Goal: Transaction & Acquisition: Book appointment/travel/reservation

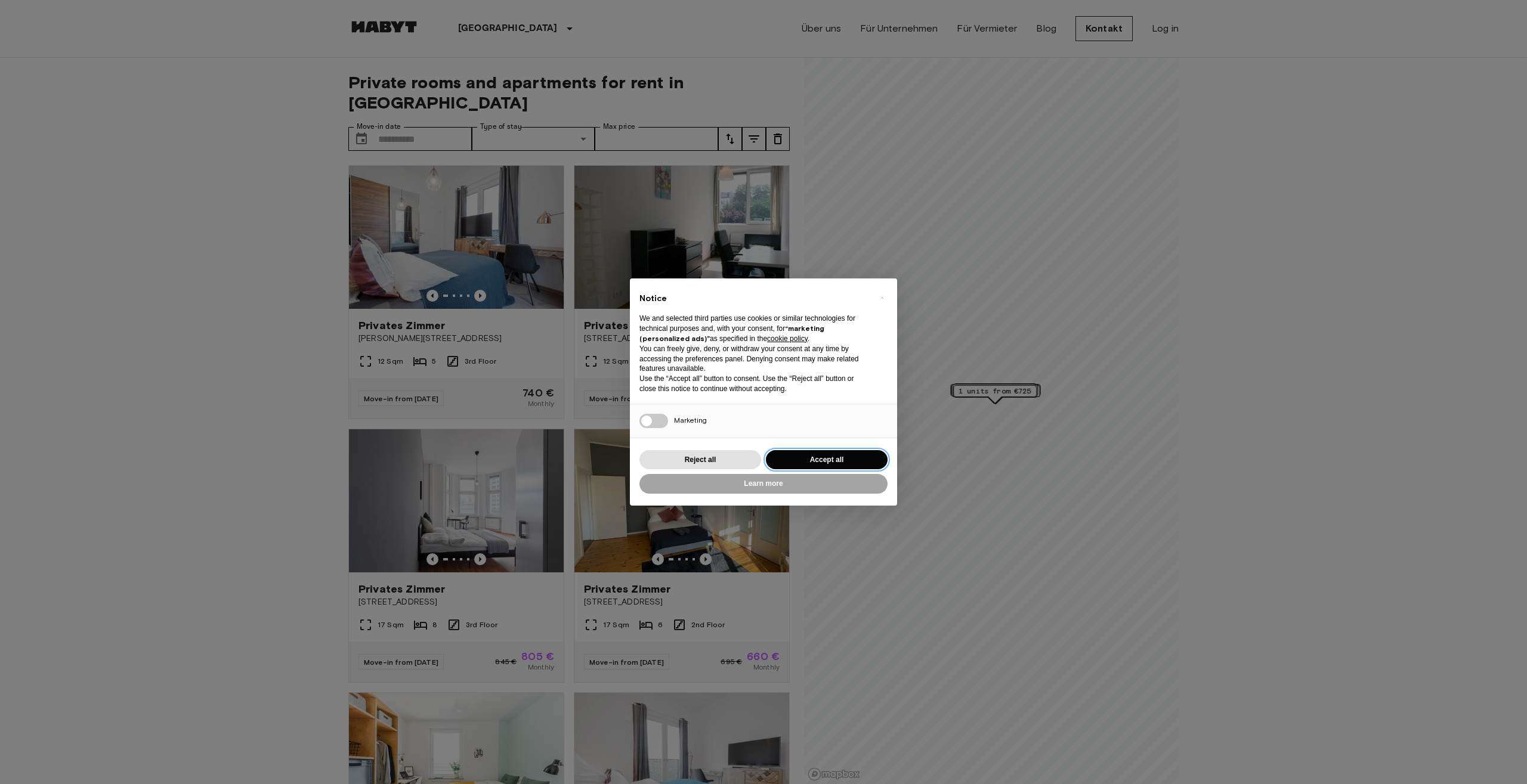
click at [857, 456] on button "Accept all" at bounding box center [827, 459] width 121 height 20
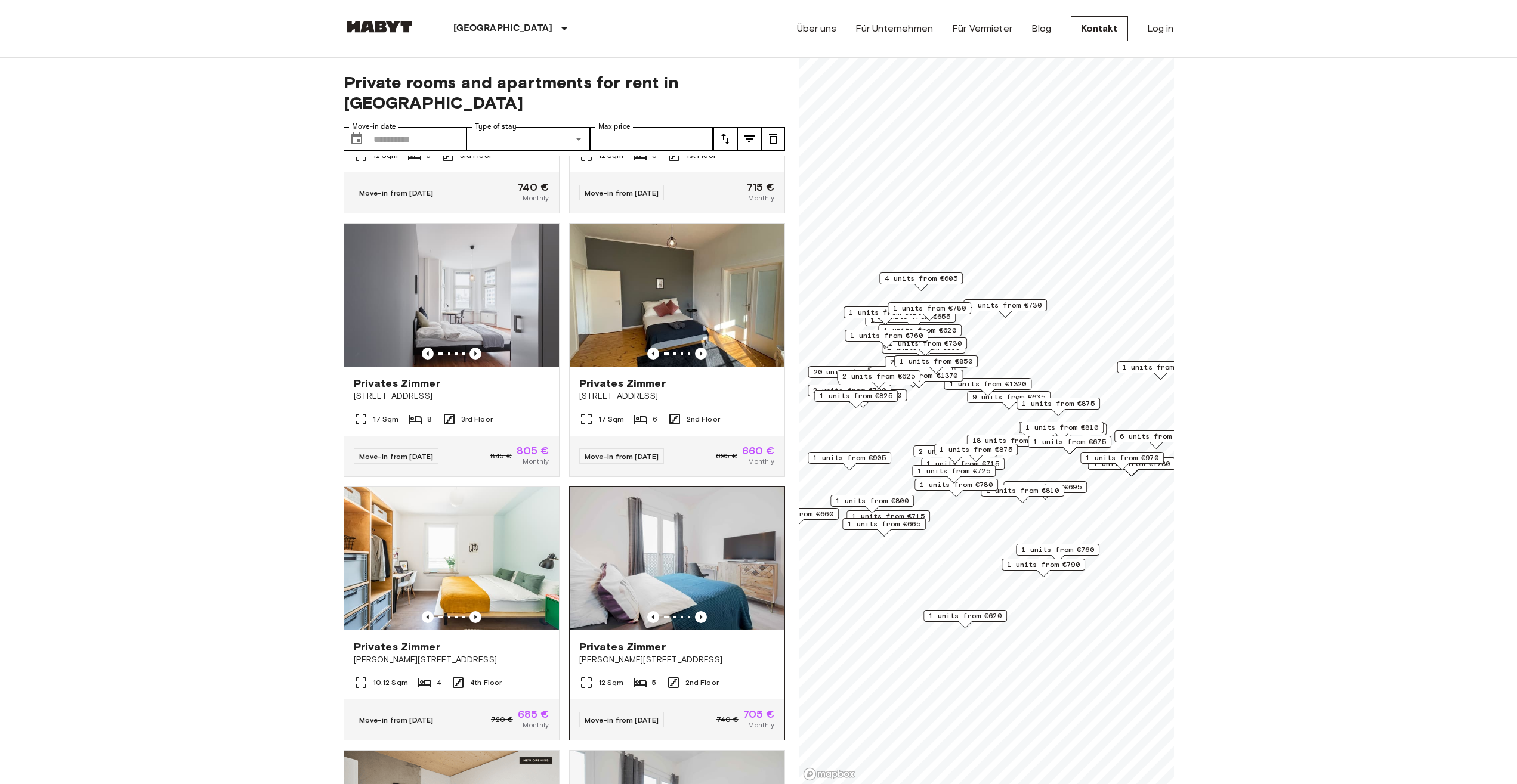
scroll to position [362, 0]
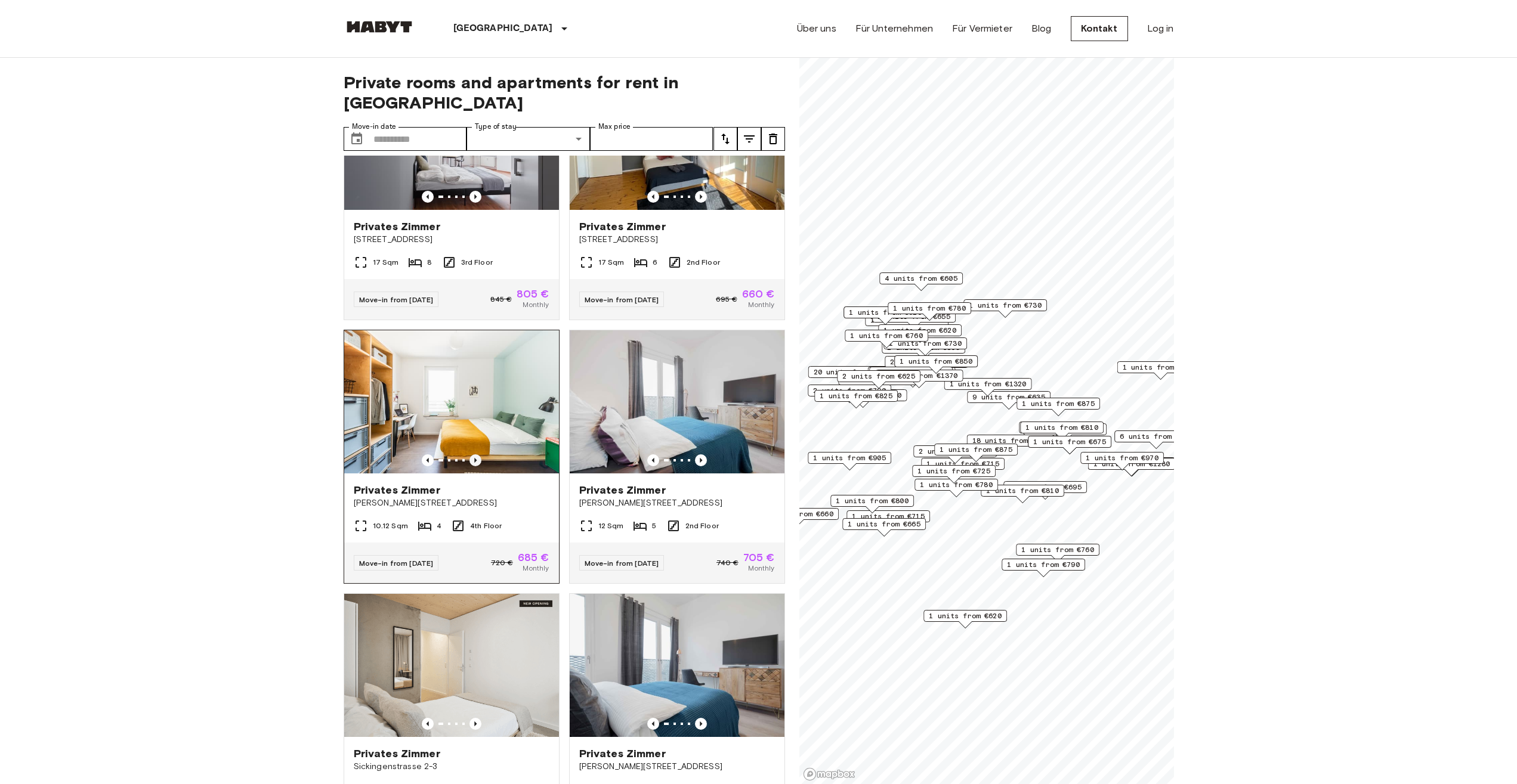
click at [470, 455] on icon "Previous image" at bounding box center [475, 460] width 12 height 12
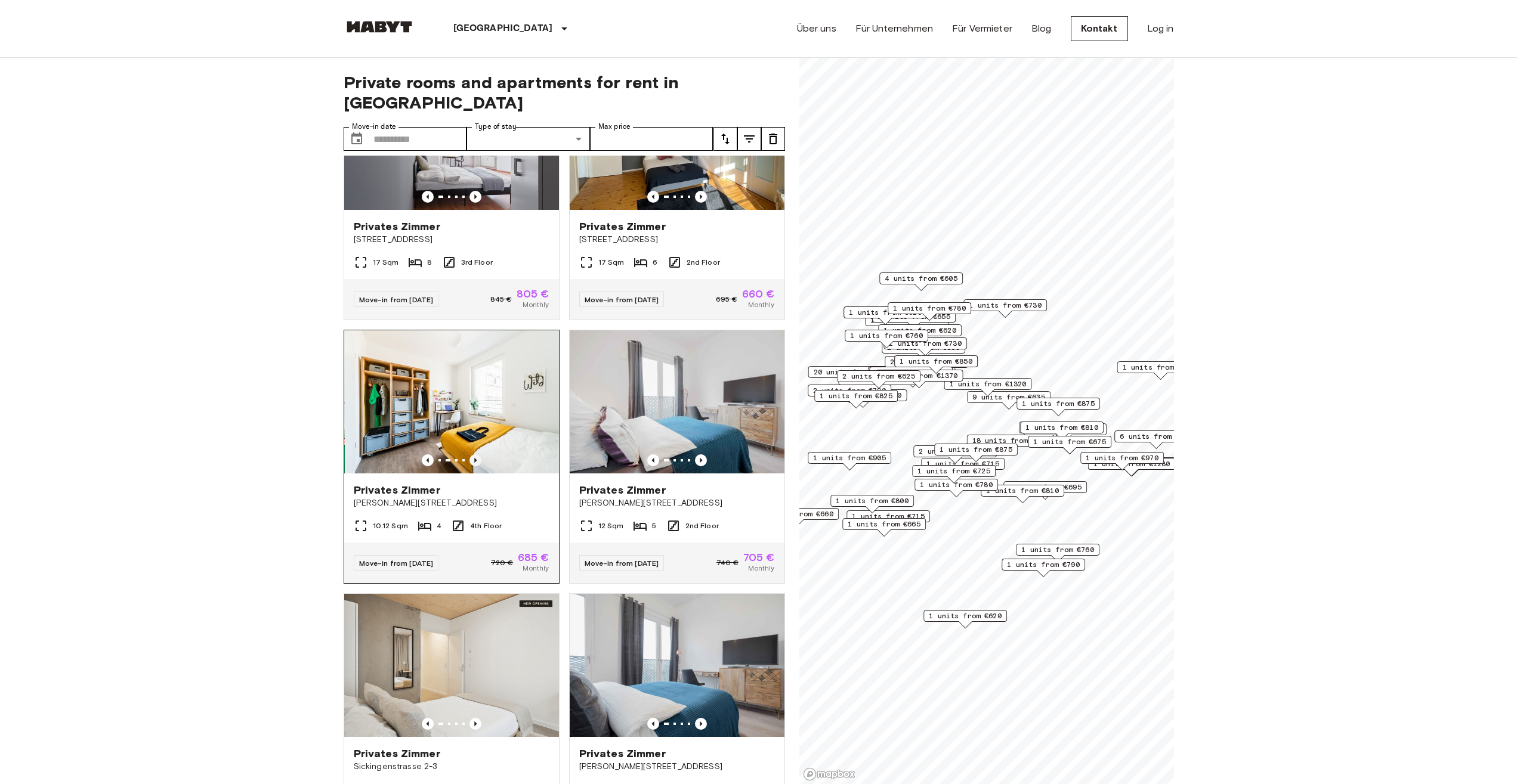
click at [470, 455] on icon "Previous image" at bounding box center [475, 460] width 12 height 12
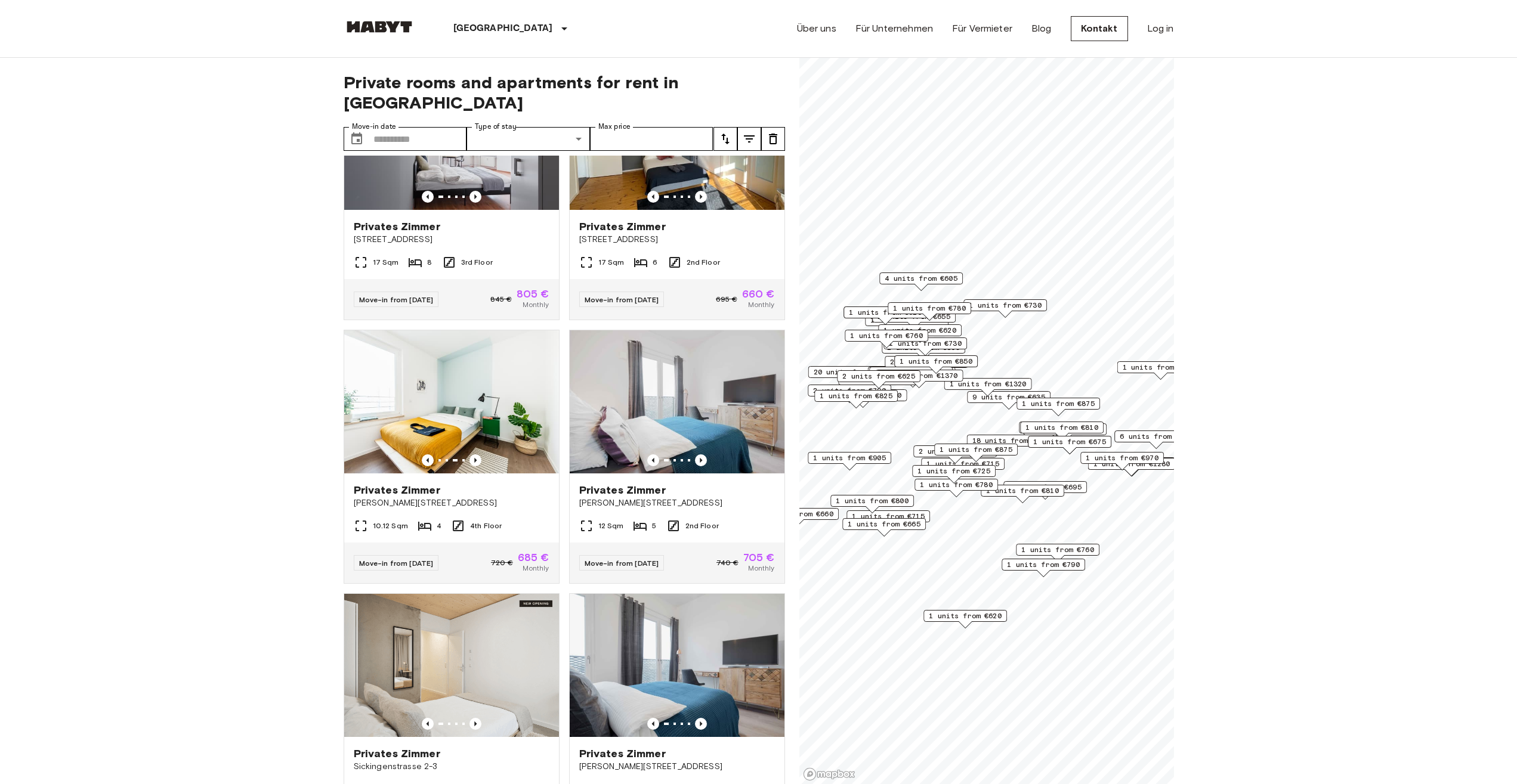
scroll to position [0, 0]
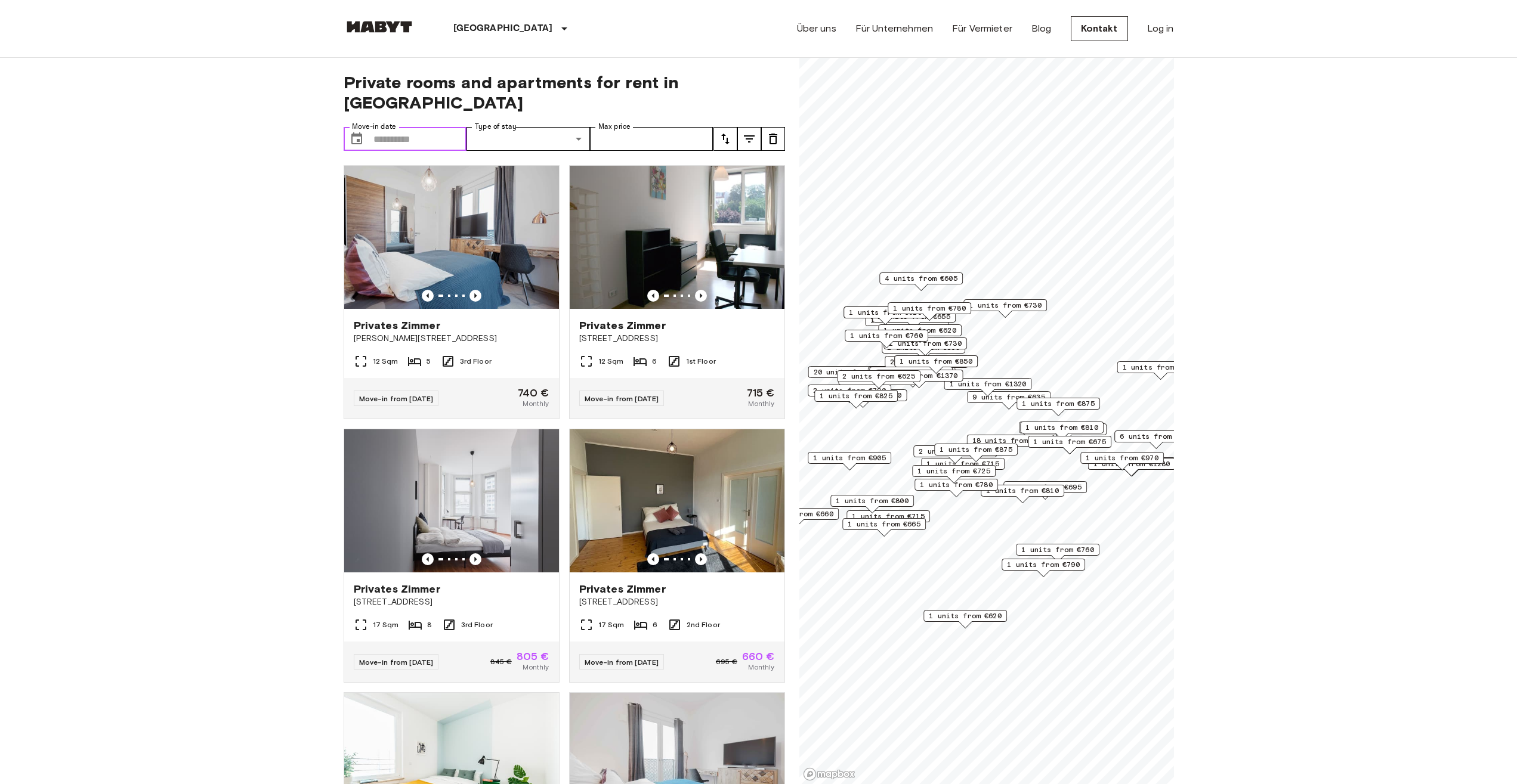
click at [414, 127] on input "Move-in date" at bounding box center [420, 138] width 94 height 23
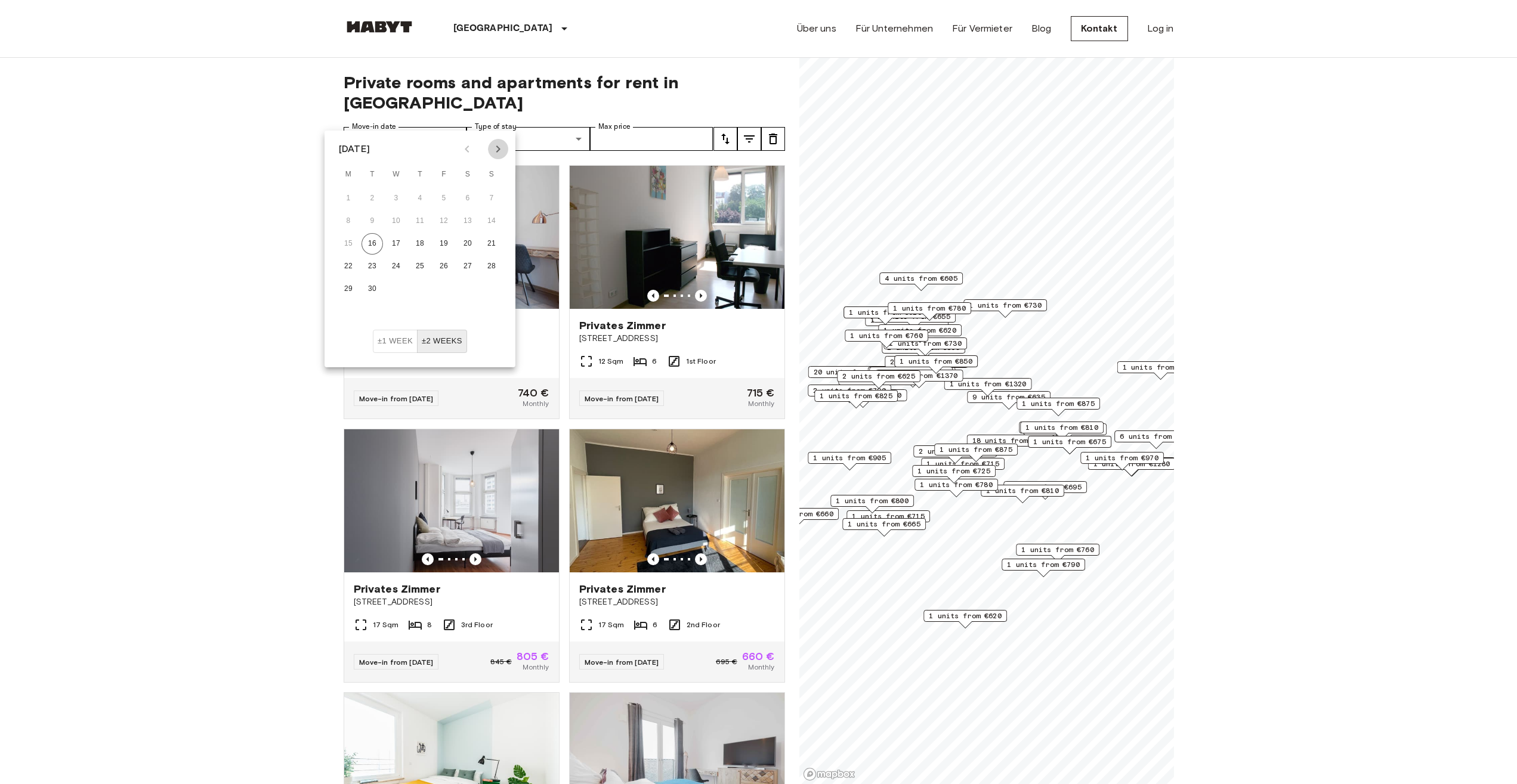
click at [503, 140] on button "Next month" at bounding box center [499, 149] width 20 height 20
click at [398, 194] on button "1" at bounding box center [395, 198] width 21 height 21
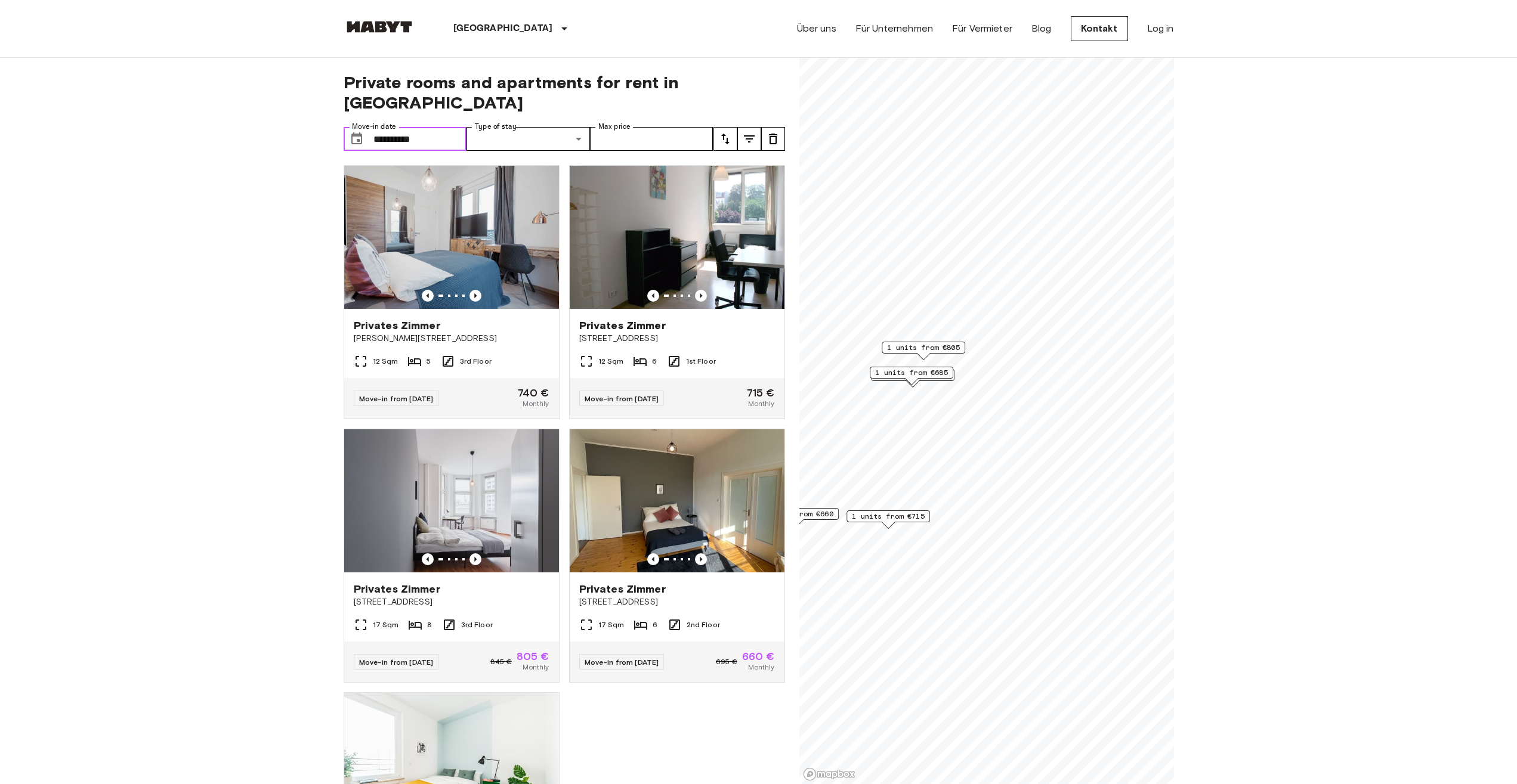
type input "**********"
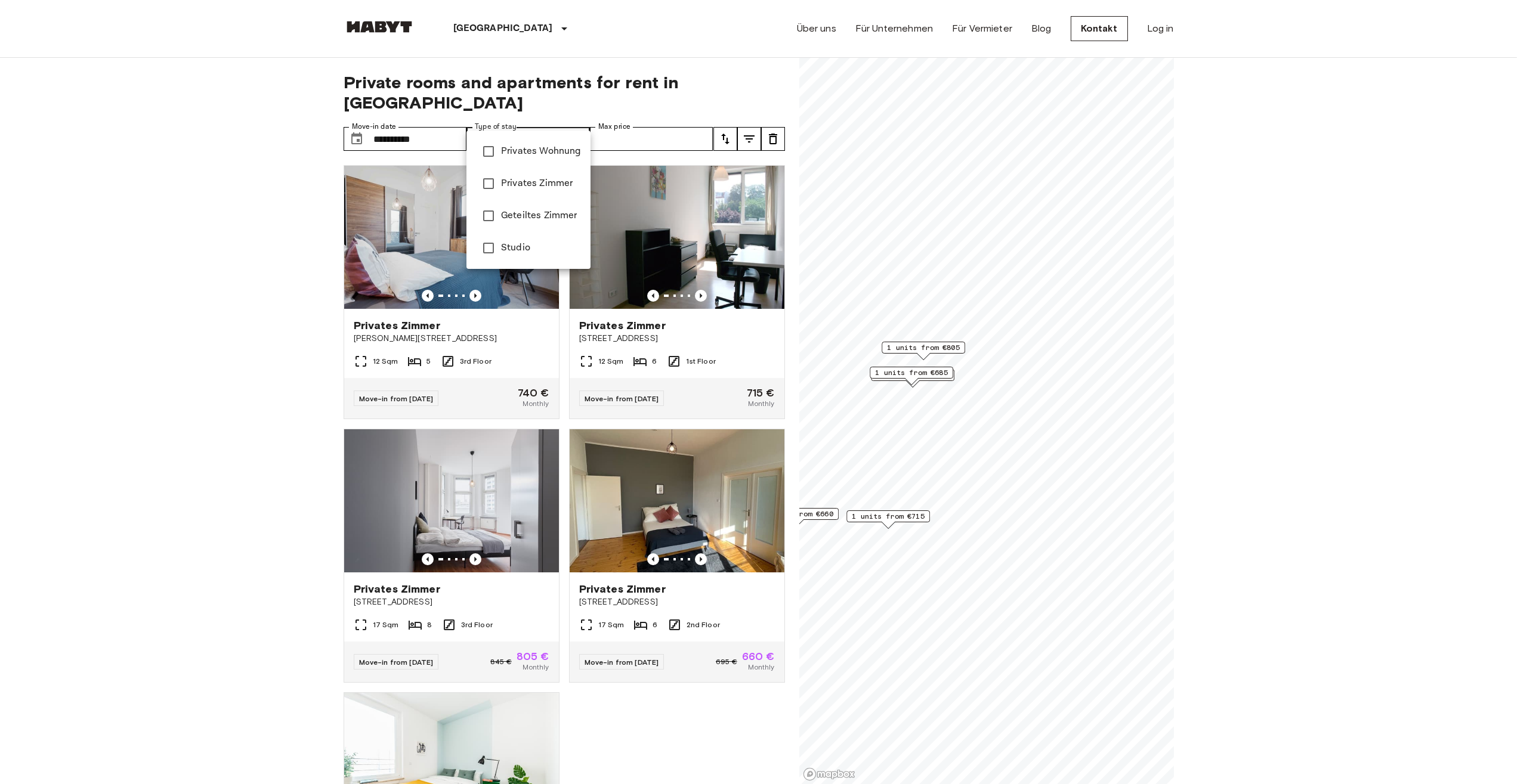
click at [553, 117] on div at bounding box center [763, 392] width 1527 height 784
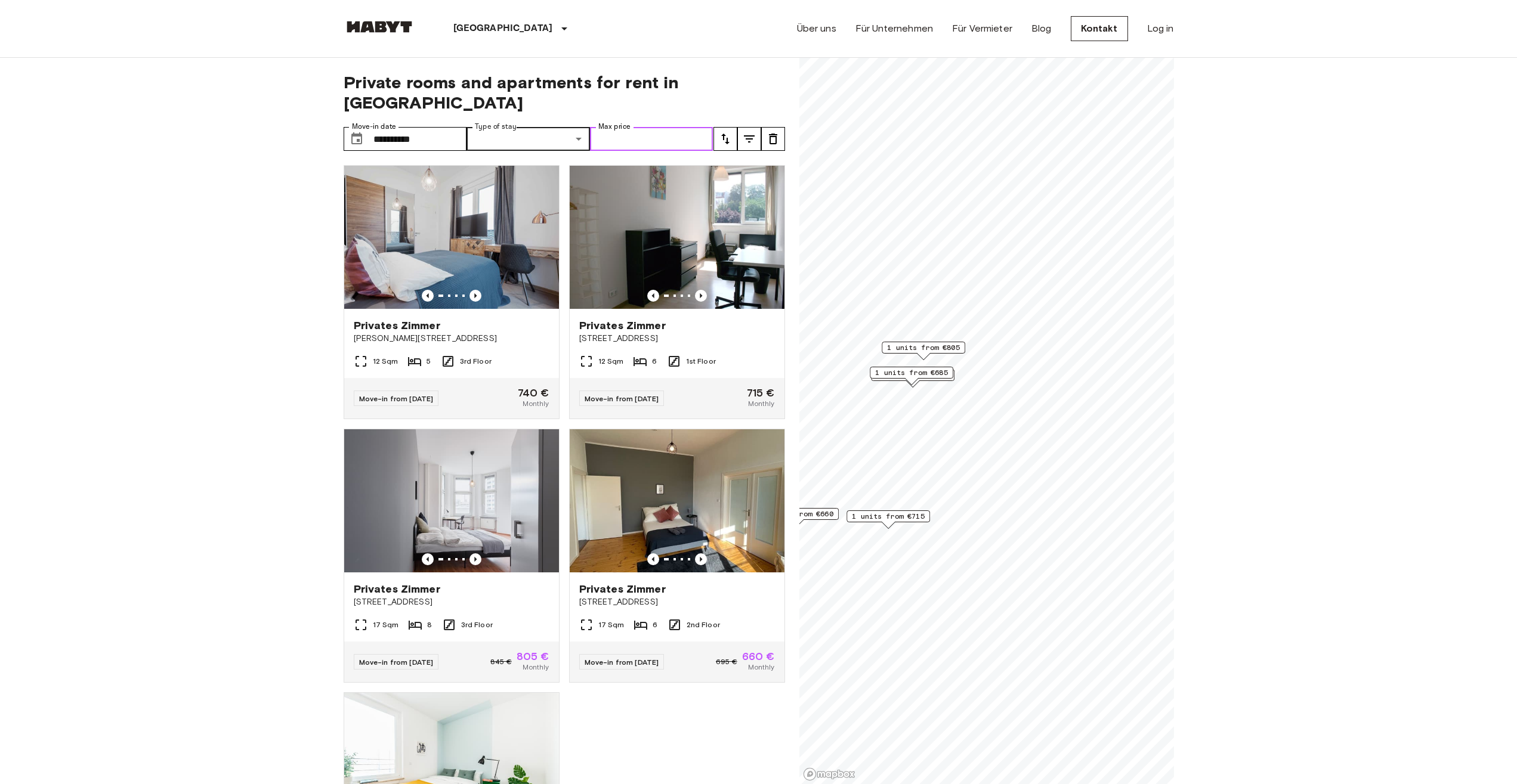
click at [659, 127] on input "Max price" at bounding box center [652, 138] width 124 height 23
click at [751, 135] on icon "tune" at bounding box center [750, 138] width 11 height 7
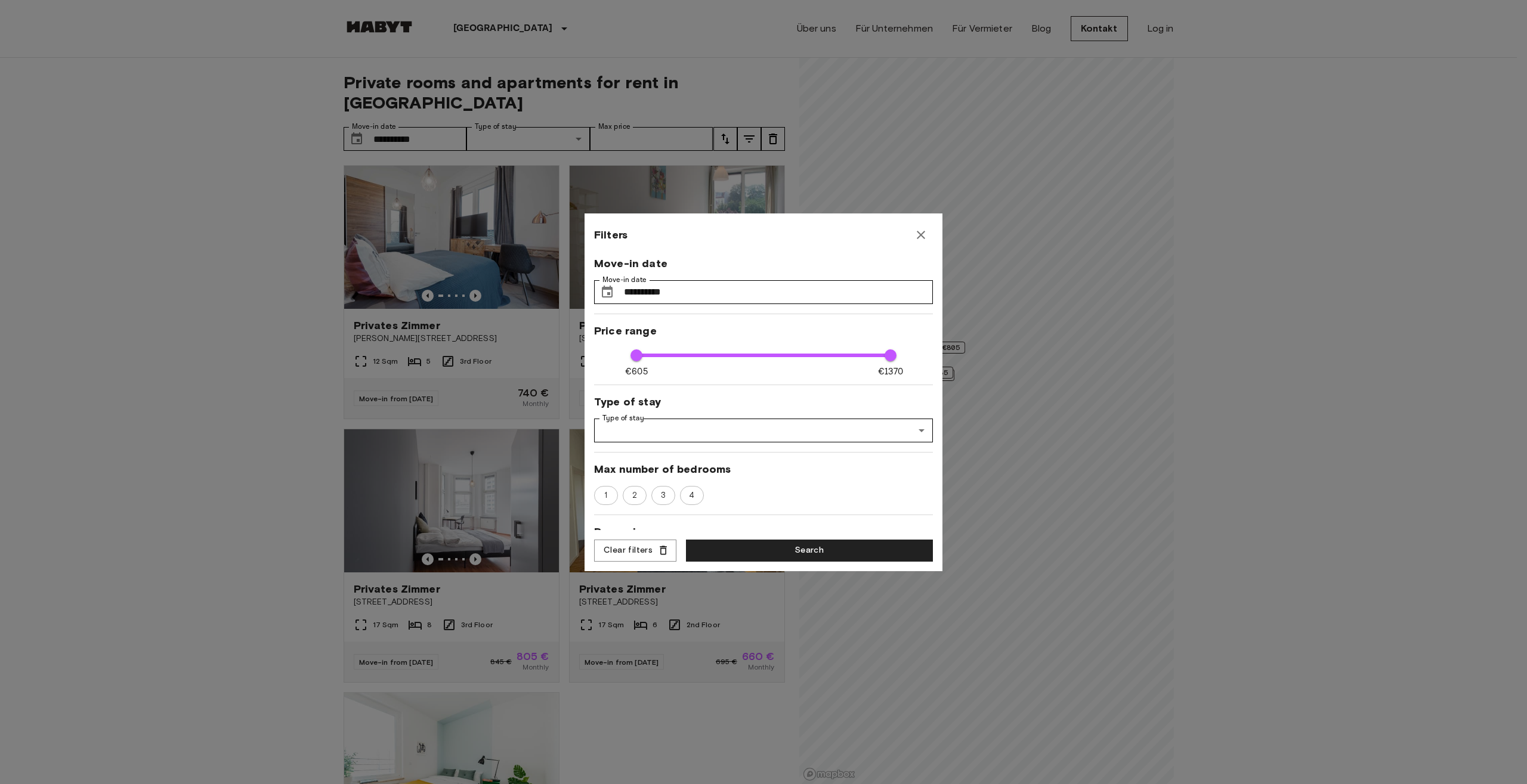
click at [747, 119] on div at bounding box center [763, 392] width 1527 height 784
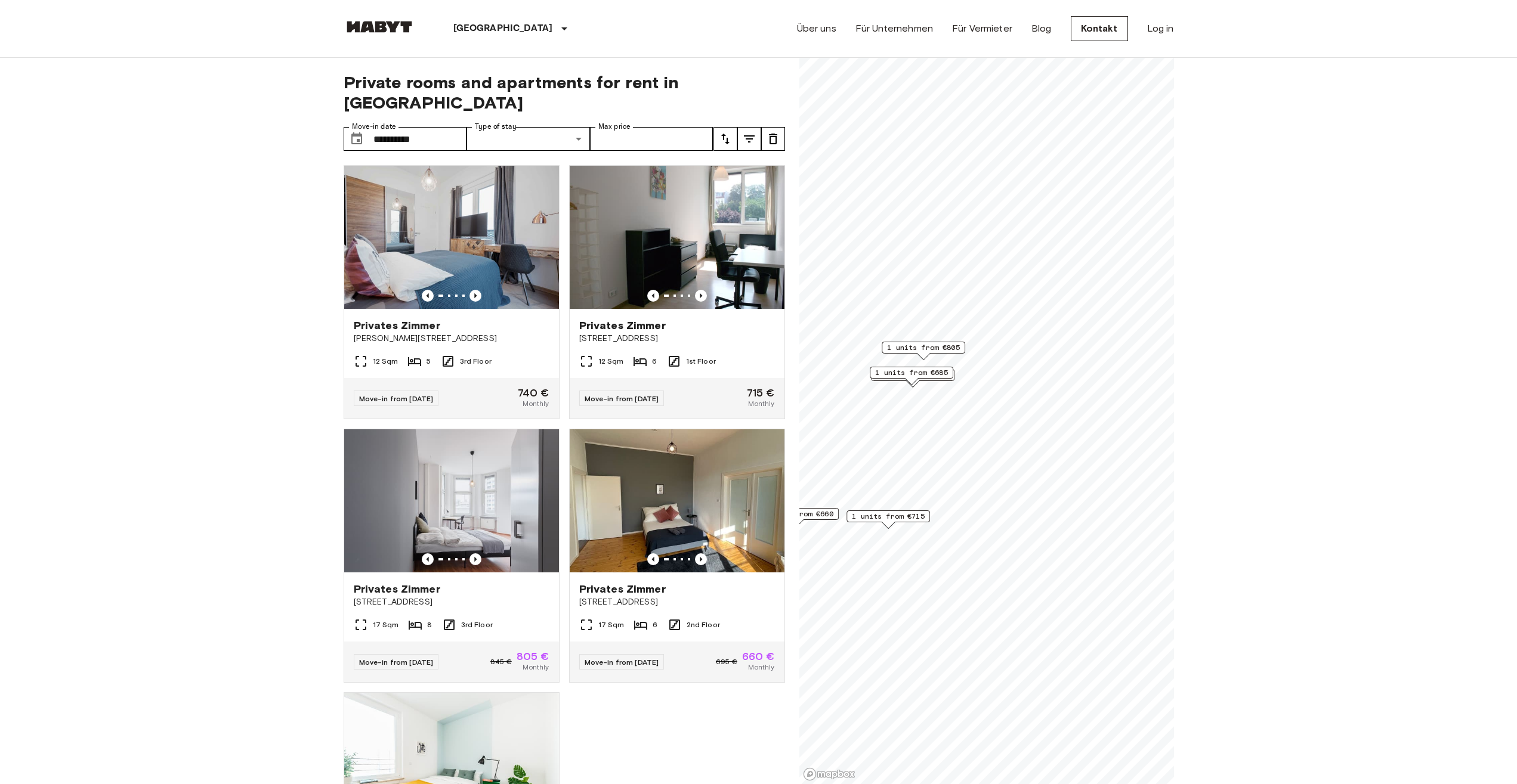
click at [730, 131] on icon "tune" at bounding box center [726, 138] width 14 height 14
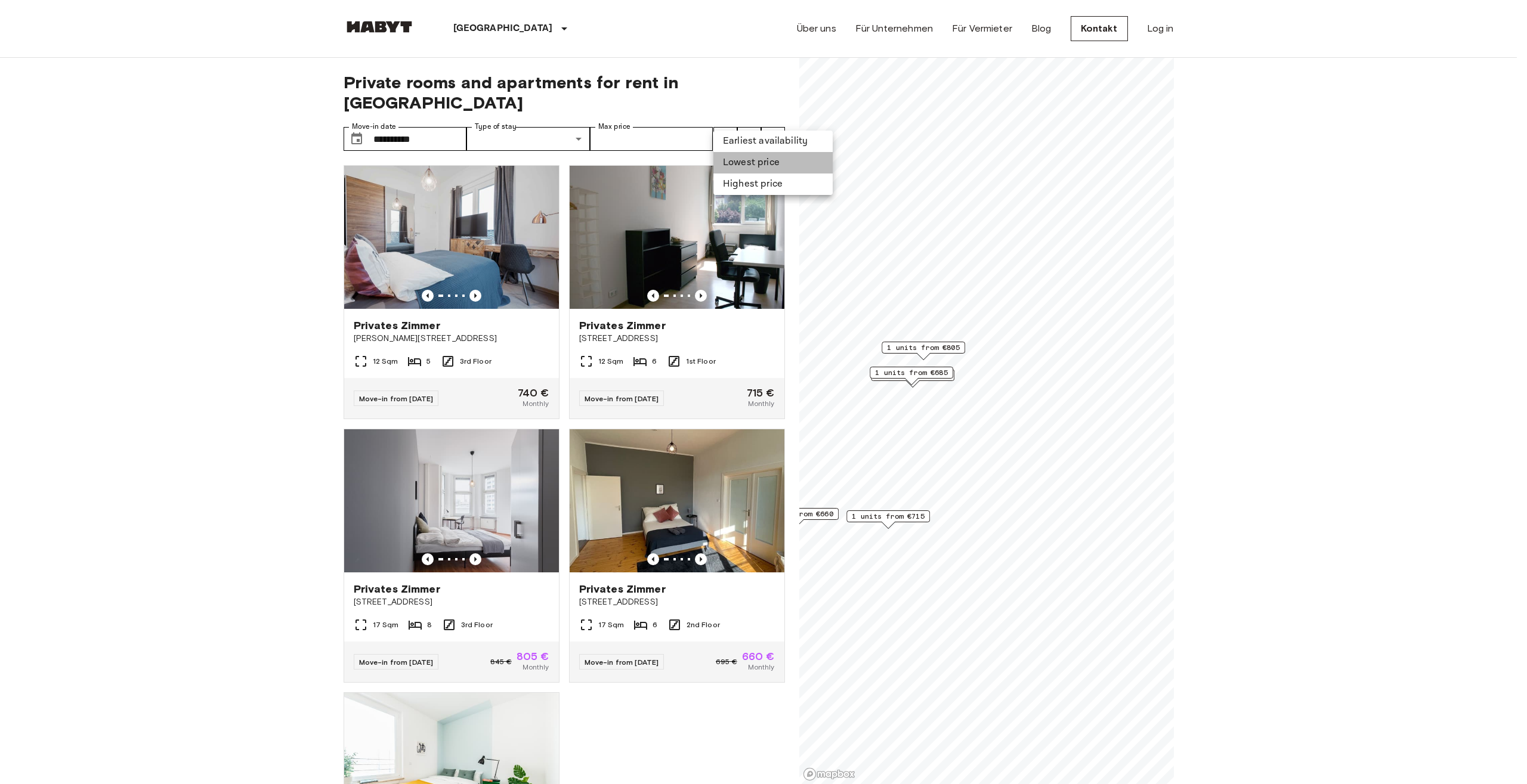
click at [741, 159] on li "Lowest price" at bounding box center [773, 162] width 119 height 21
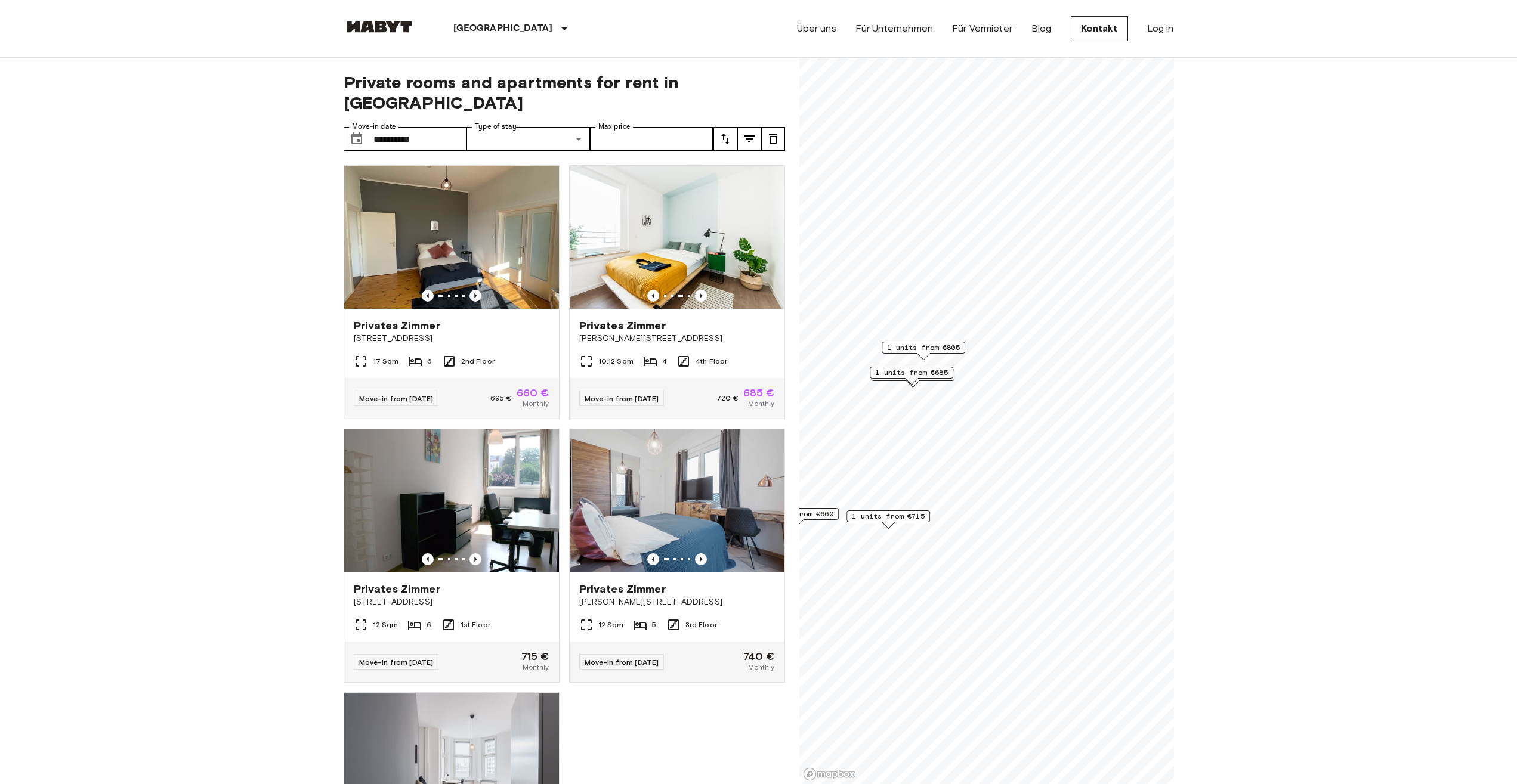
drag, startPoint x: 139, startPoint y: 232, endPoint x: 143, endPoint y: 240, distance: 8.9
click at [466, 225] on img at bounding box center [452, 237] width 214 height 143
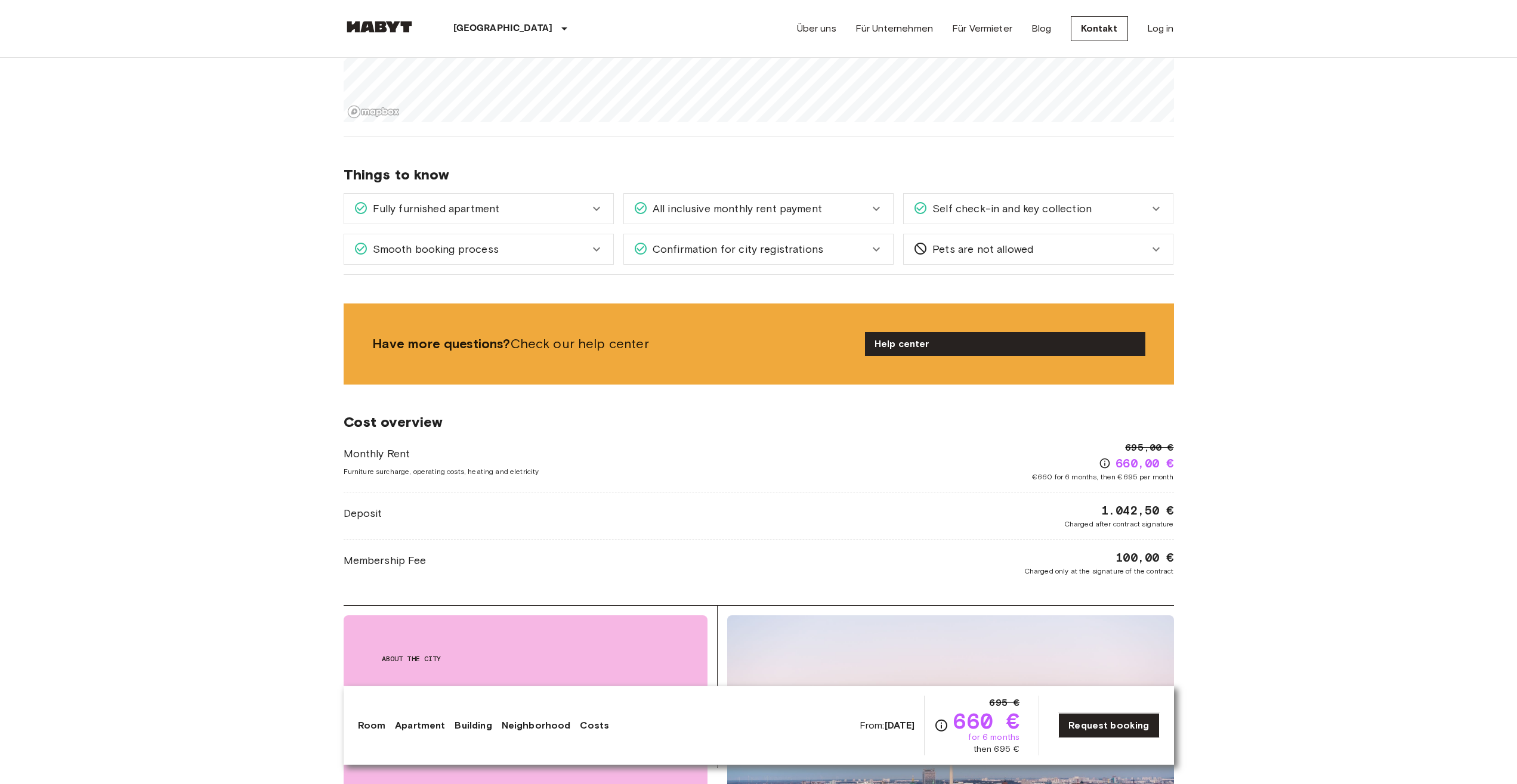
scroll to position [973, 0]
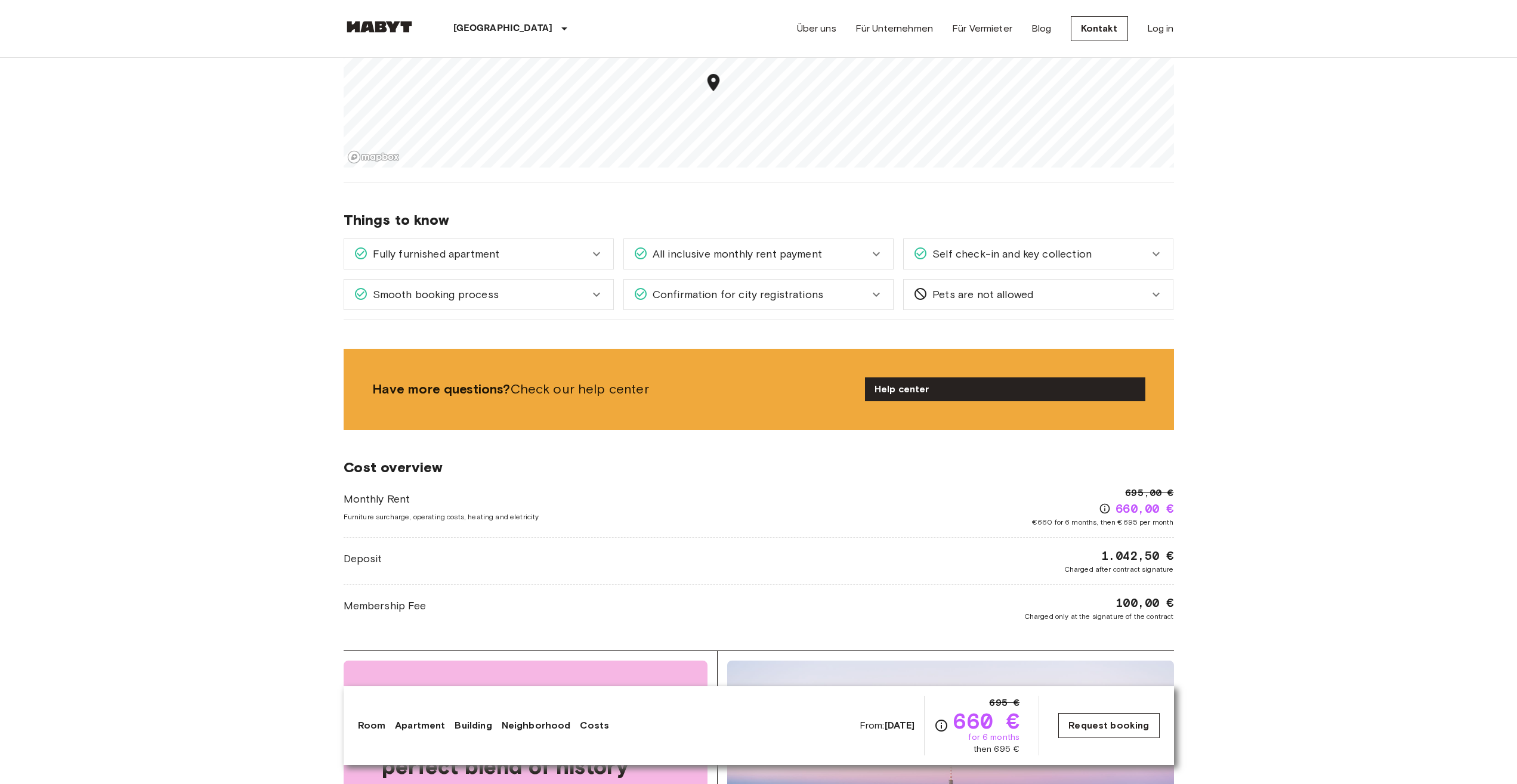
click at [1144, 732] on link "Request booking" at bounding box center [1108, 726] width 101 height 25
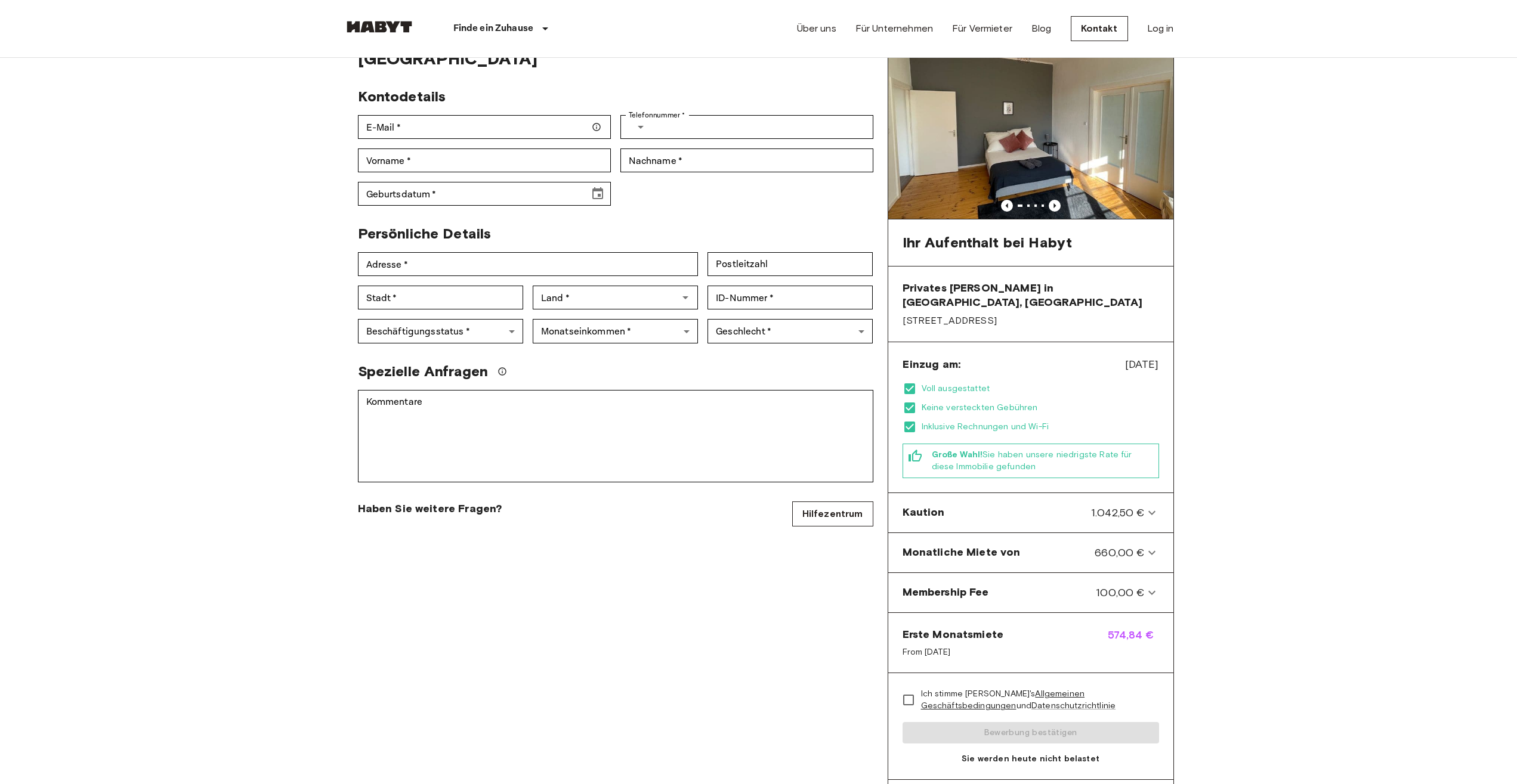
scroll to position [81, 0]
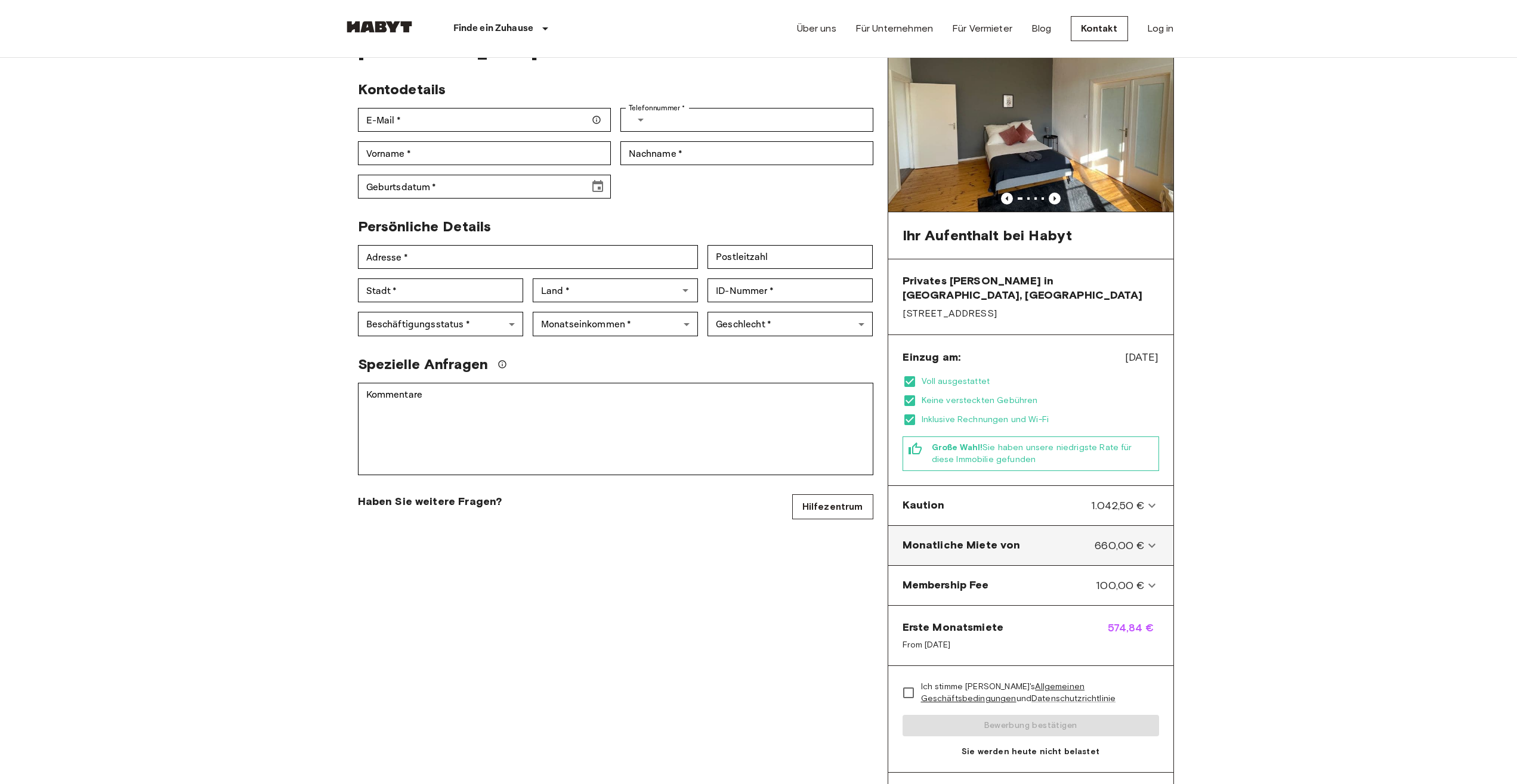
click at [1155, 538] on icon at bounding box center [1152, 545] width 14 height 14
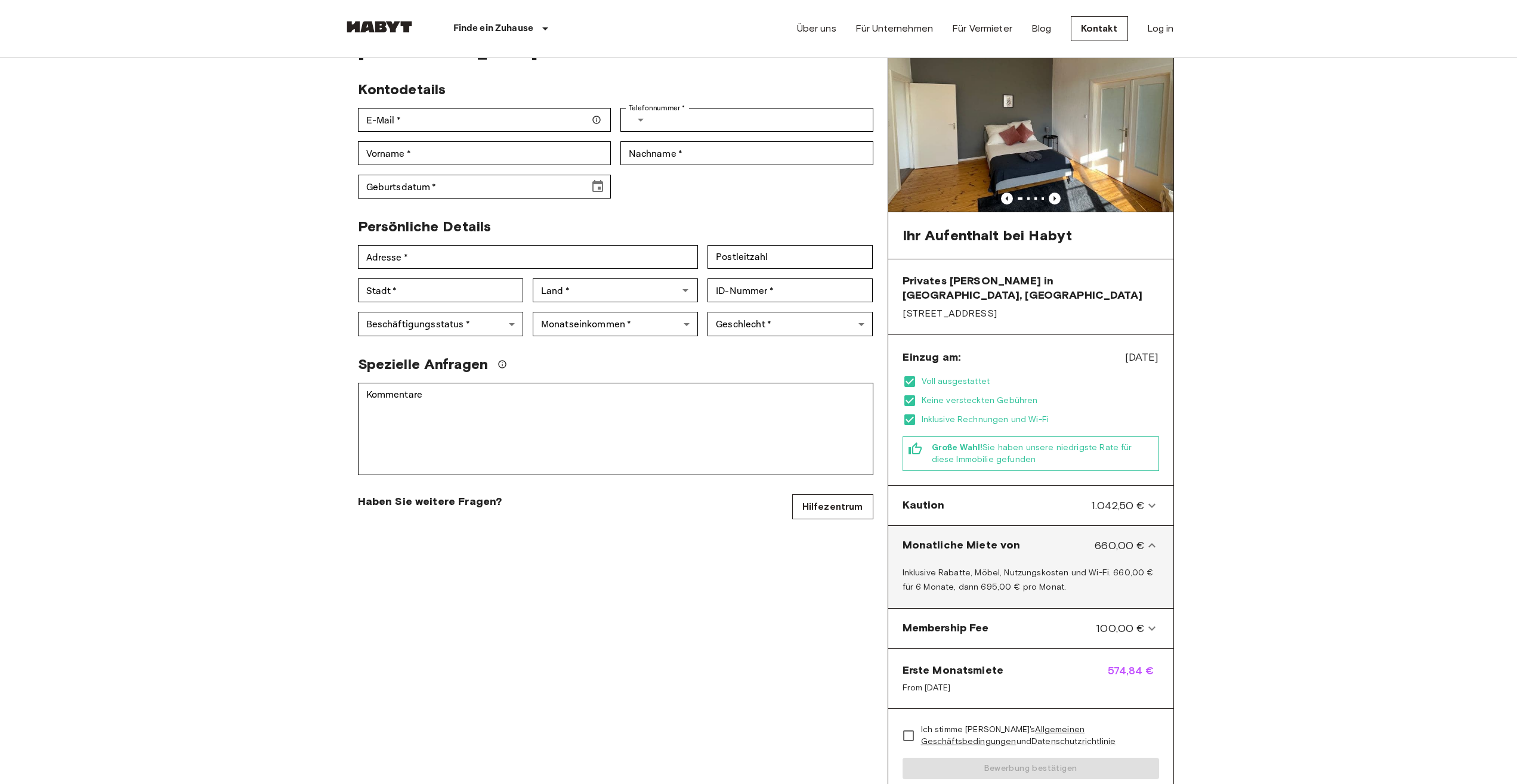
click at [1155, 538] on icon at bounding box center [1152, 545] width 14 height 14
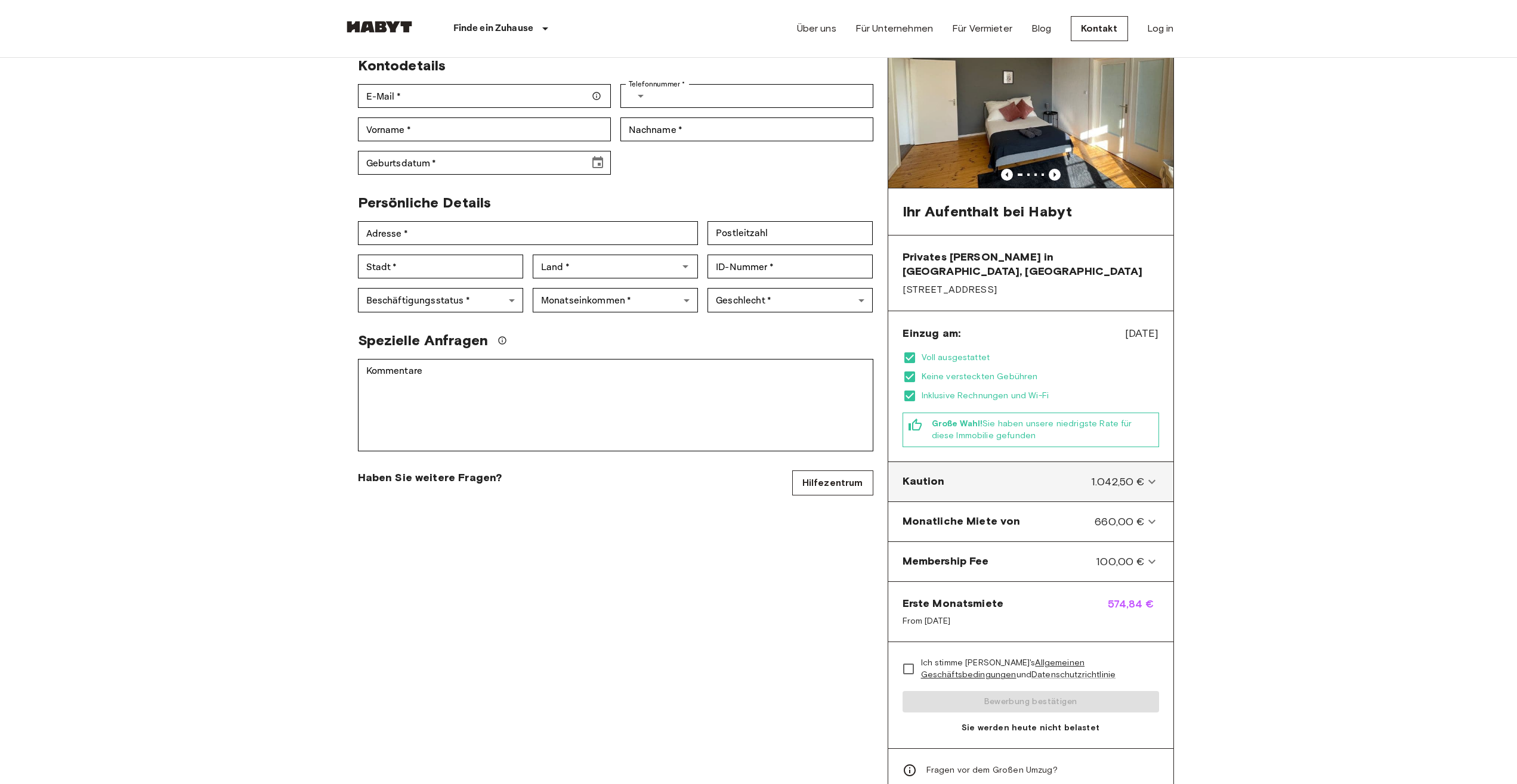
scroll to position [0, 0]
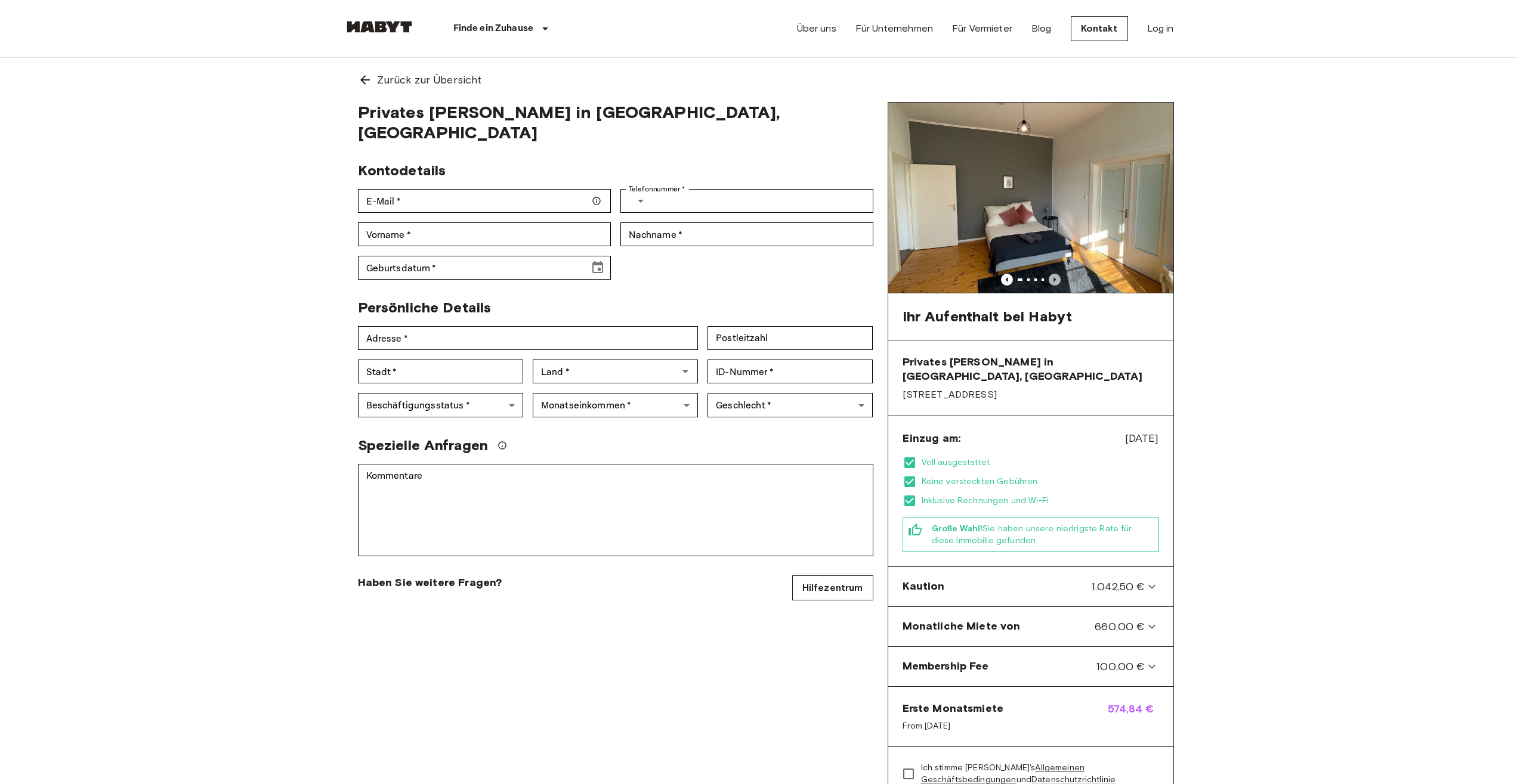
click at [1053, 282] on icon "Previous image" at bounding box center [1054, 279] width 12 height 12
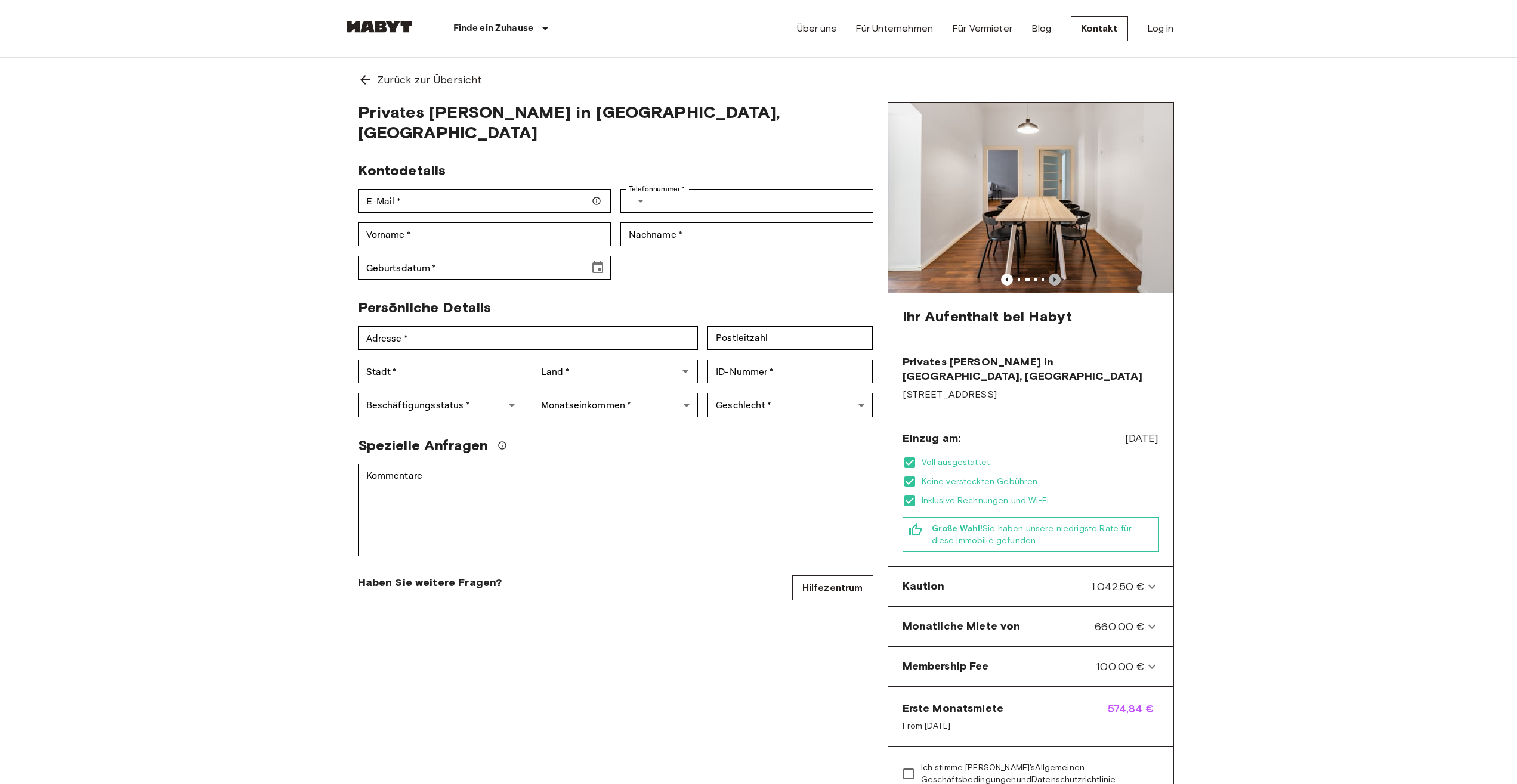
click at [1053, 282] on icon "Previous image" at bounding box center [1054, 279] width 12 height 12
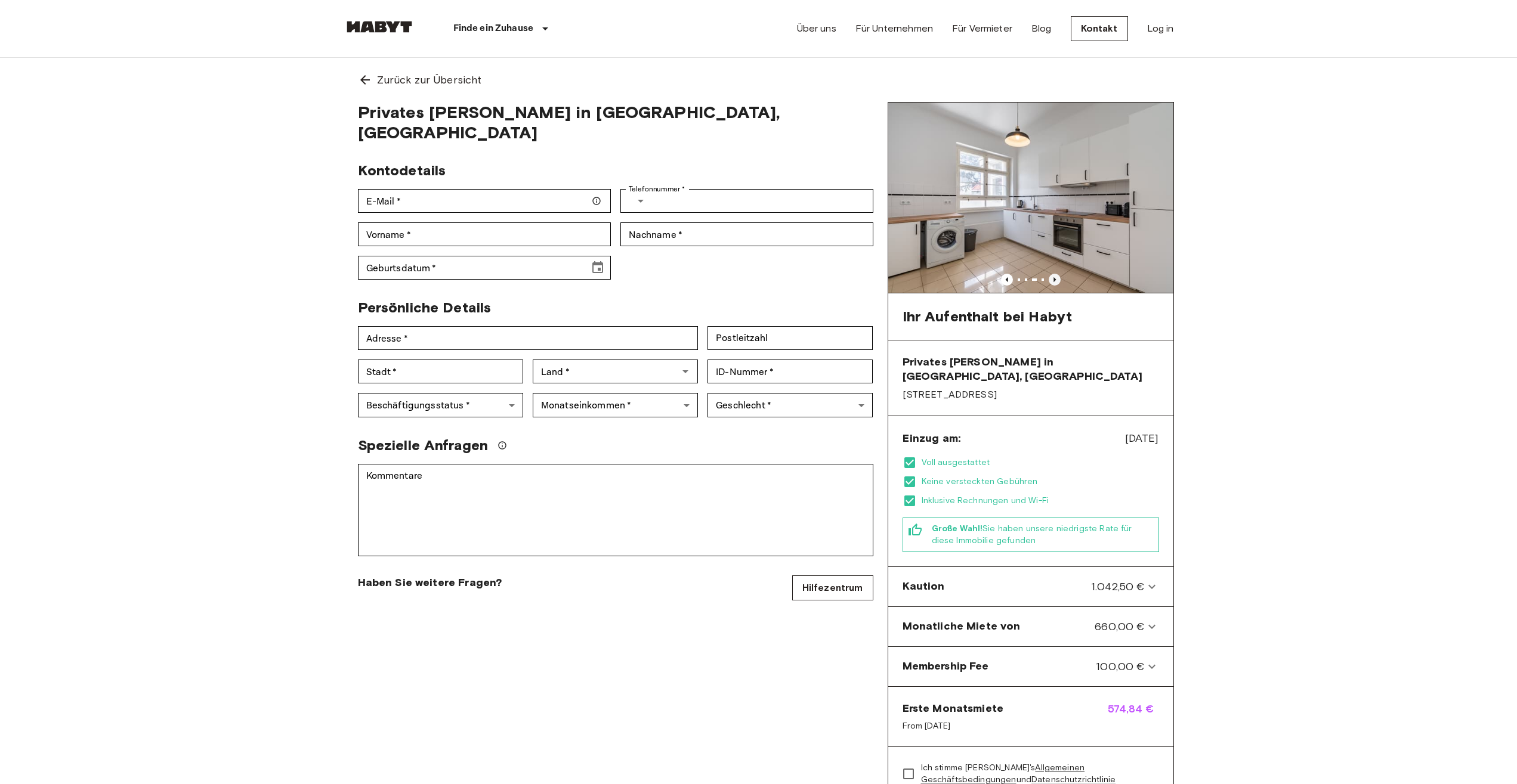
click at [1053, 282] on icon "Previous image" at bounding box center [1054, 279] width 12 height 12
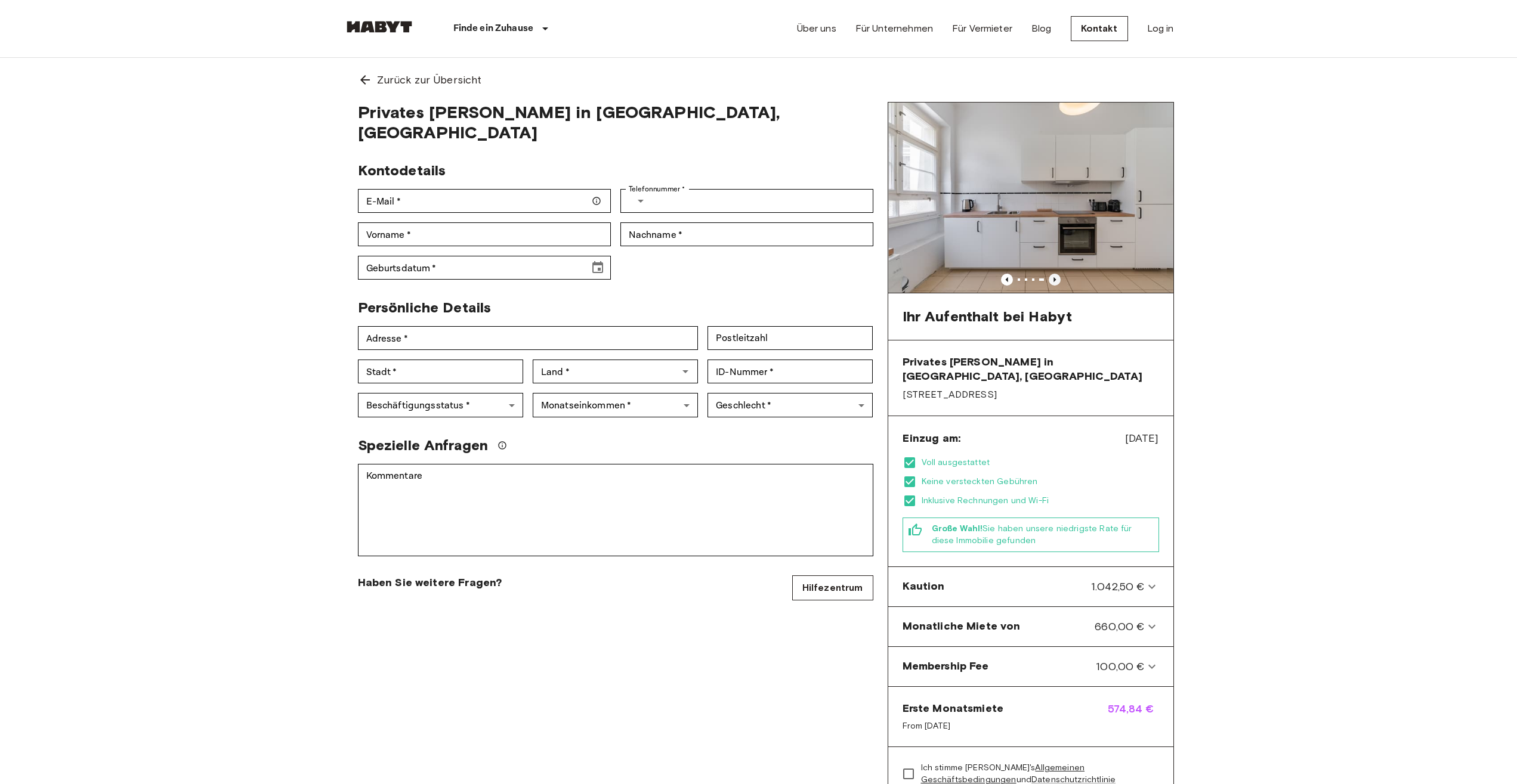
click at [1053, 282] on icon "Previous image" at bounding box center [1054, 279] width 12 height 12
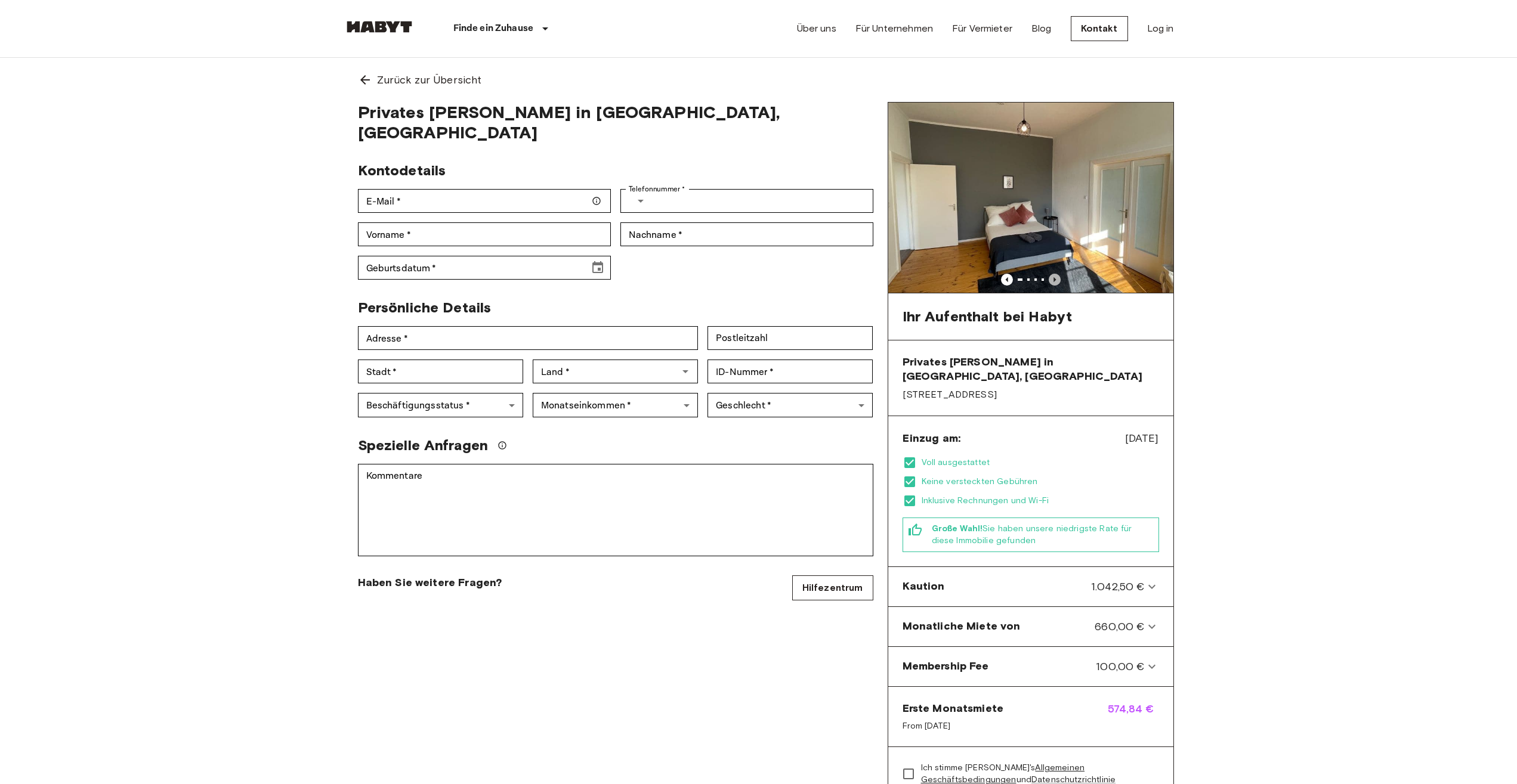
click at [1053, 282] on icon "Previous image" at bounding box center [1054, 279] width 12 height 12
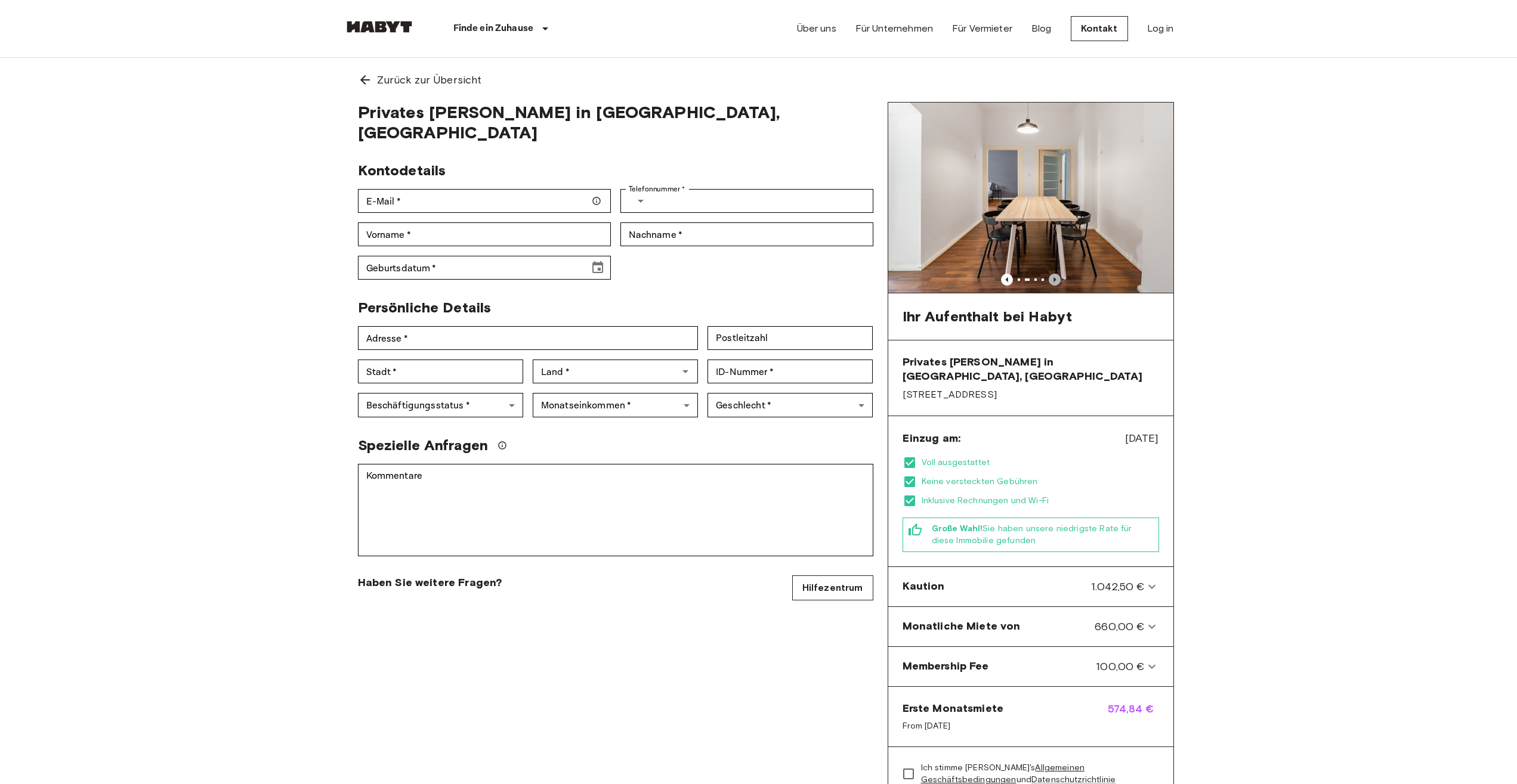
click at [1053, 279] on icon "Previous image" at bounding box center [1054, 279] width 12 height 12
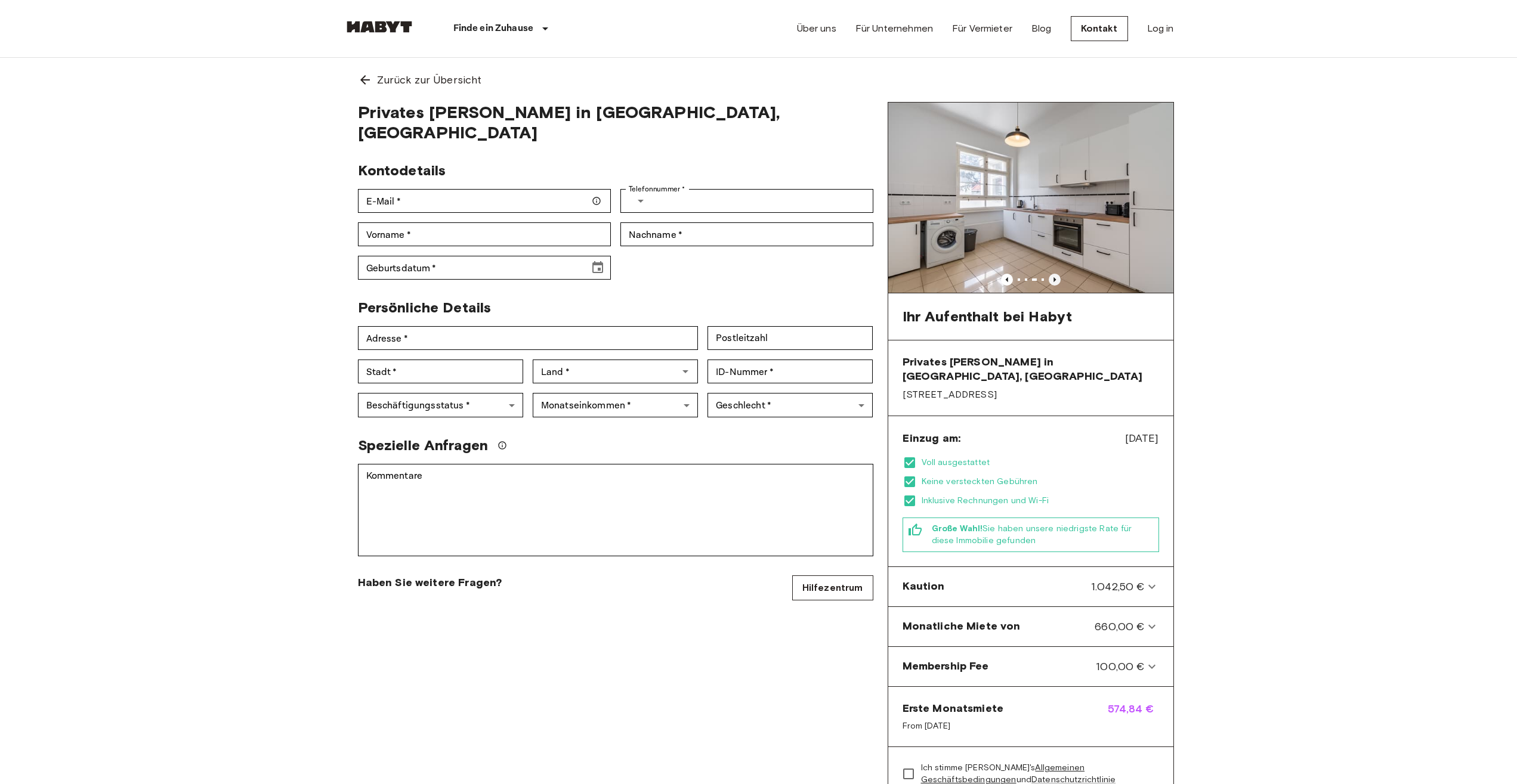
click at [1053, 279] on icon "Previous image" at bounding box center [1054, 279] width 12 height 12
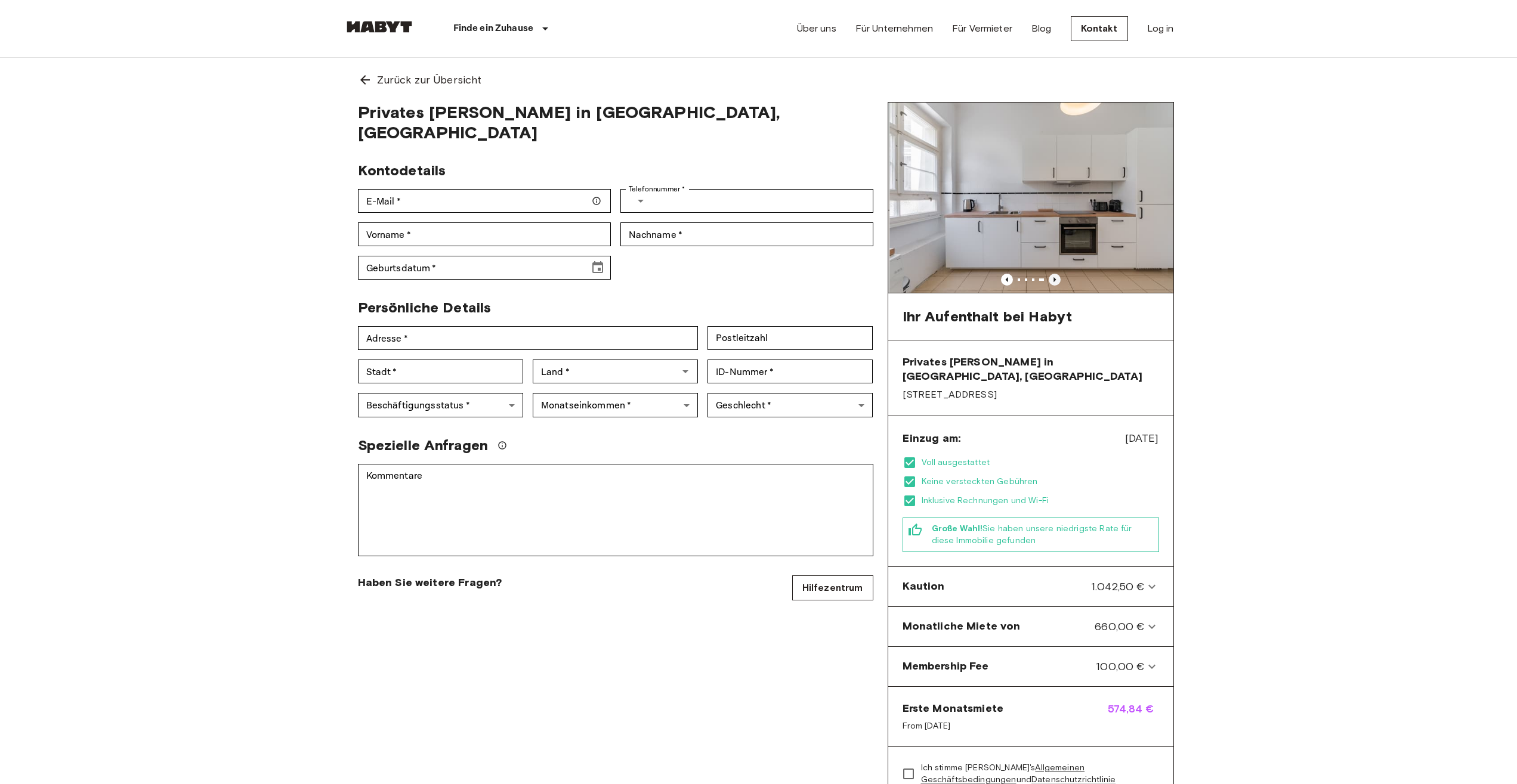
click at [1053, 279] on icon "Previous image" at bounding box center [1054, 279] width 12 height 12
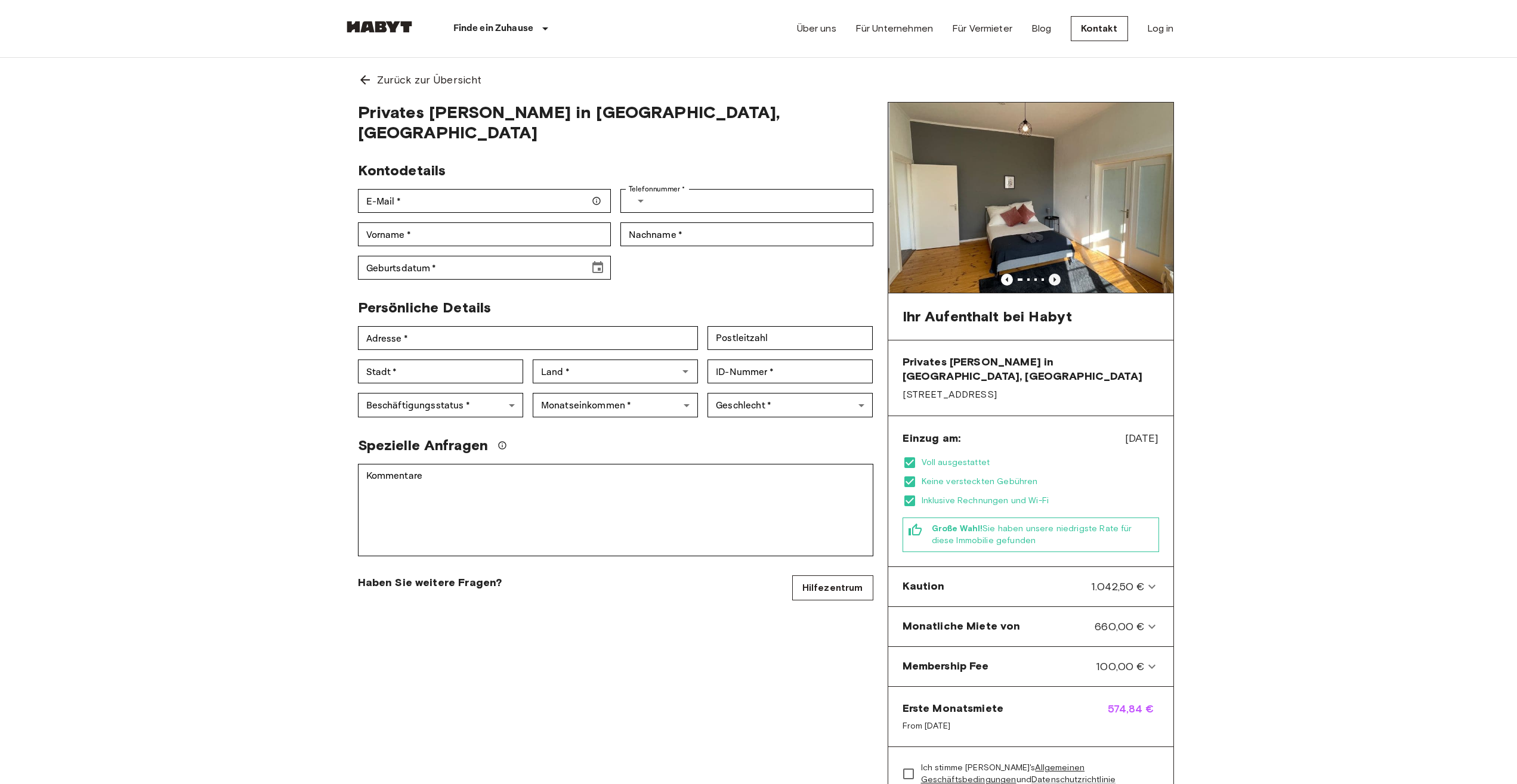
click at [1053, 279] on icon "Previous image" at bounding box center [1054, 279] width 12 height 12
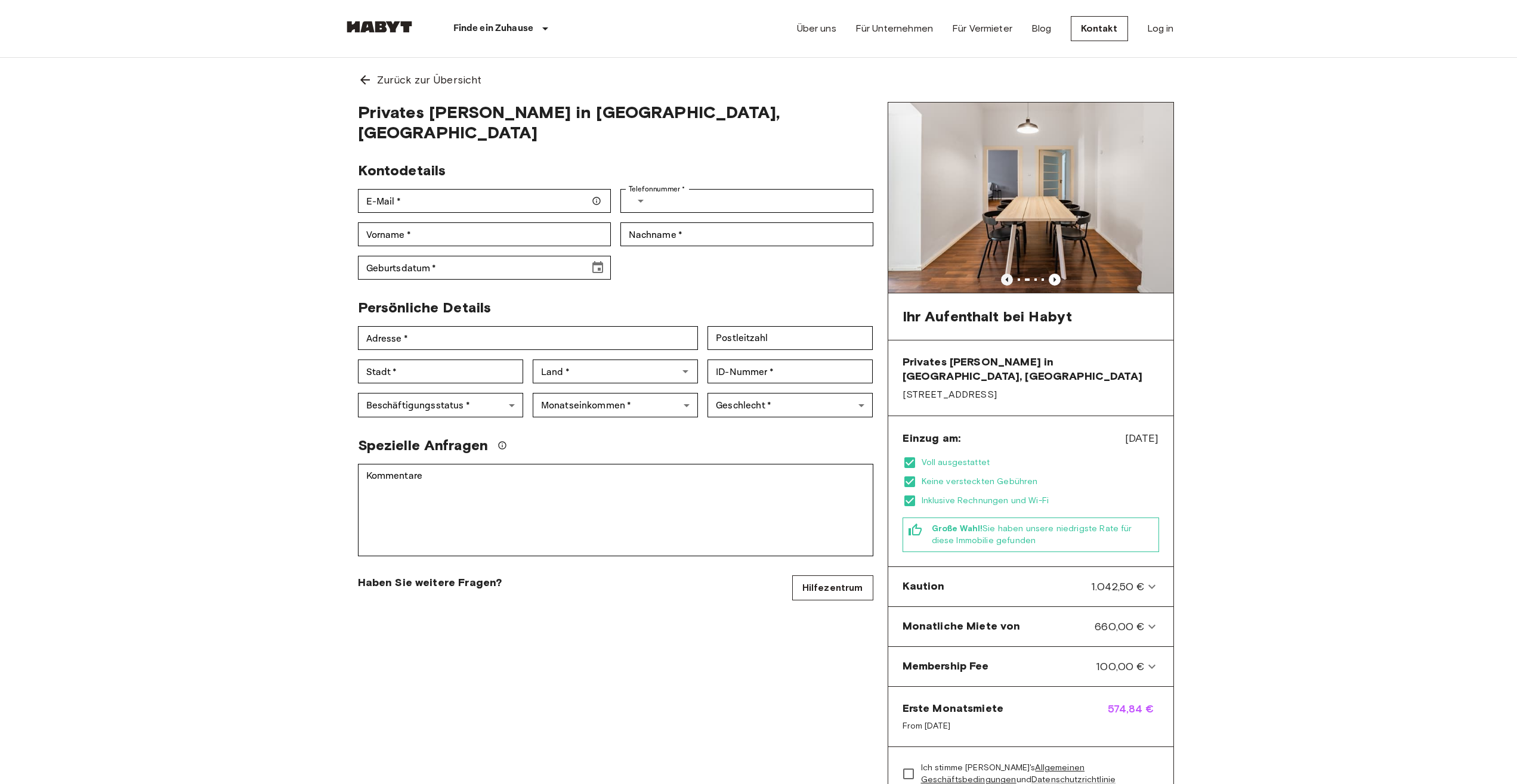
click at [1009, 279] on icon "Previous image" at bounding box center [1007, 279] width 12 height 12
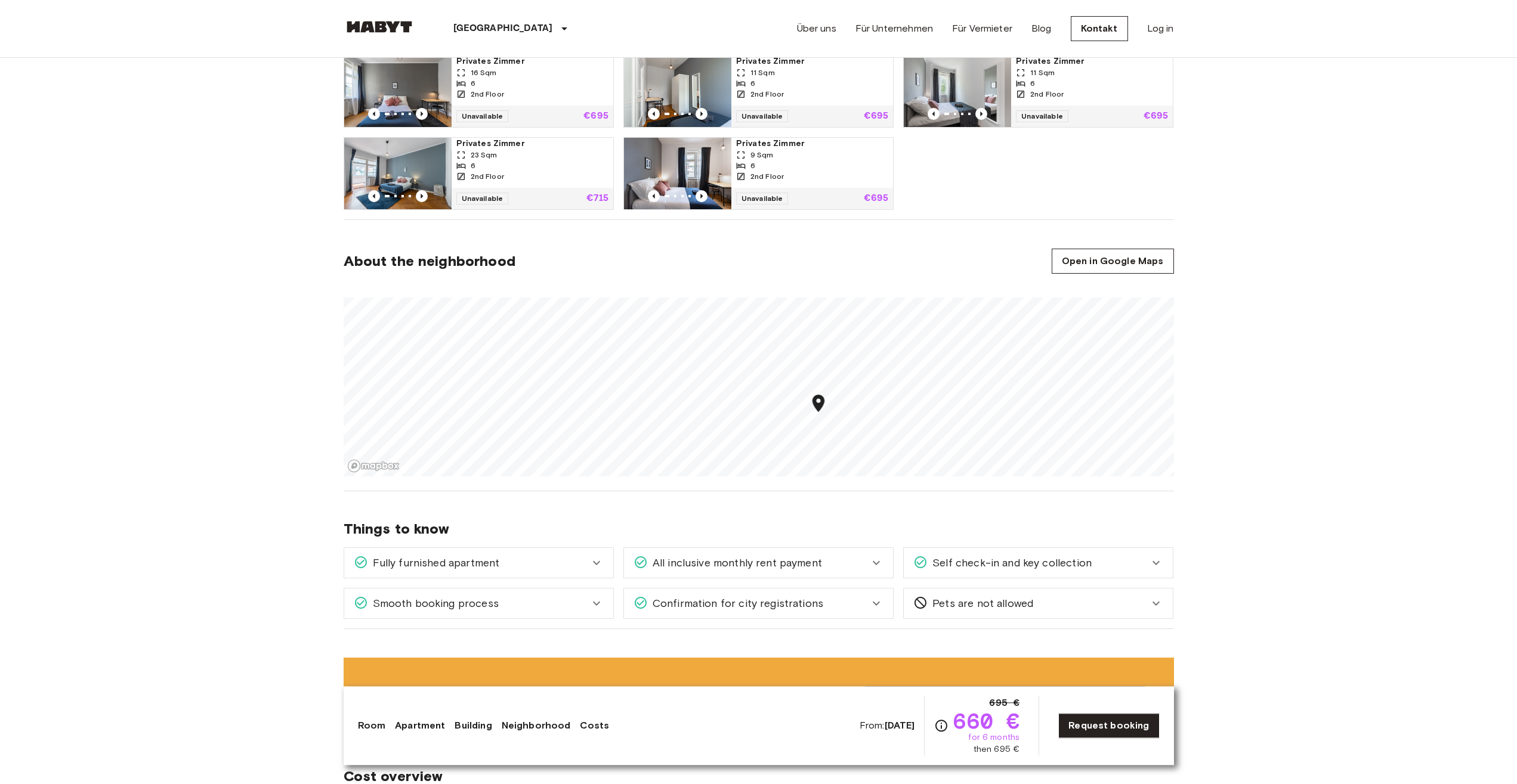
scroll to position [533, 0]
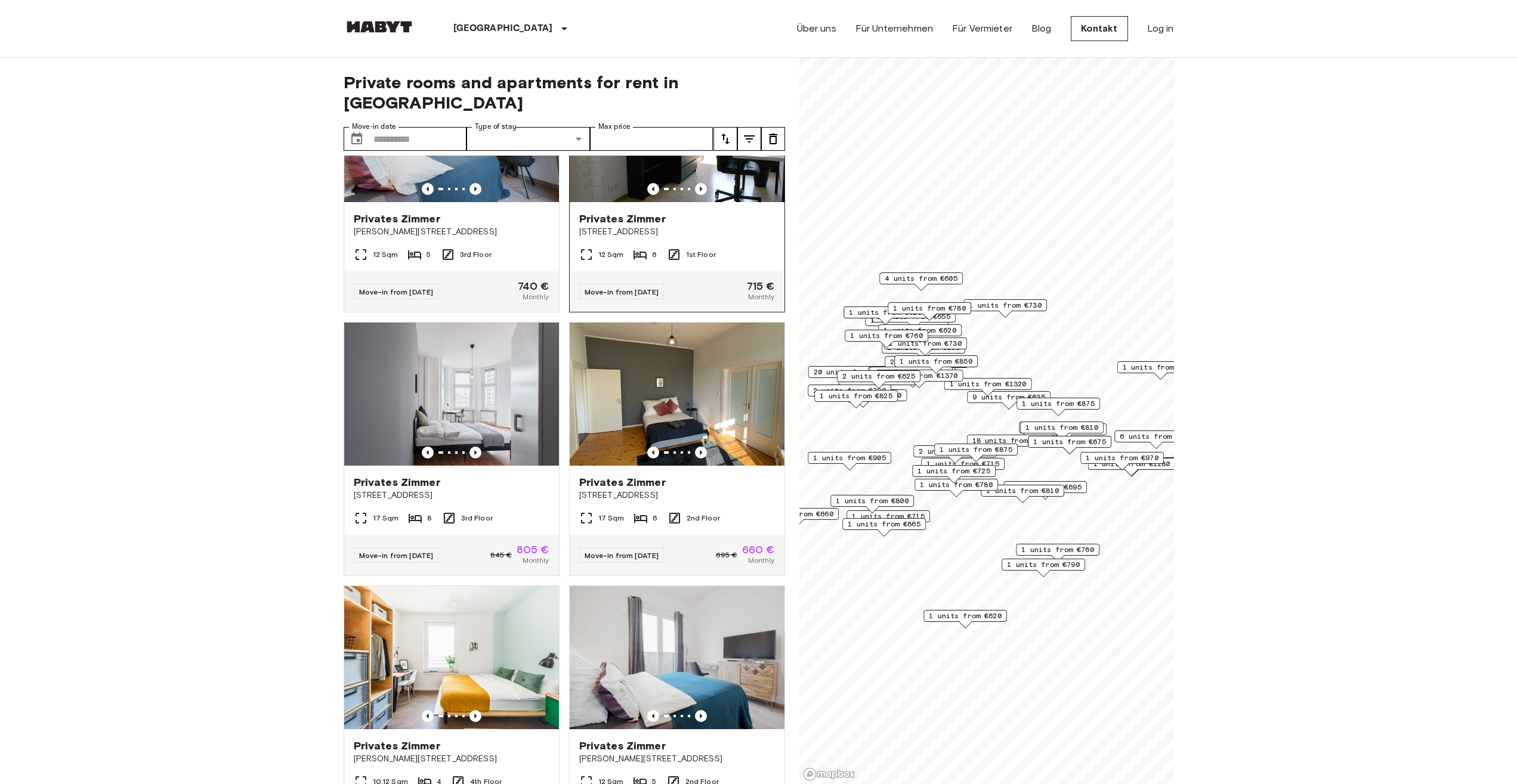
scroll to position [182, 0]
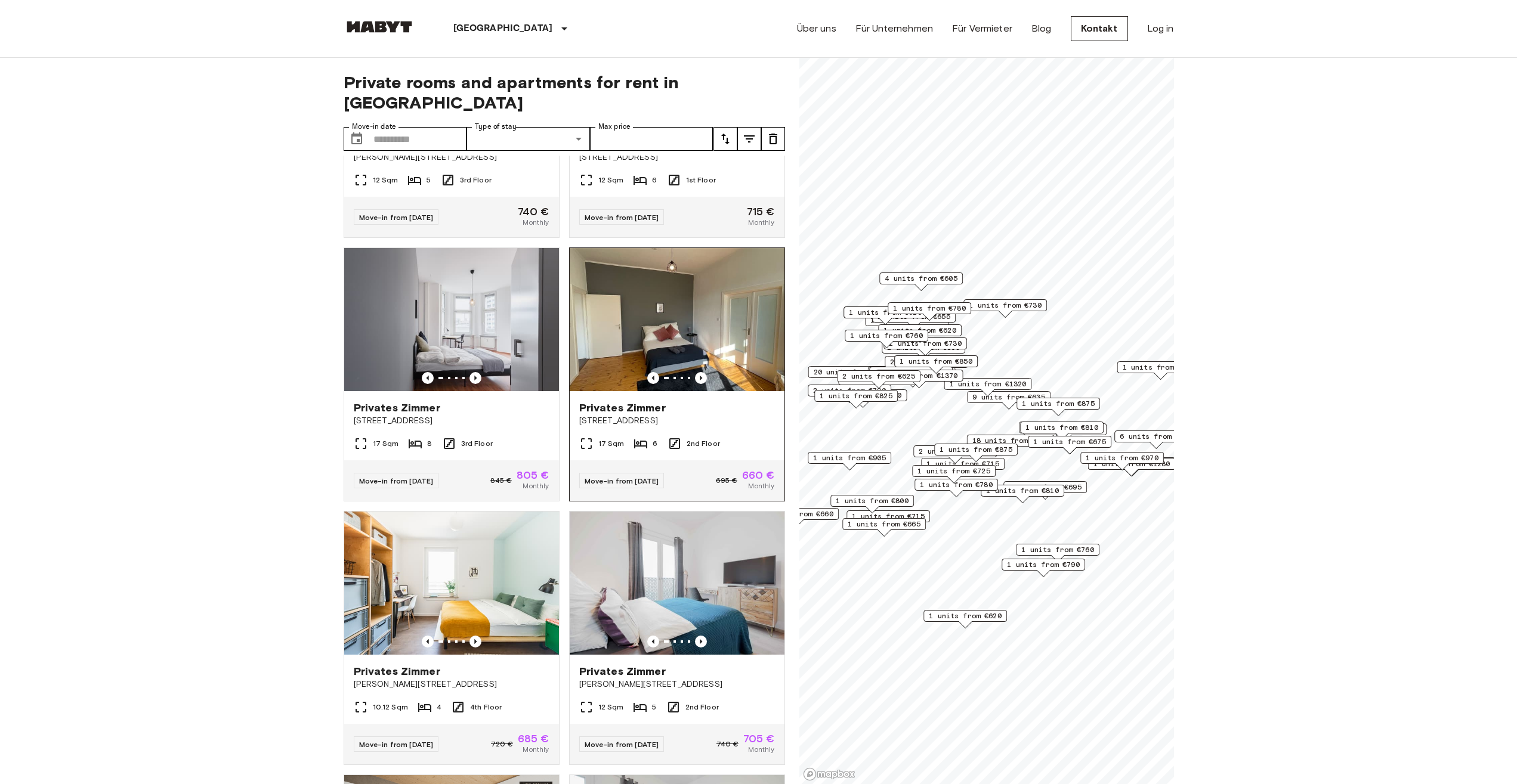
click at [656, 477] on span "Move-in from [DATE]" at bounding box center [622, 480] width 74 height 9
drag, startPoint x: 396, startPoint y: 120, endPoint x: 456, endPoint y: 127, distance: 60.4
click at [397, 127] on input "Move-in date" at bounding box center [420, 138] width 94 height 23
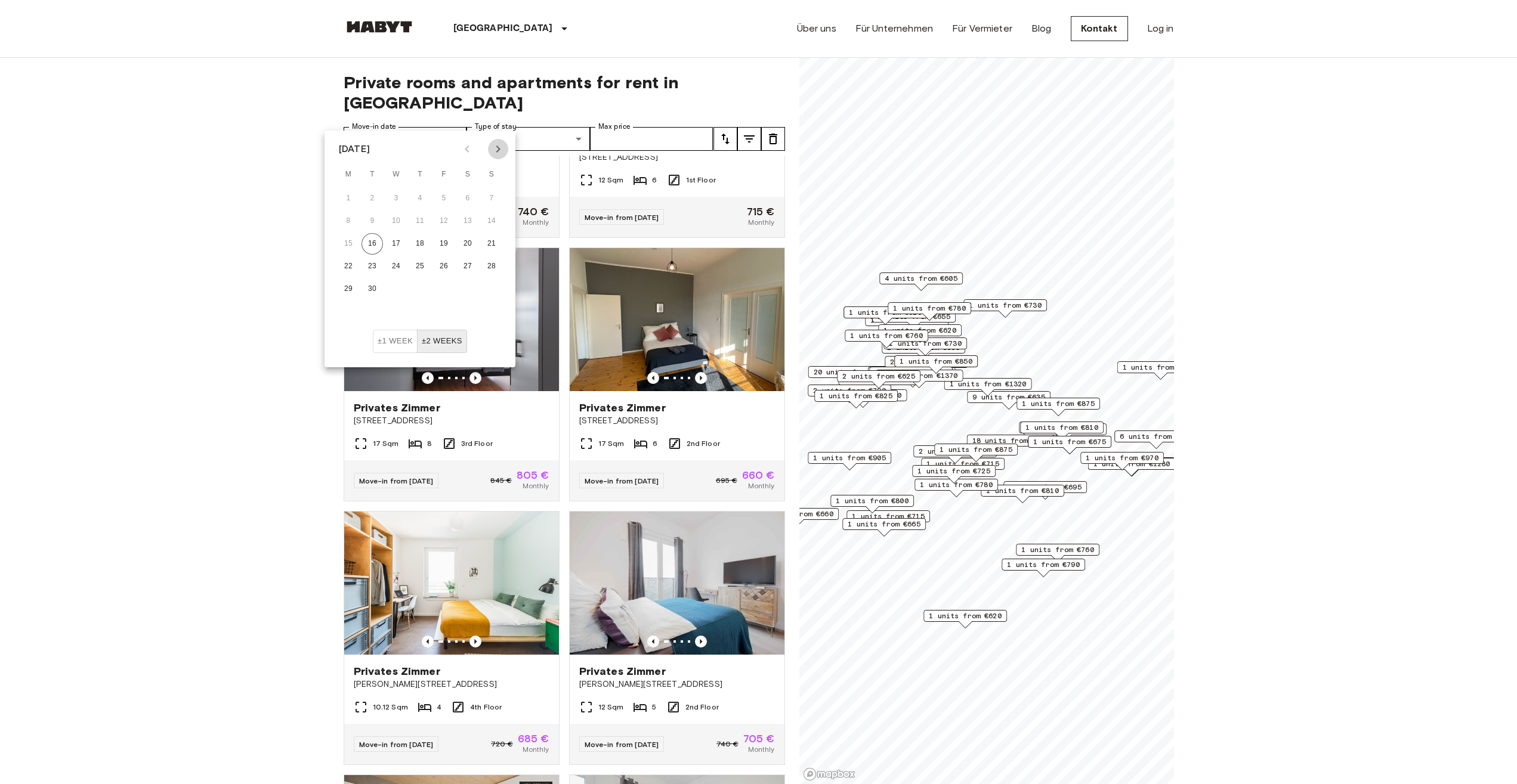
click at [499, 147] on icon "Next month" at bounding box center [498, 149] width 4 height 7
click at [395, 199] on button "1" at bounding box center [395, 198] width 21 height 21
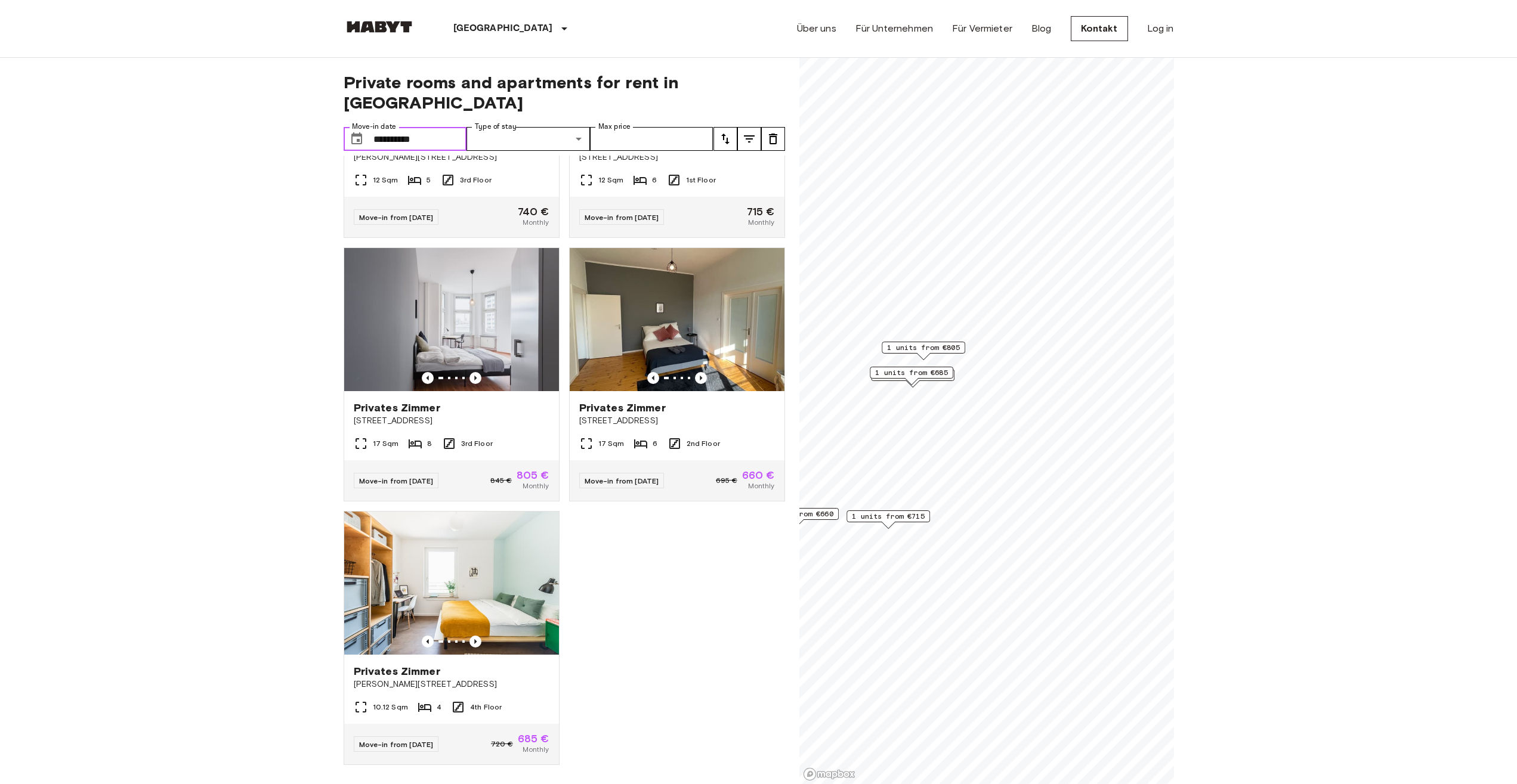
type input "**********"
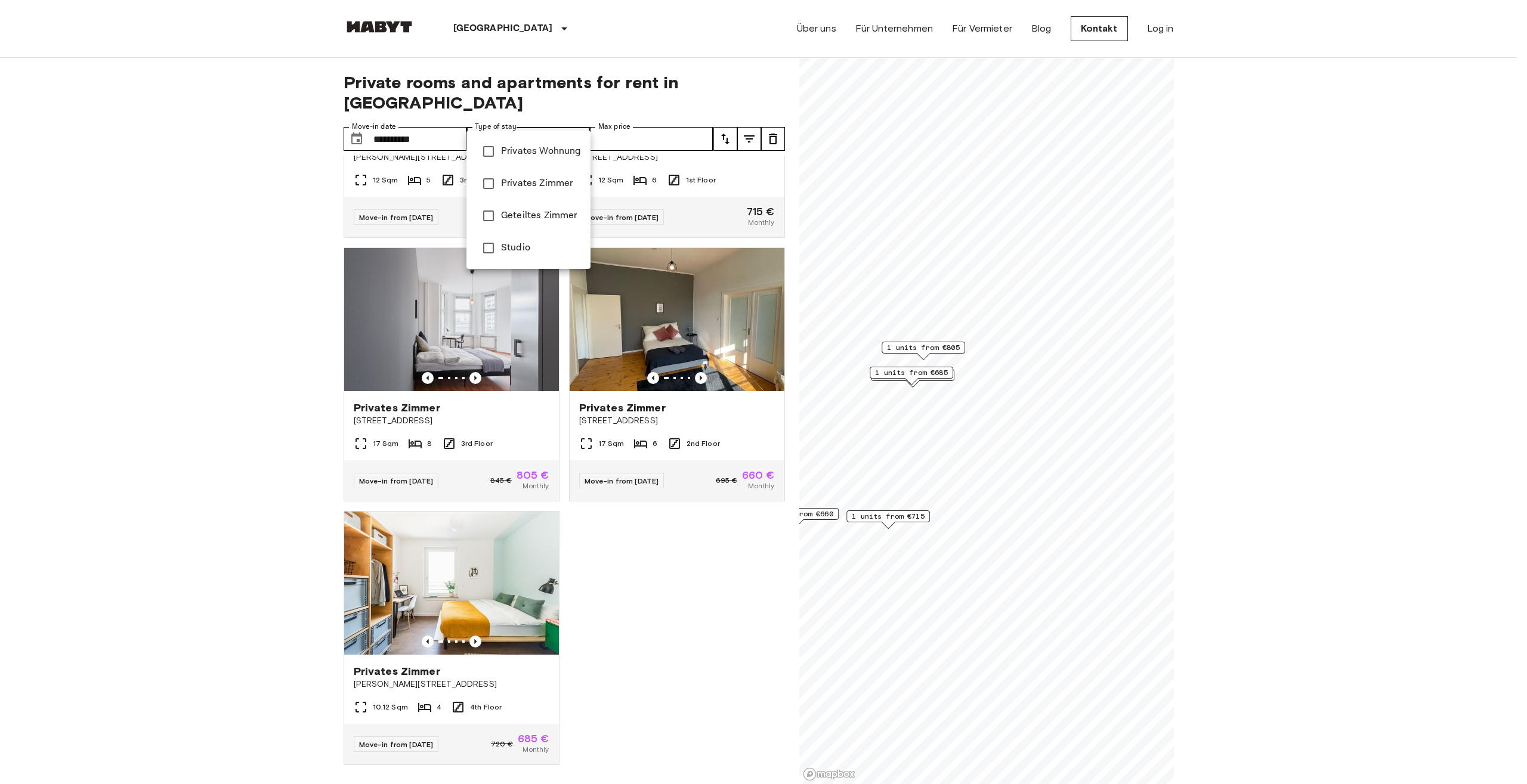
click at [538, 120] on div at bounding box center [763, 392] width 1527 height 784
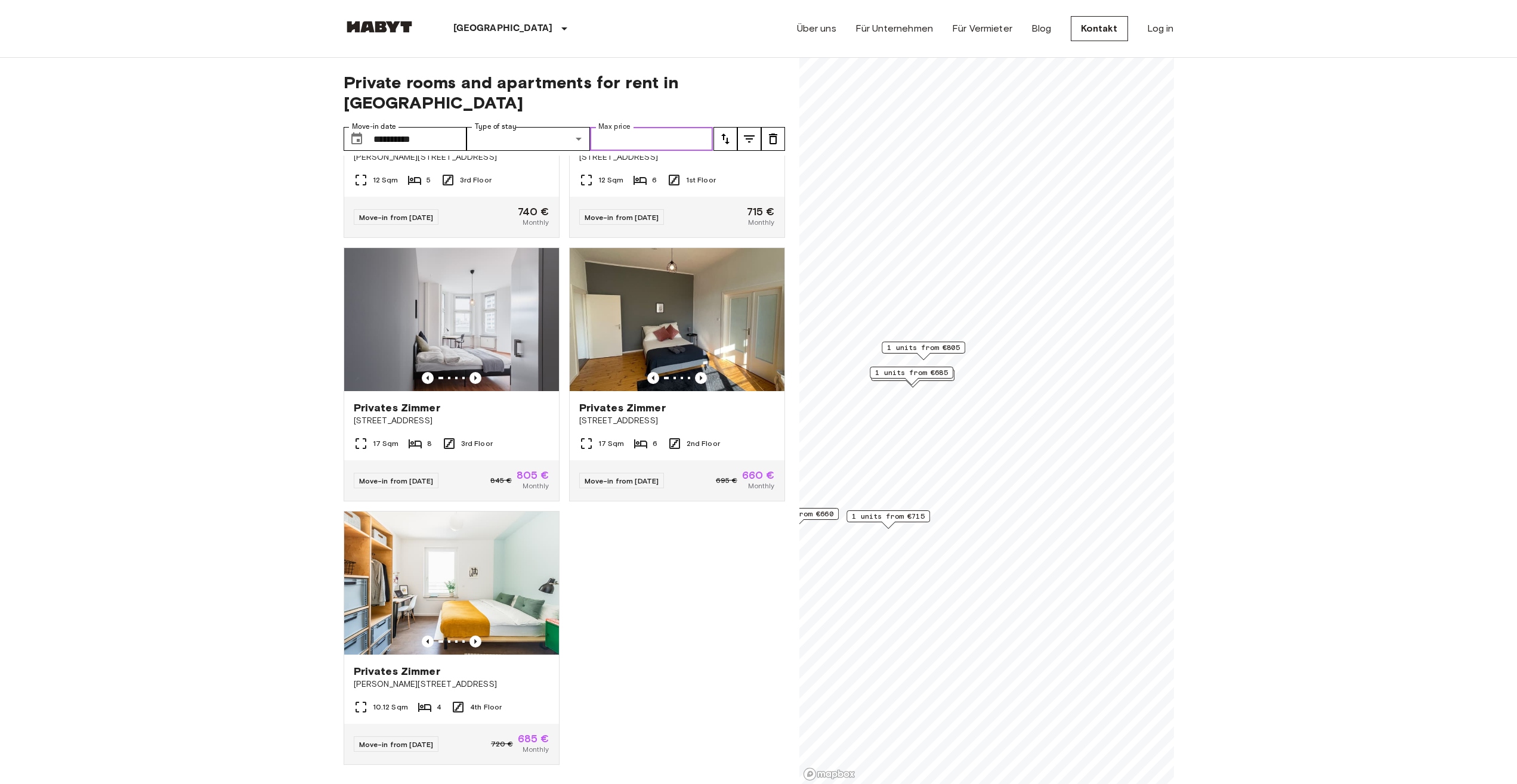
click at [636, 127] on input "Max price" at bounding box center [652, 138] width 124 height 23
drag, startPoint x: 89, startPoint y: 346, endPoint x: 94, endPoint y: 341, distance: 7.1
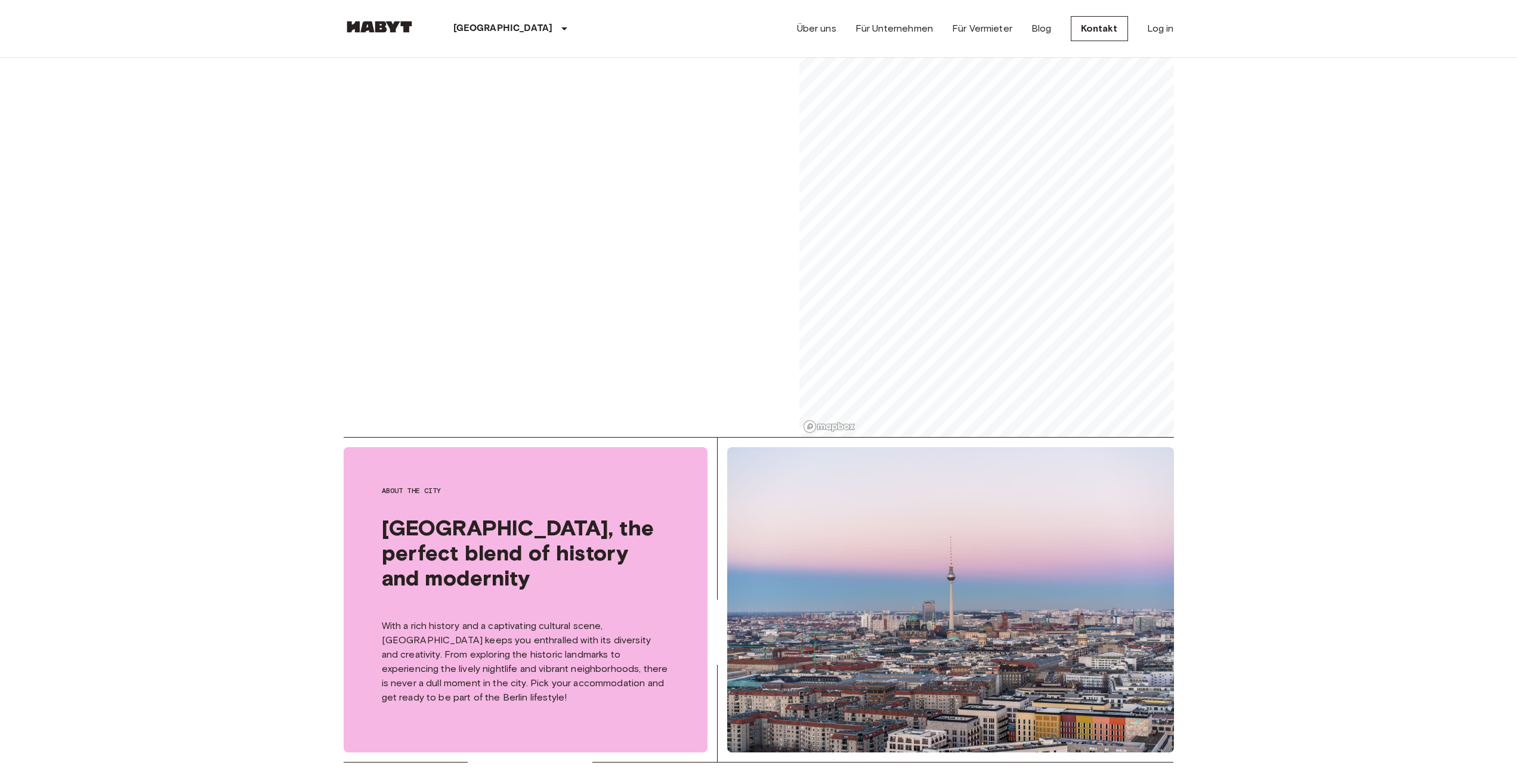
scroll to position [405, 0]
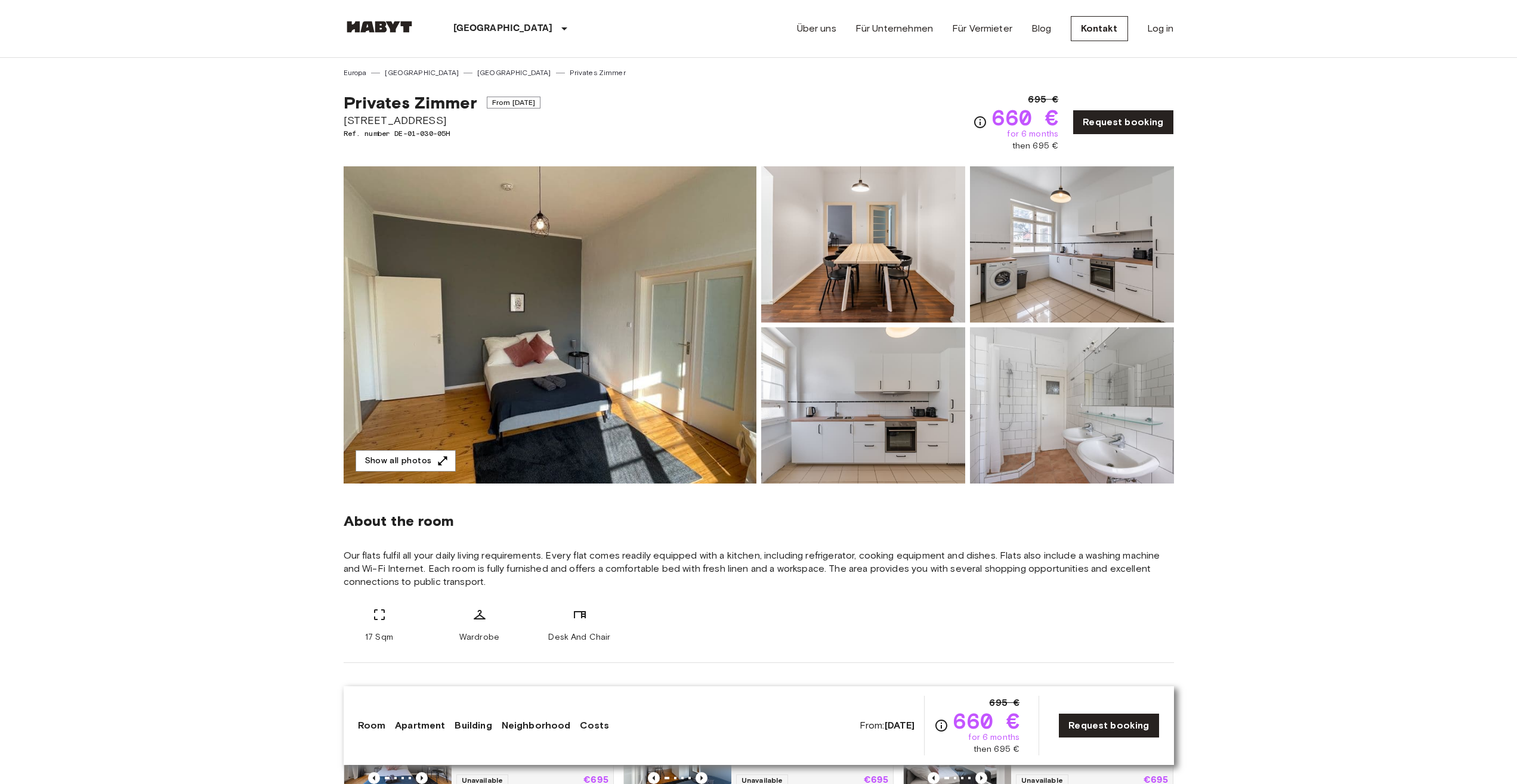
scroll to position [162, 0]
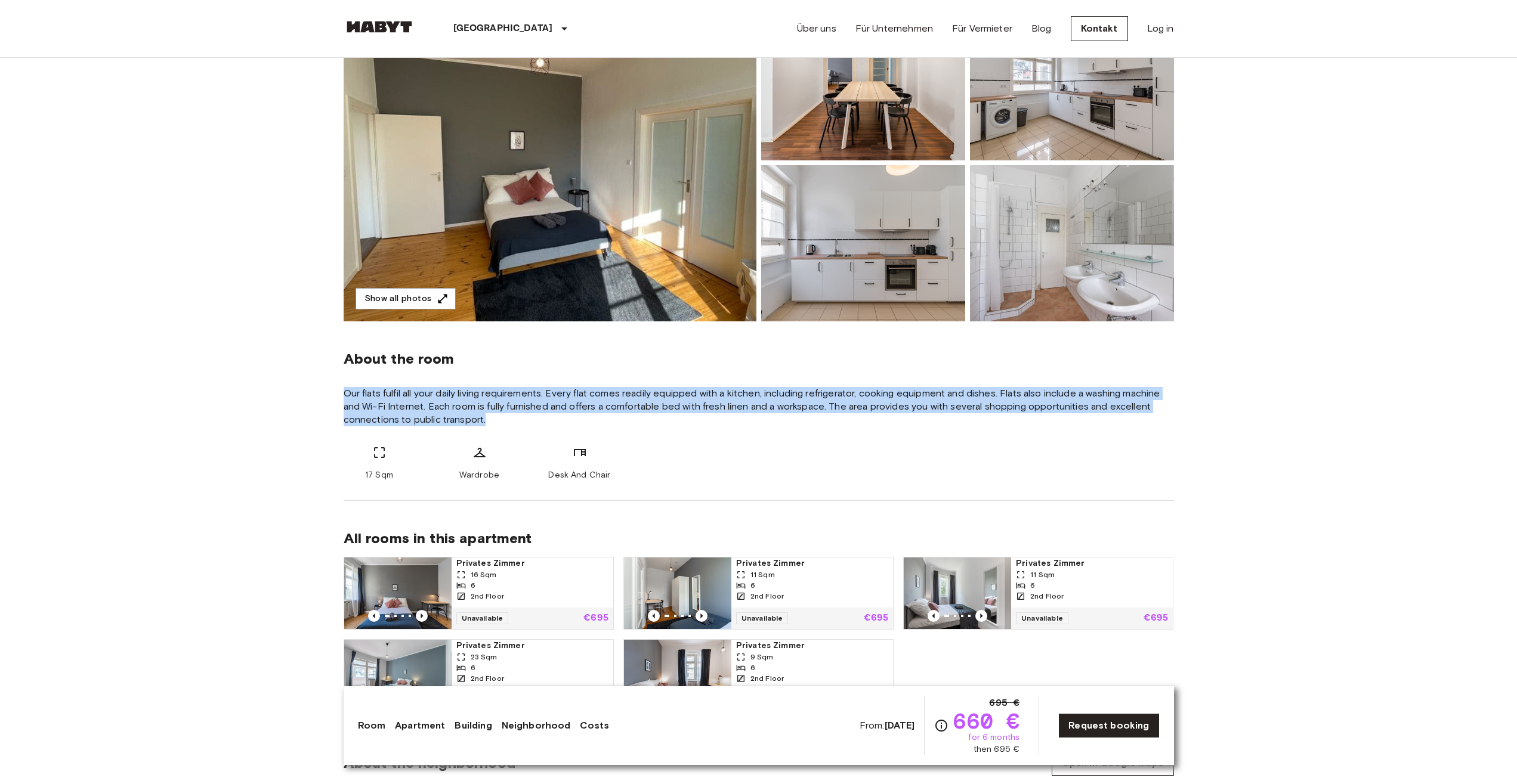
drag, startPoint x: 342, startPoint y: 387, endPoint x: 1143, endPoint y: 428, distance: 802.0
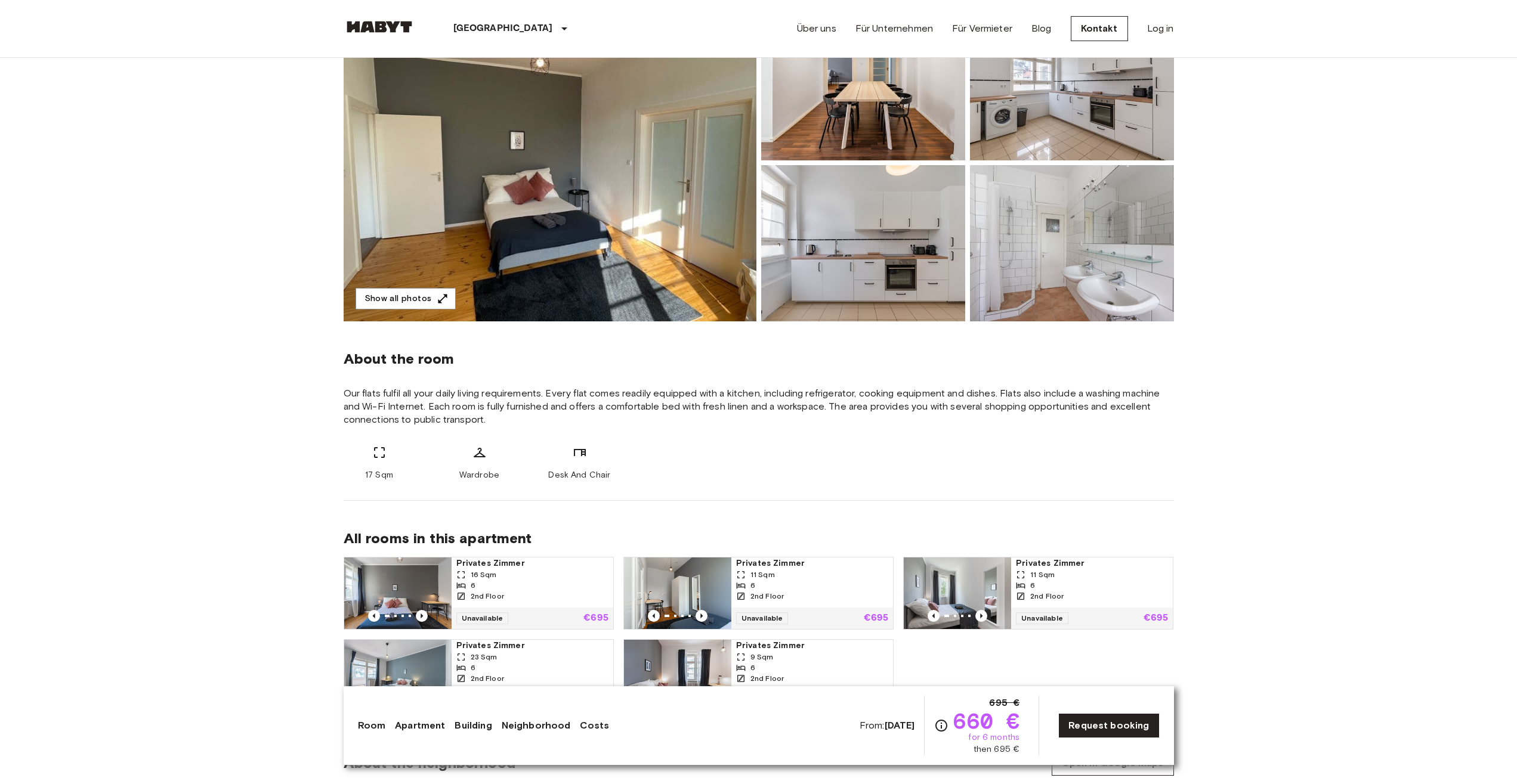
drag, startPoint x: 1145, startPoint y: 428, endPoint x: 1136, endPoint y: 427, distance: 9.1
click at [1144, 428] on div "About the room Our flats fulfil all your daily living requirements. Every flat …" at bounding box center [758, 411] width 831 height 179
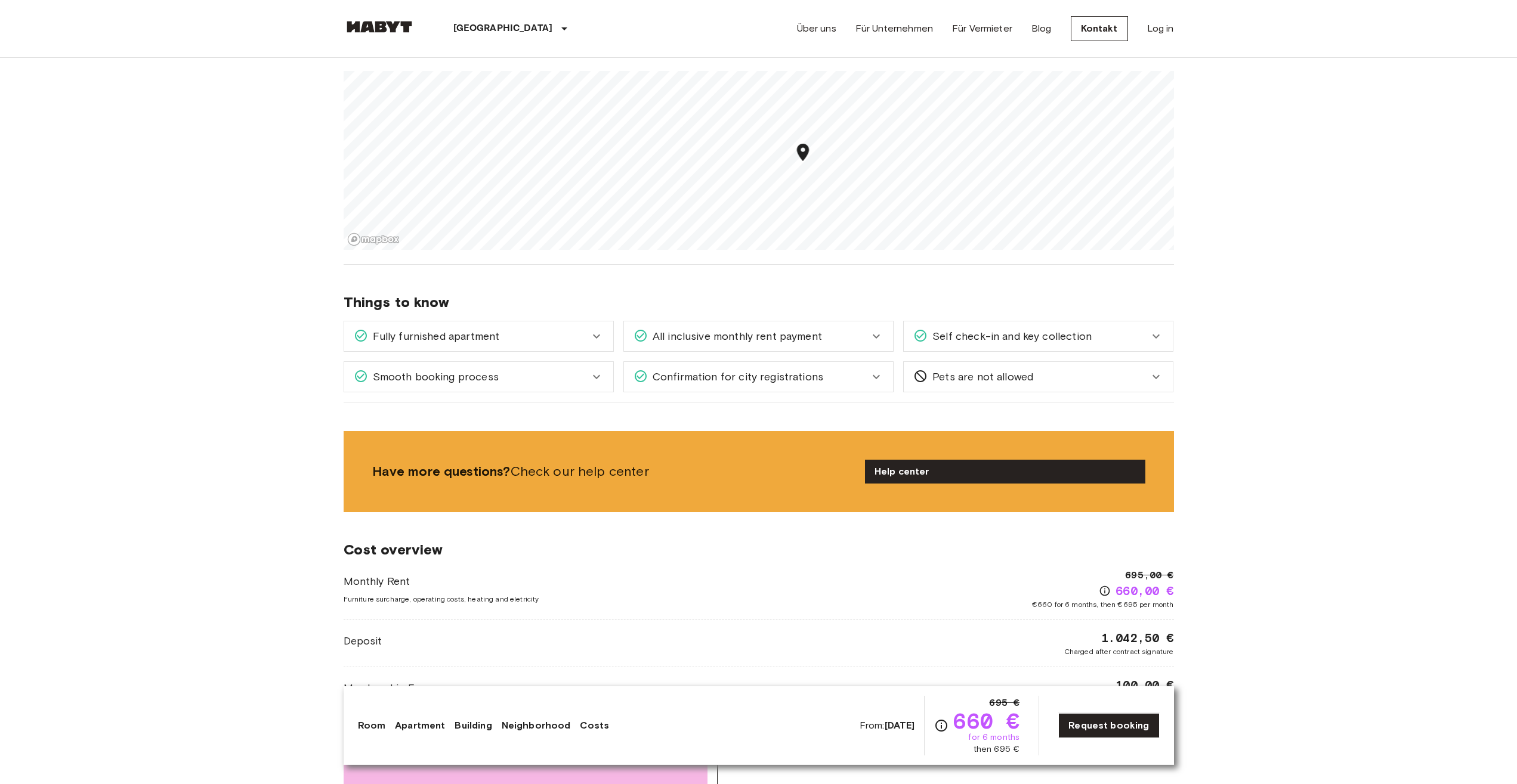
scroll to position [892, 0]
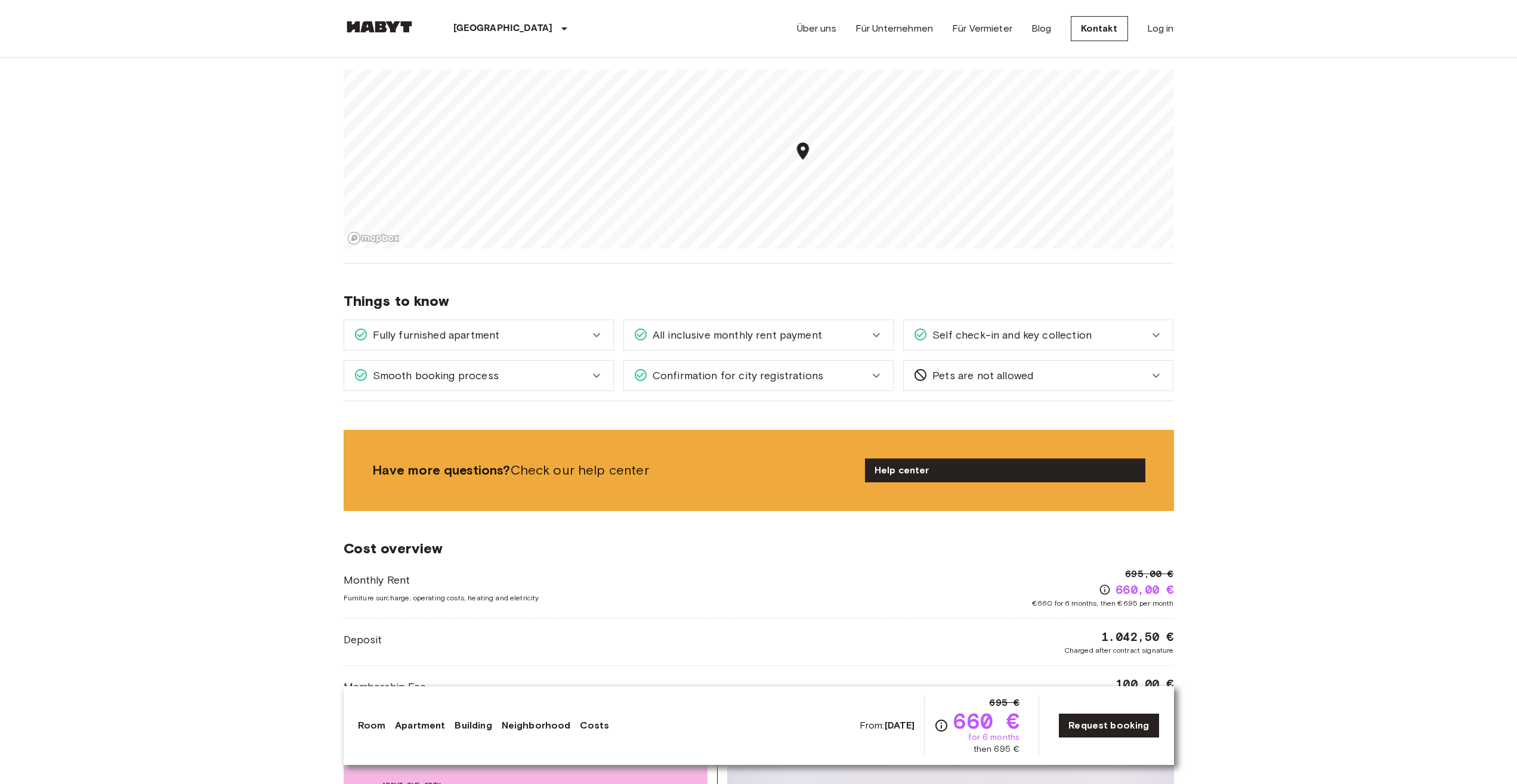
click at [590, 332] on icon at bounding box center [596, 335] width 14 height 14
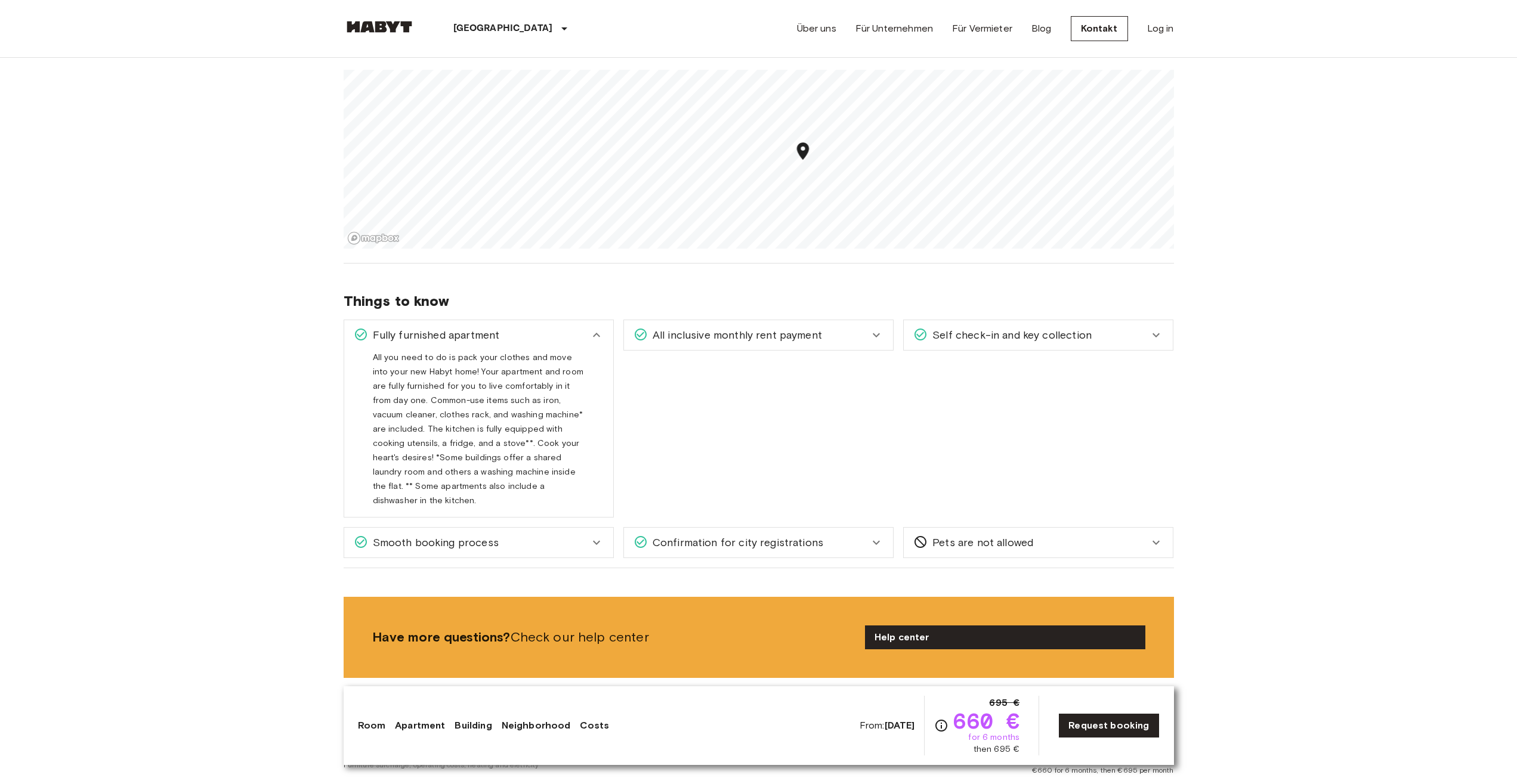
click at [591, 333] on icon at bounding box center [596, 335] width 14 height 14
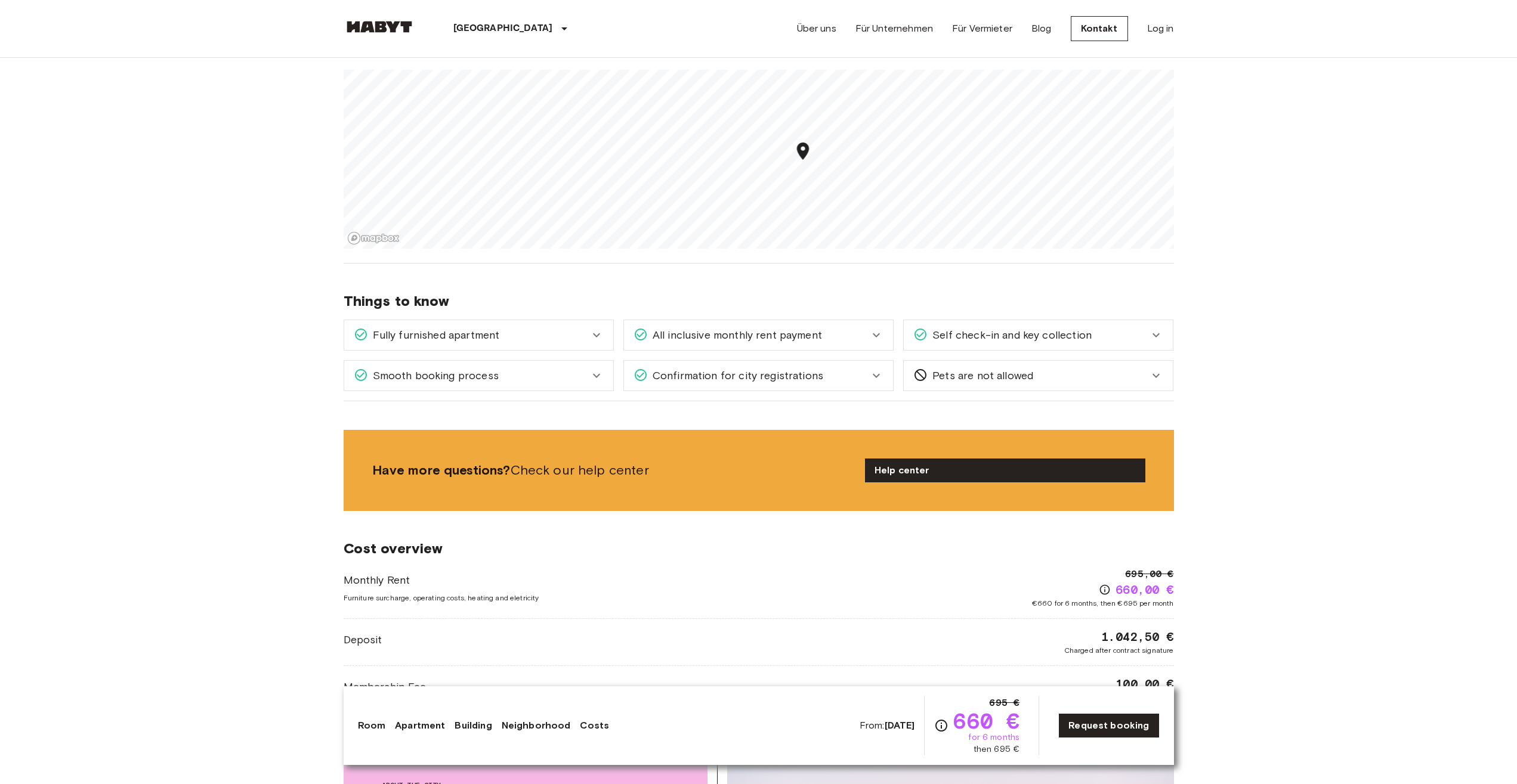
click at [874, 343] on div "All inclusive monthly rent payment" at bounding box center [758, 335] width 269 height 30
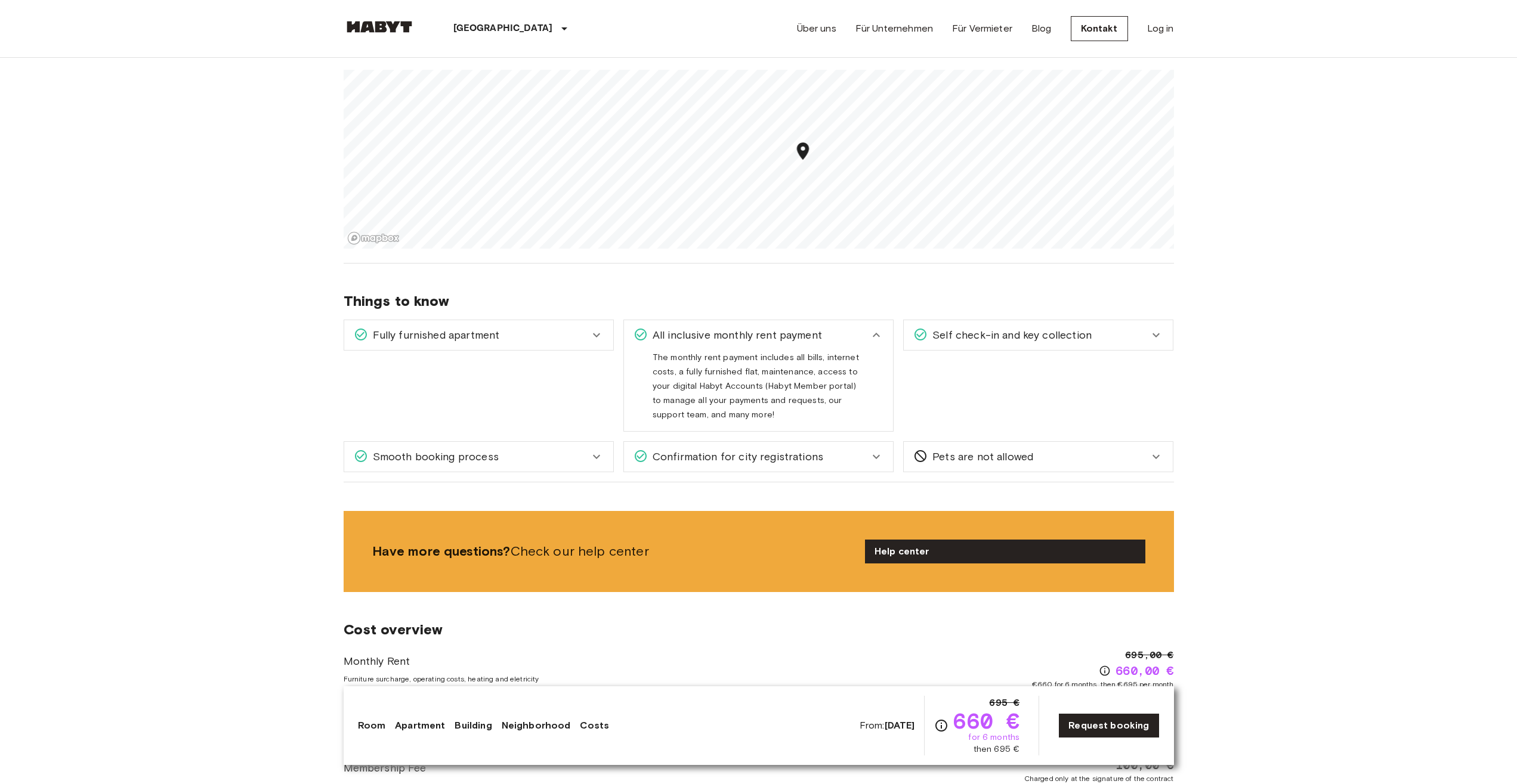
drag, startPoint x: 877, startPoint y: 343, endPoint x: 887, endPoint y: 344, distance: 10.0
click at [877, 343] on div "All inclusive monthly rent payment" at bounding box center [758, 335] width 269 height 30
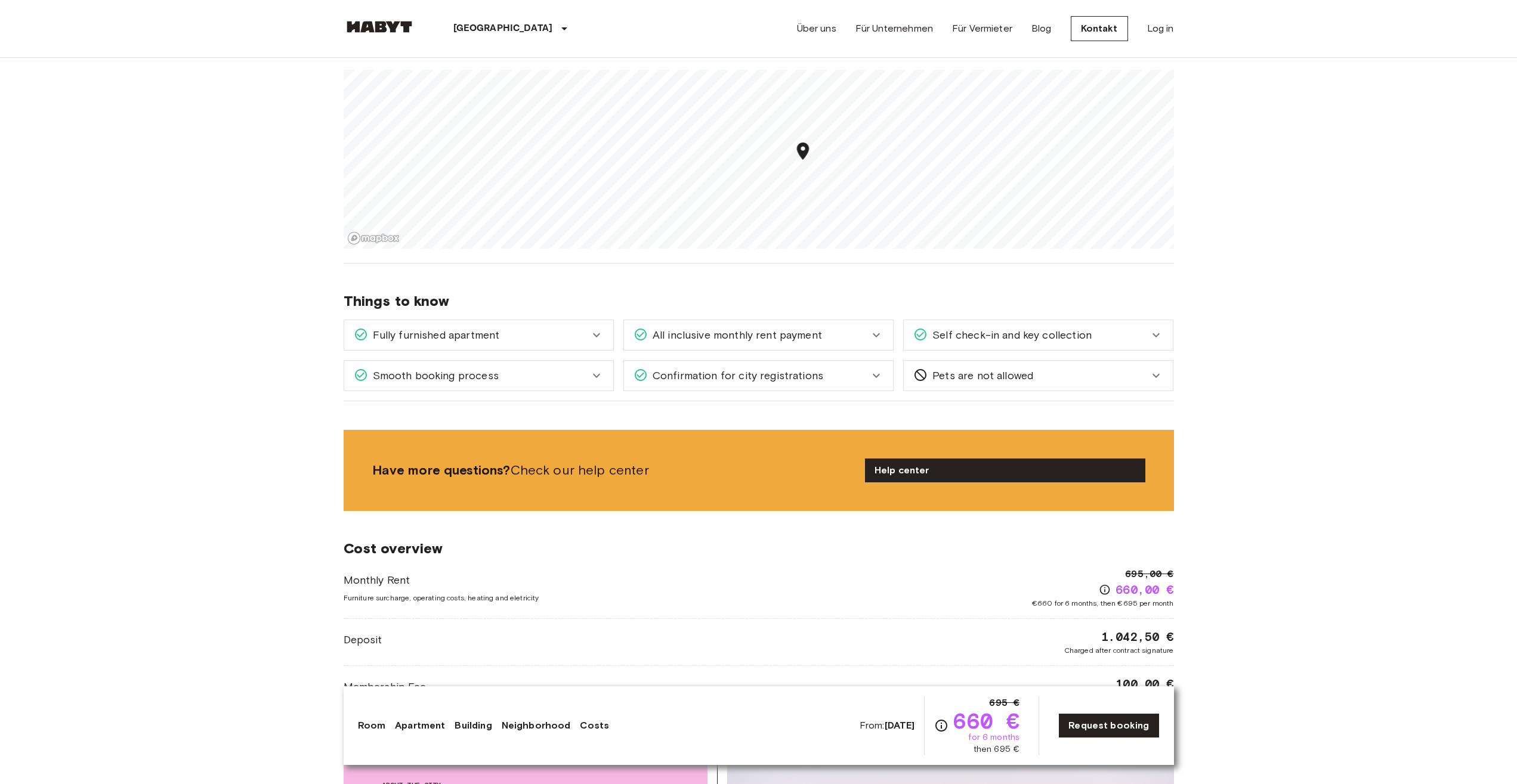
click at [1015, 333] on span "Self check-in and key collection" at bounding box center [1010, 335] width 164 height 16
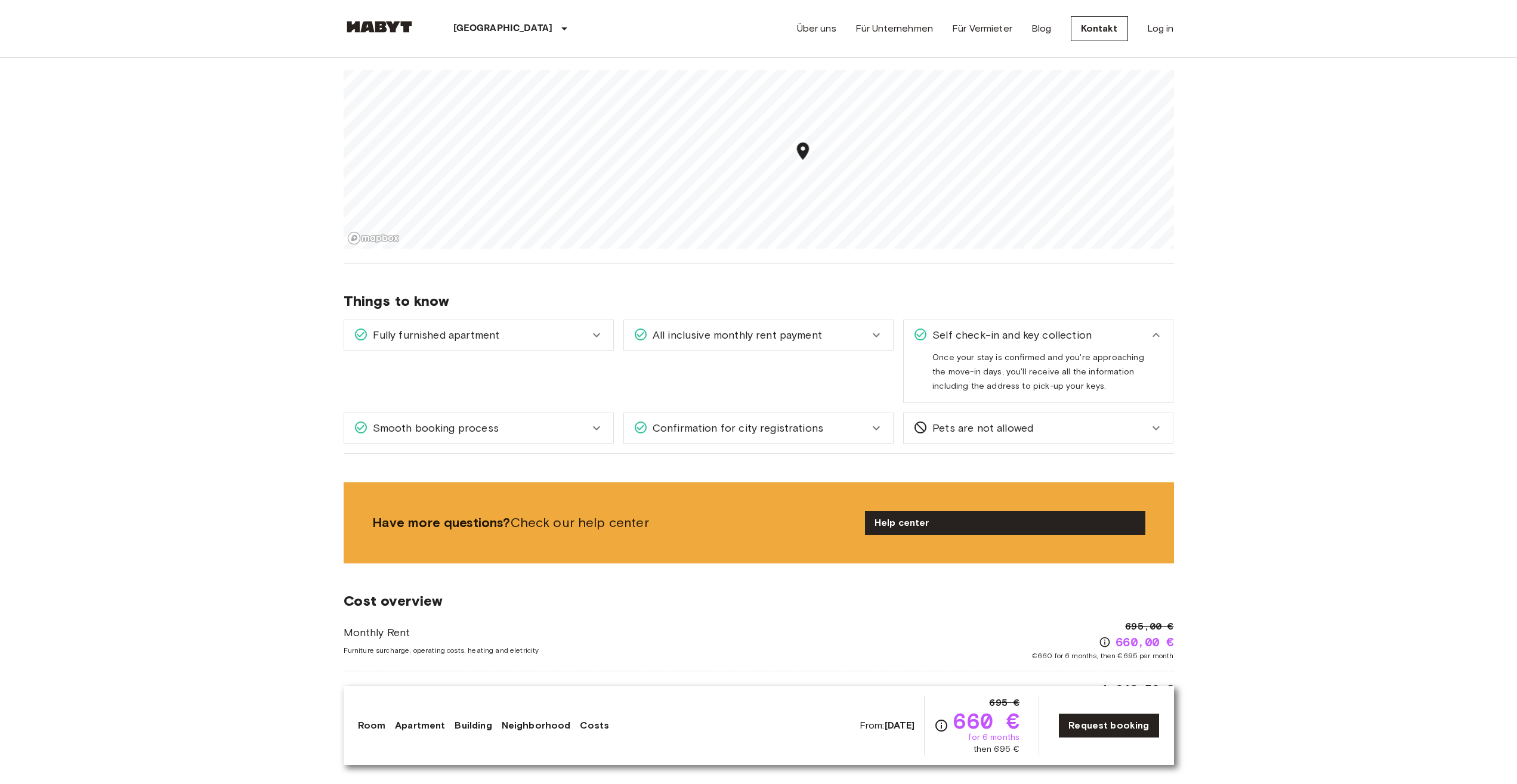
drag, startPoint x: 1015, startPoint y: 333, endPoint x: 1025, endPoint y: 347, distance: 17.2
click at [1016, 335] on span "Self check-in and key collection" at bounding box center [1010, 335] width 164 height 16
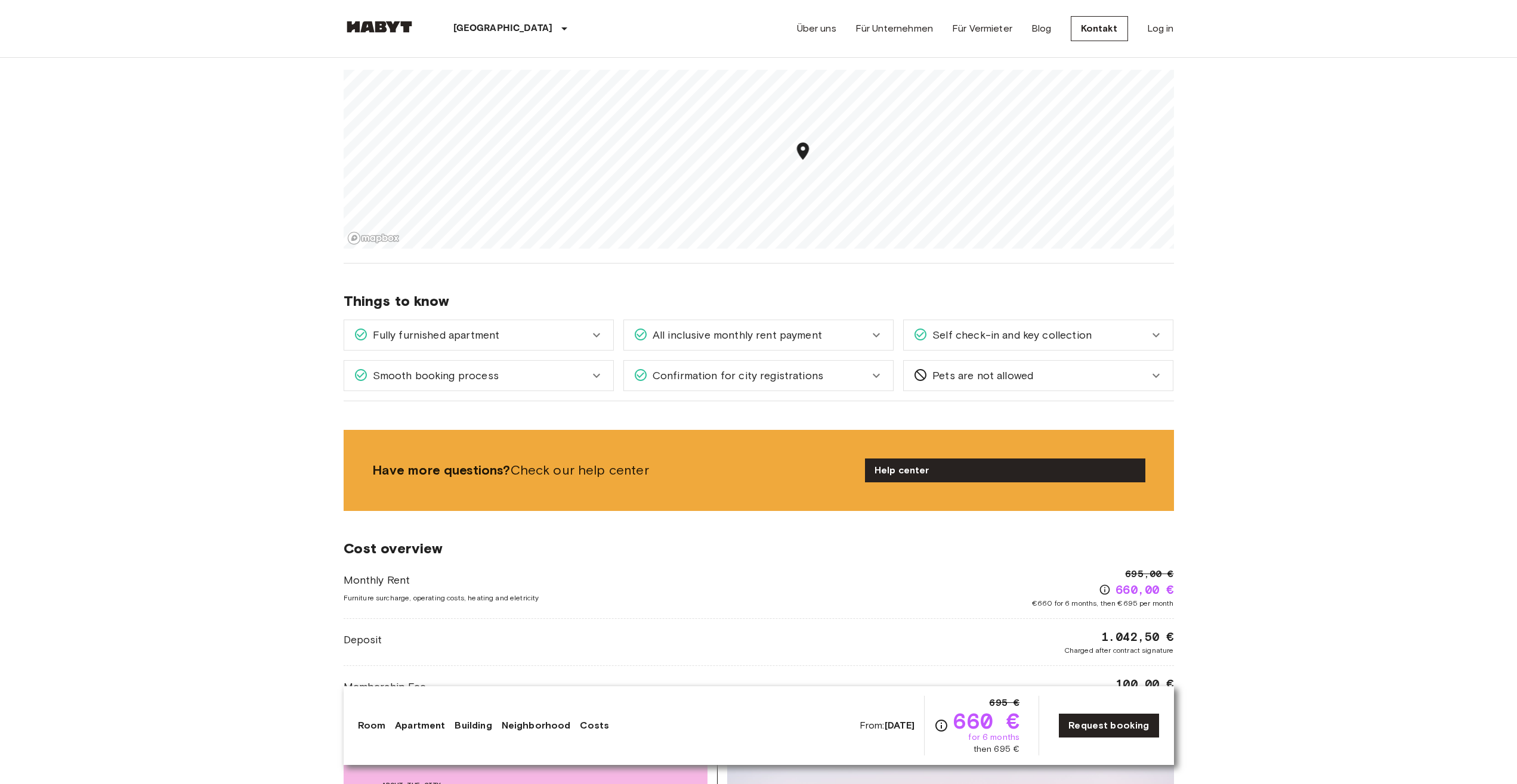
click at [1047, 393] on div "Things to know Fully furnished apartment All you need to do is pack your clothe…" at bounding box center [758, 333] width 831 height 138
click at [1048, 383] on div "Pets are not allowed" at bounding box center [1031, 376] width 236 height 16
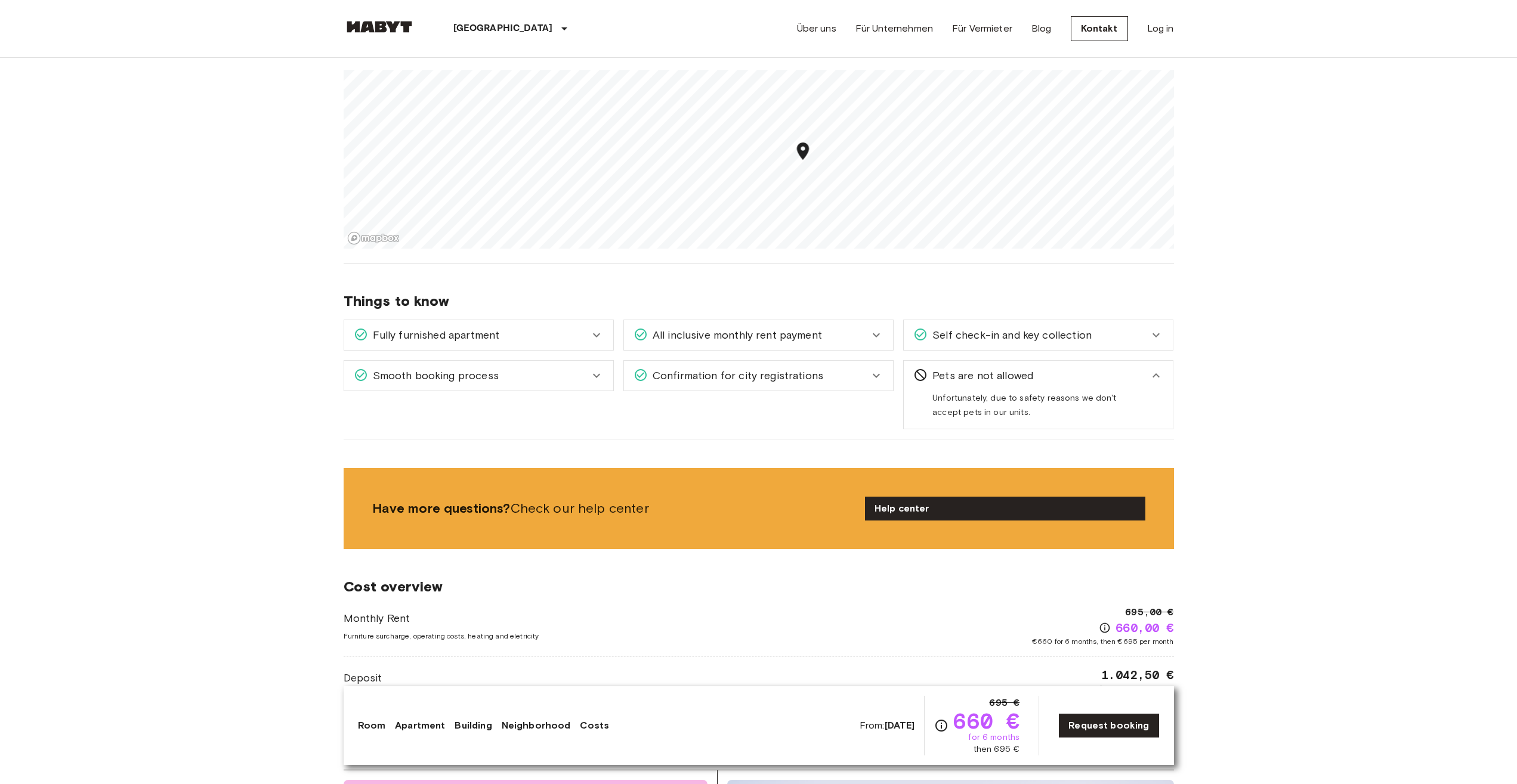
click at [1048, 383] on div "Pets are not allowed" at bounding box center [1031, 376] width 236 height 16
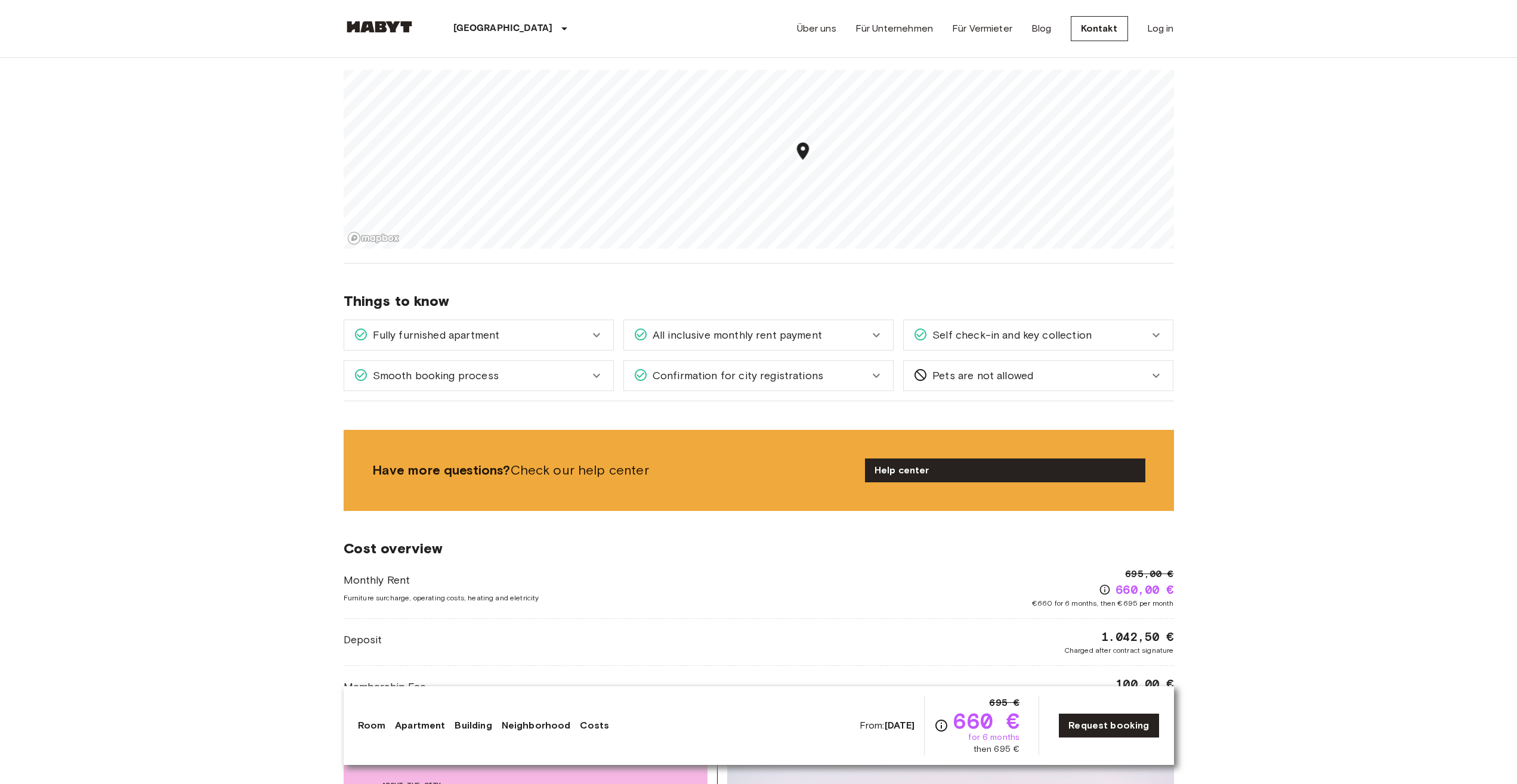
click at [852, 374] on div "Confirmation for city registrations" at bounding box center [751, 376] width 236 height 16
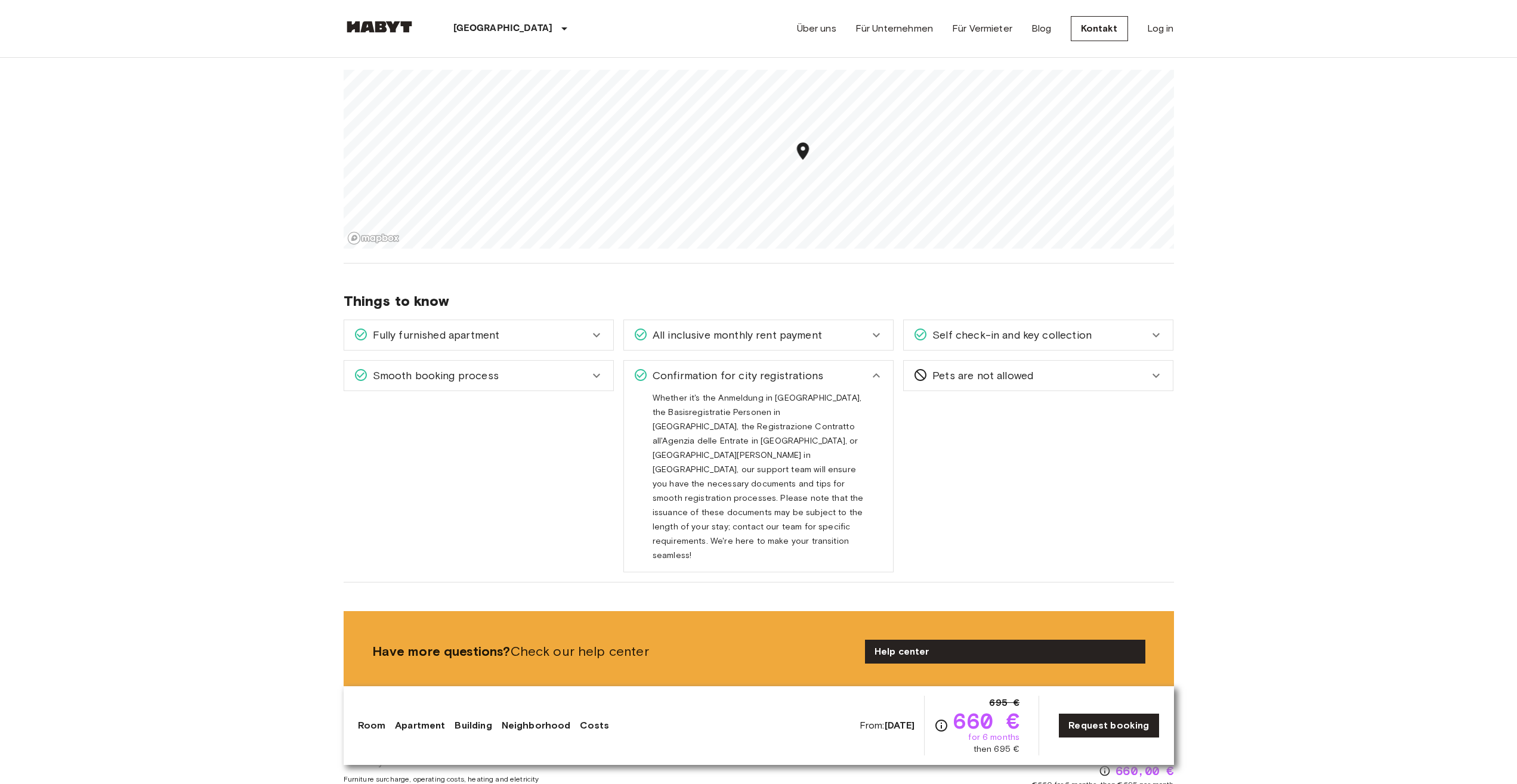
click at [852, 374] on div "Confirmation for city registrations" at bounding box center [751, 376] width 236 height 16
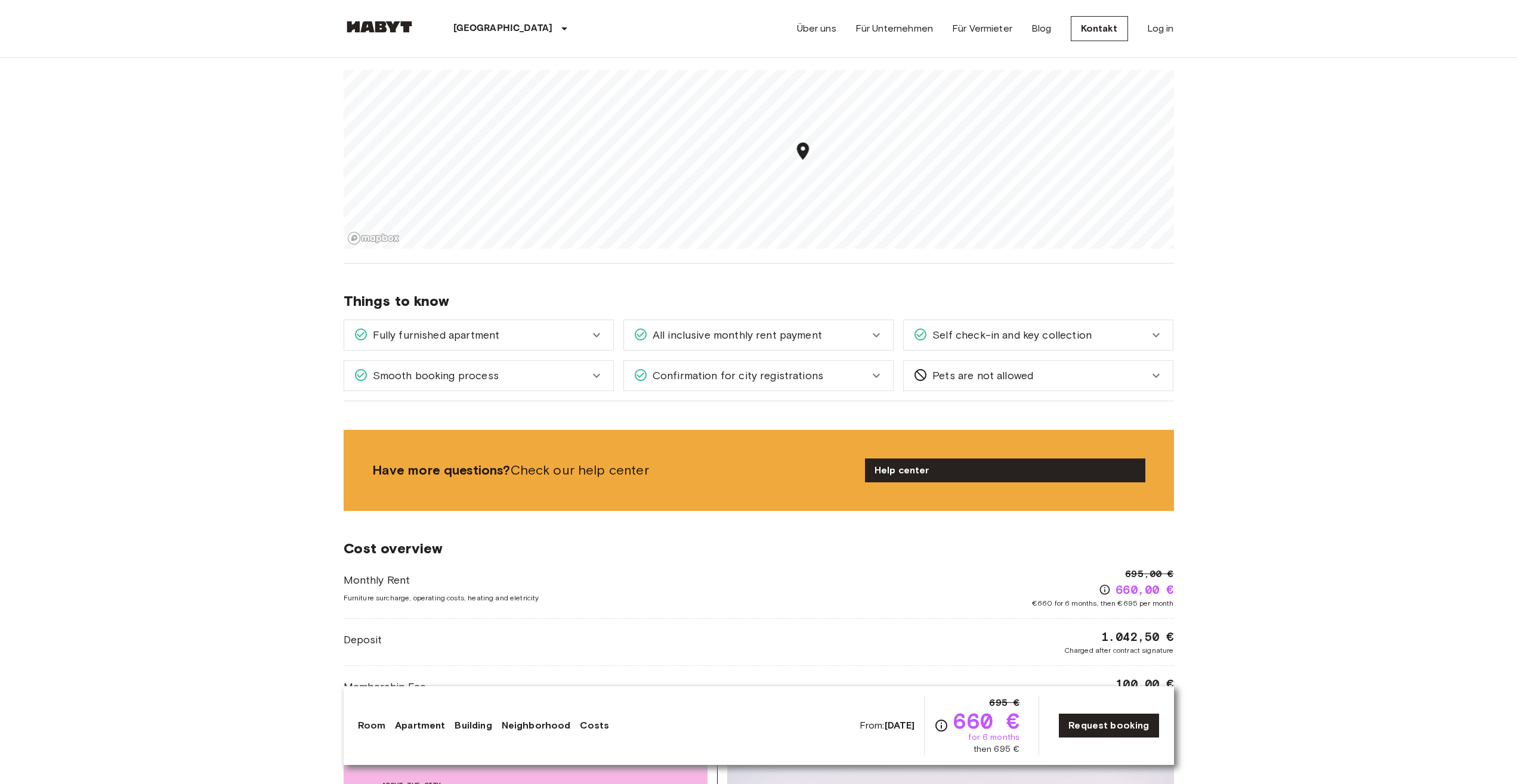
click at [515, 370] on div "Smooth booking process" at bounding box center [471, 376] width 236 height 16
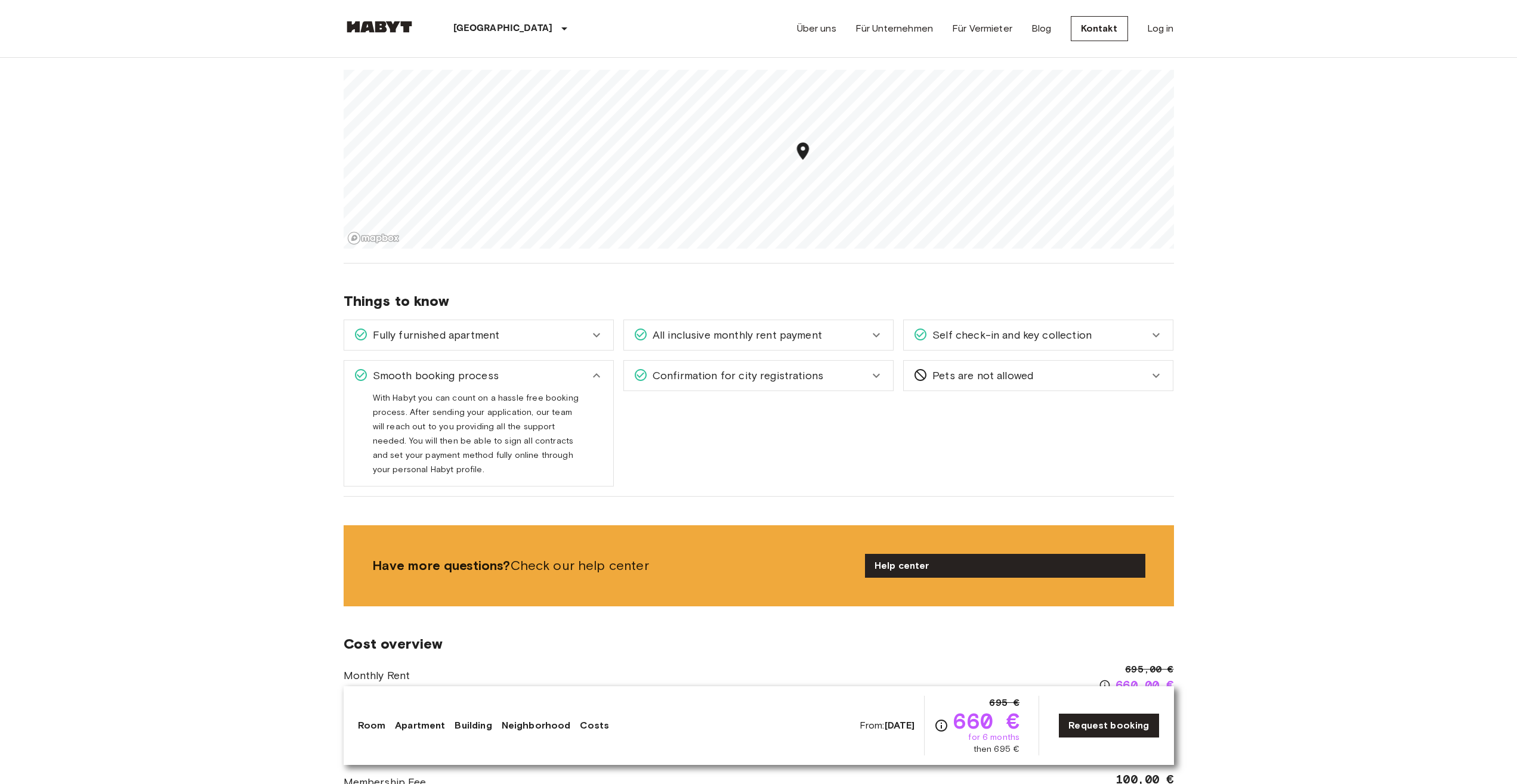
click at [543, 370] on div "Smooth booking process" at bounding box center [471, 376] width 236 height 16
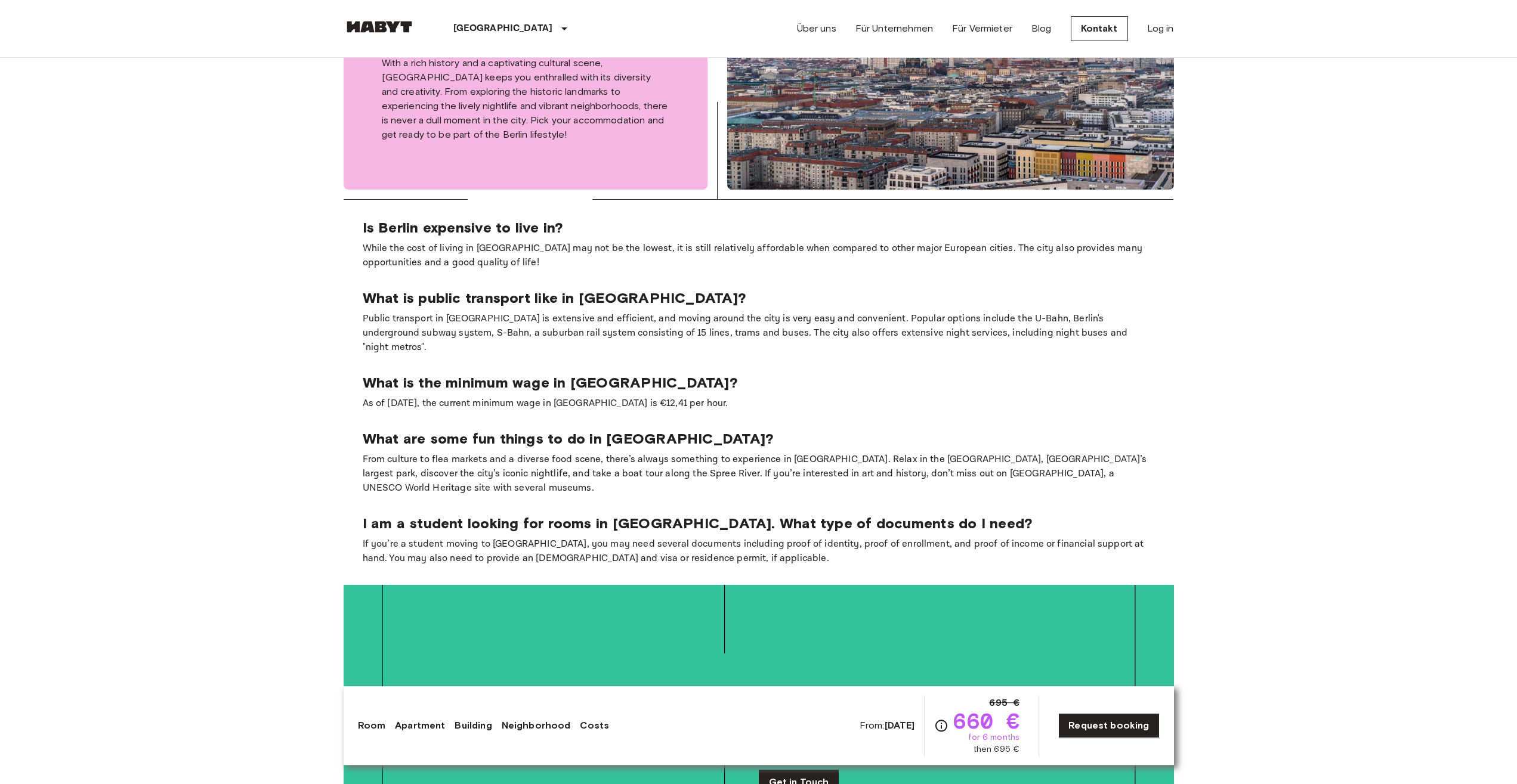
scroll to position [1703, 0]
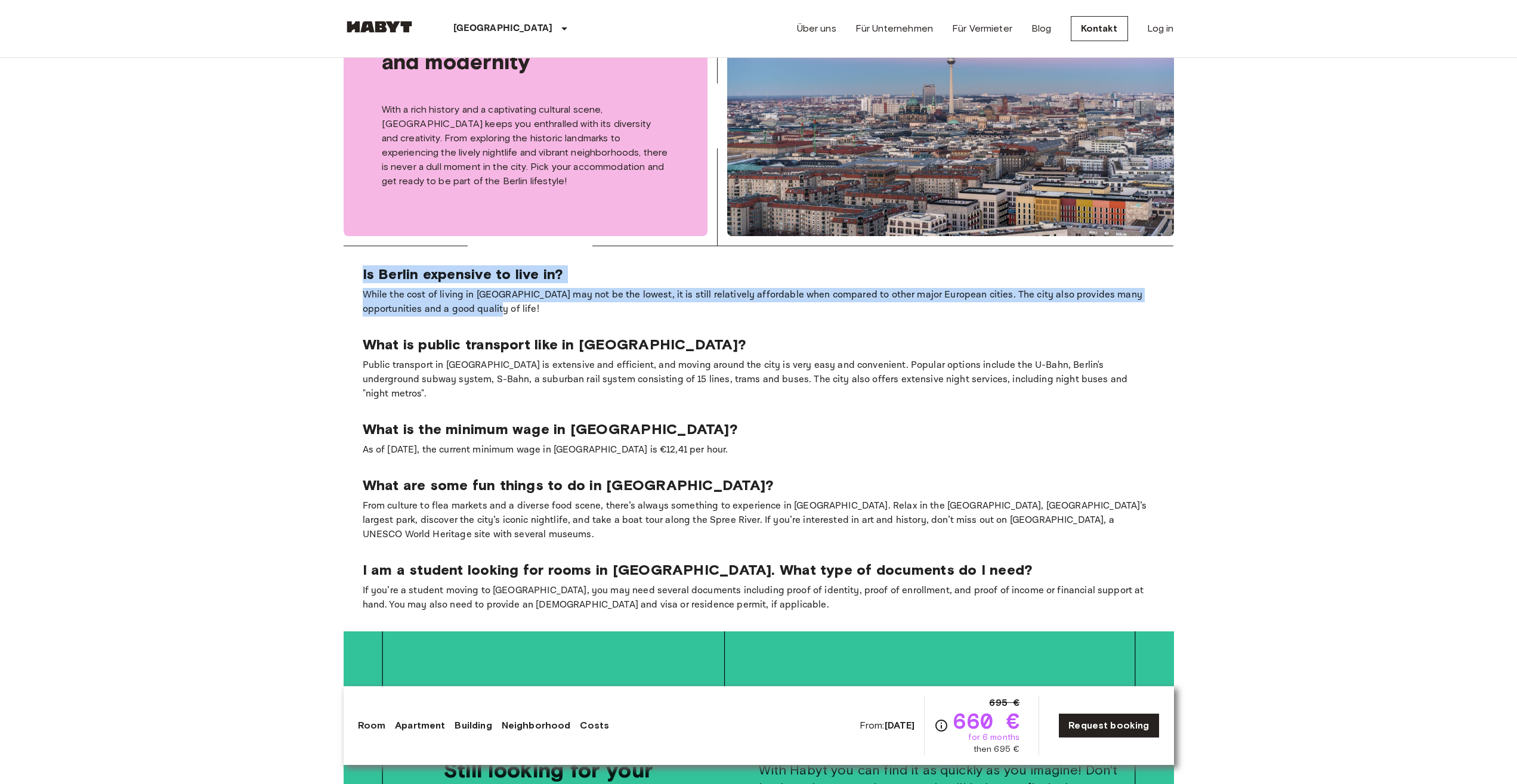
drag, startPoint x: 358, startPoint y: 236, endPoint x: 474, endPoint y: 277, distance: 123.0
click at [455, 279] on section "Is Berlin expensive to live in? While the cost of living in Berlin may not be t…" at bounding box center [758, 439] width 831 height 385
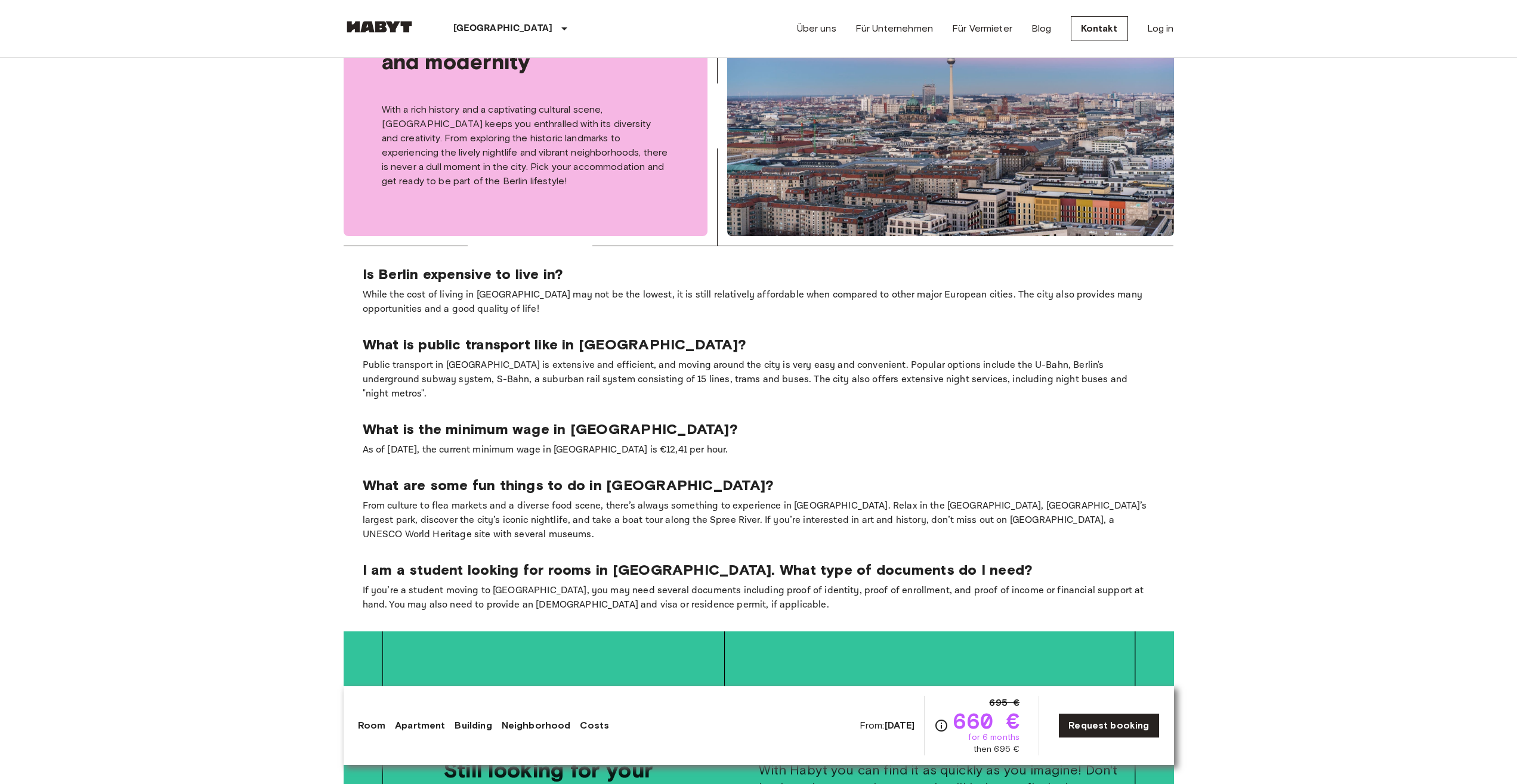
click at [481, 277] on section "Is Berlin expensive to live in? While the cost of living in Berlin may not be t…" at bounding box center [758, 439] width 831 height 385
drag, startPoint x: 360, startPoint y: 305, endPoint x: 573, endPoint y: 322, distance: 213.7
click at [568, 318] on section "Is Berlin expensive to live in? While the cost of living in Berlin may not be t…" at bounding box center [758, 439] width 831 height 385
click at [578, 358] on p "Public transport in [GEOGRAPHIC_DATA] is extensive and efficient, and moving ar…" at bounding box center [758, 379] width 792 height 43
drag, startPoint x: 356, startPoint y: 369, endPoint x: 452, endPoint y: 378, distance: 96.4
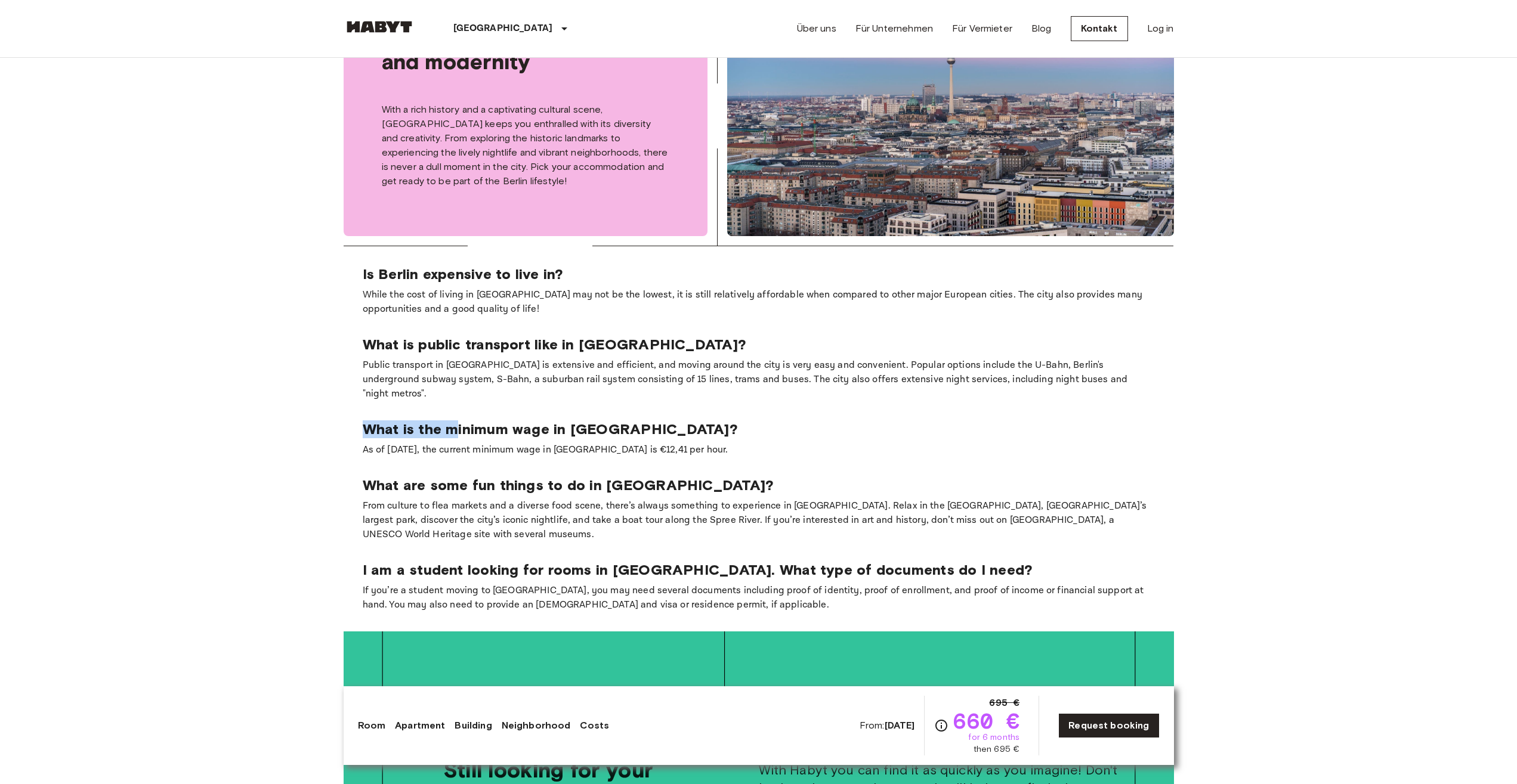
click at [452, 378] on section "Is Berlin expensive to live in? While the cost of living in Berlin may not be t…" at bounding box center [758, 439] width 831 height 385
click at [389, 413] on section "Is Berlin expensive to live in? While the cost of living in Berlin may not be t…" at bounding box center [758, 439] width 831 height 385
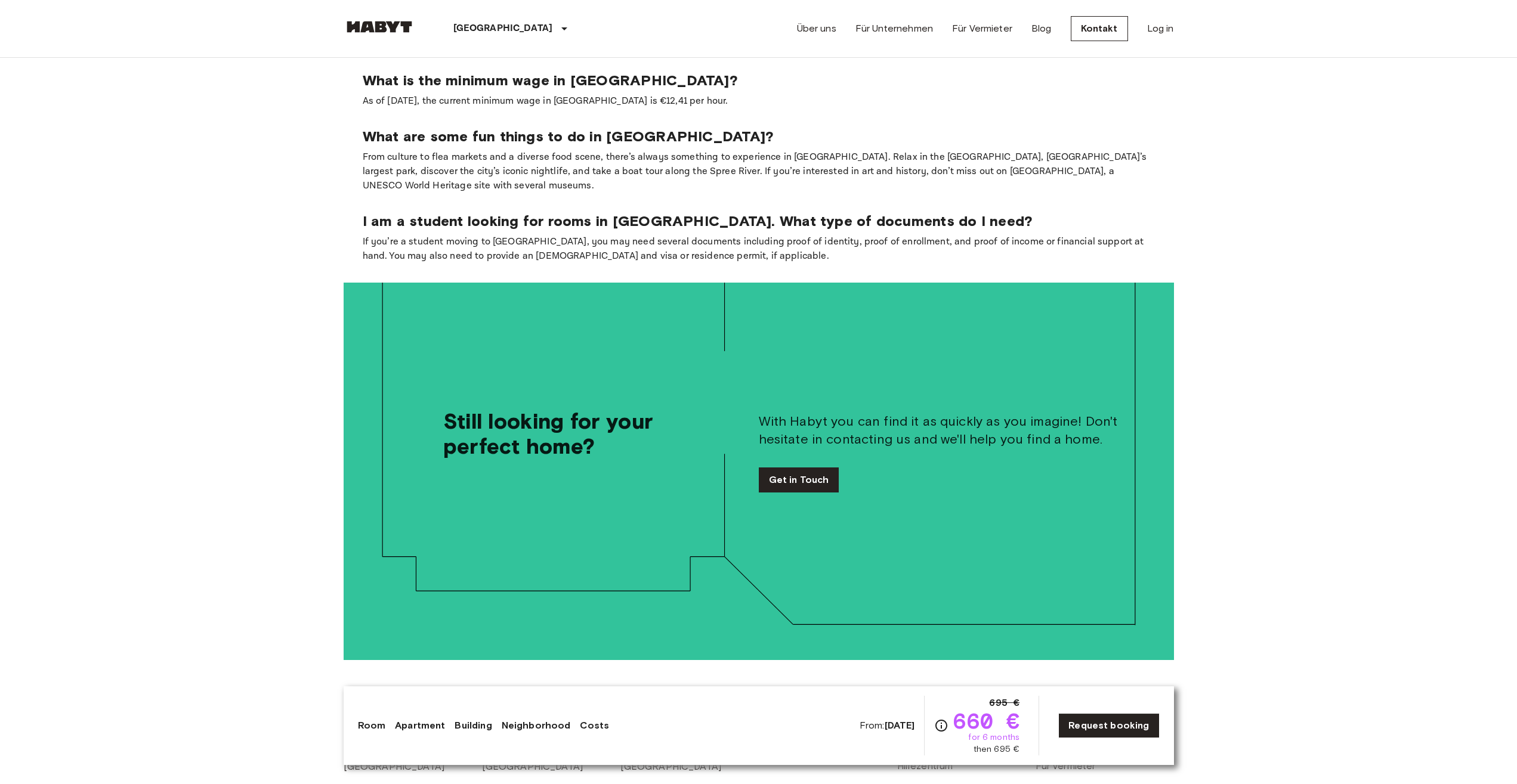
scroll to position [1865, 0]
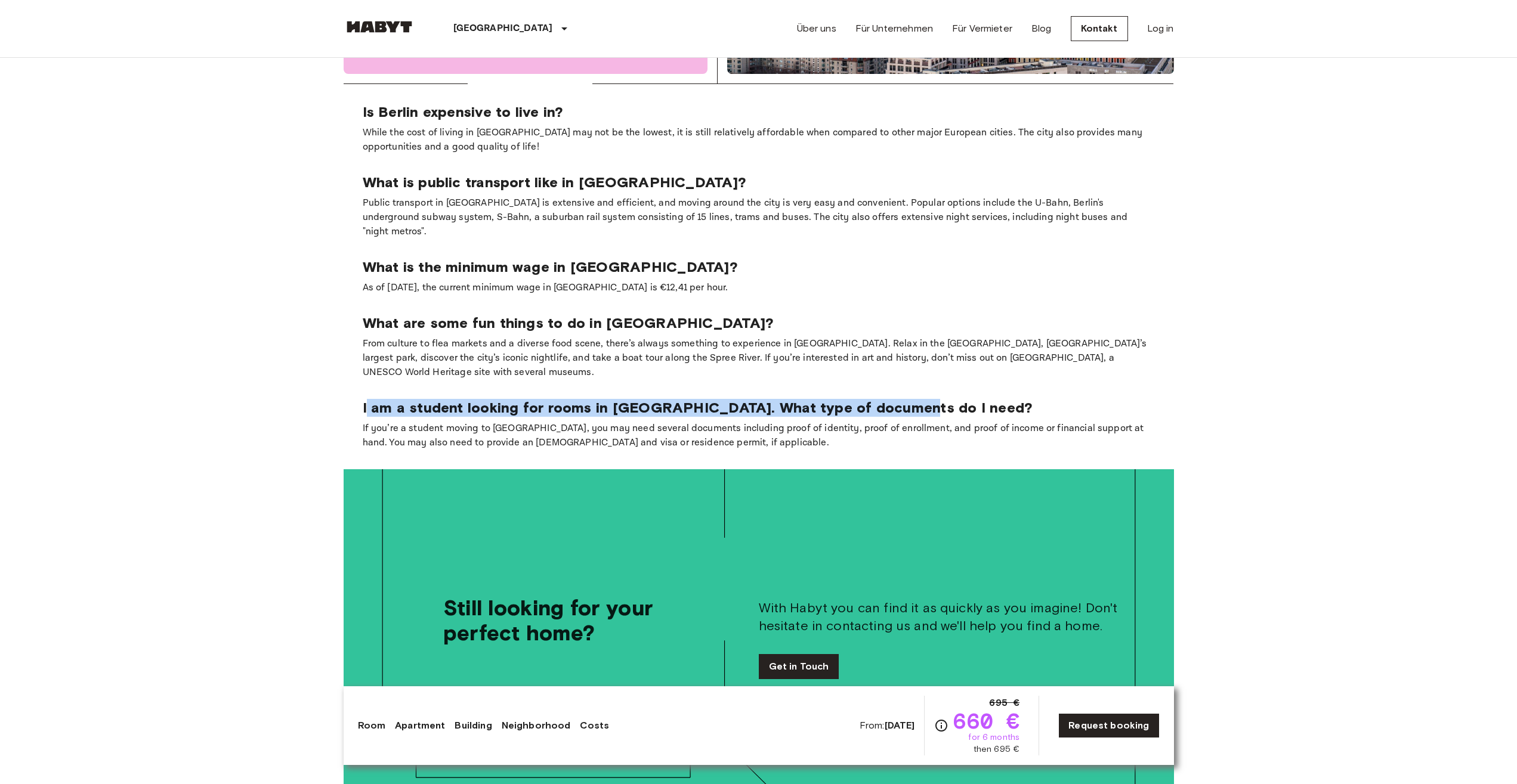
drag, startPoint x: 380, startPoint y: 337, endPoint x: 899, endPoint y: 342, distance: 519.0
click at [884, 399] on p "I am a student looking for rooms in [GEOGRAPHIC_DATA]. What type of documents d…" at bounding box center [758, 408] width 792 height 18
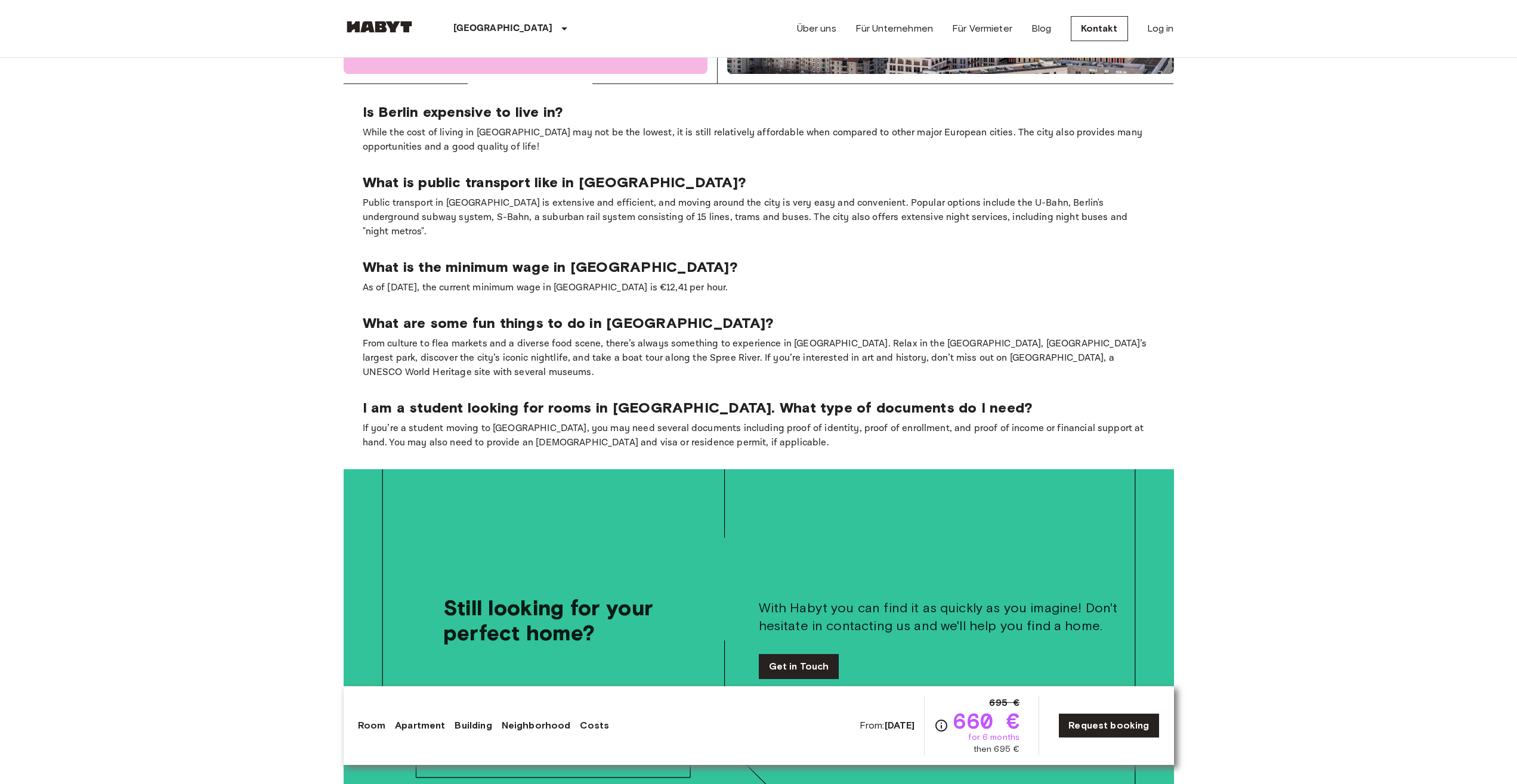
click at [911, 422] on p "If you’re a student moving to [GEOGRAPHIC_DATA], you may need several documents…" at bounding box center [758, 436] width 792 height 29
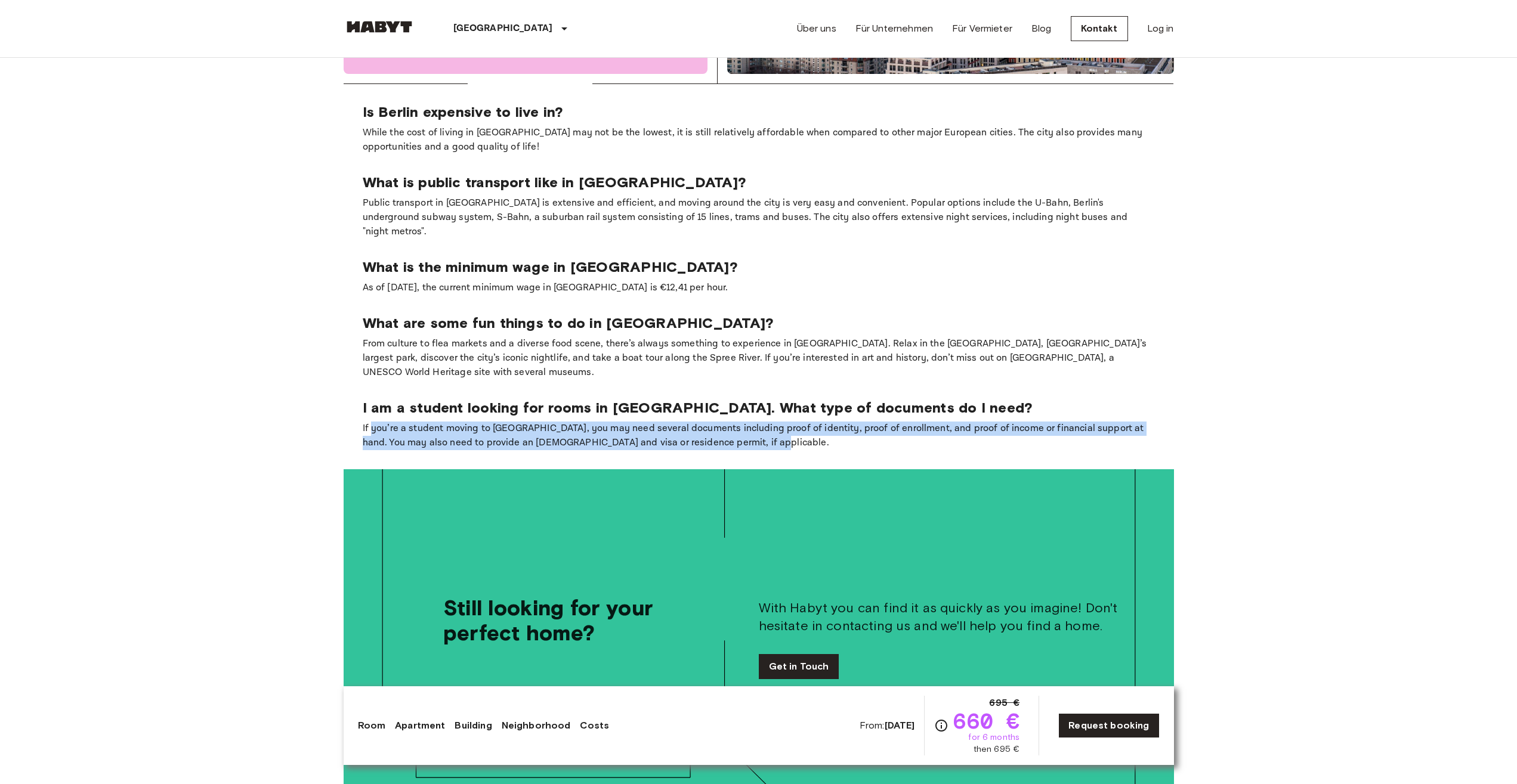
drag, startPoint x: 449, startPoint y: 357, endPoint x: 766, endPoint y: 372, distance: 317.4
click at [766, 422] on p "If you’re a student moving to [GEOGRAPHIC_DATA], you may need several documents…" at bounding box center [758, 436] width 792 height 29
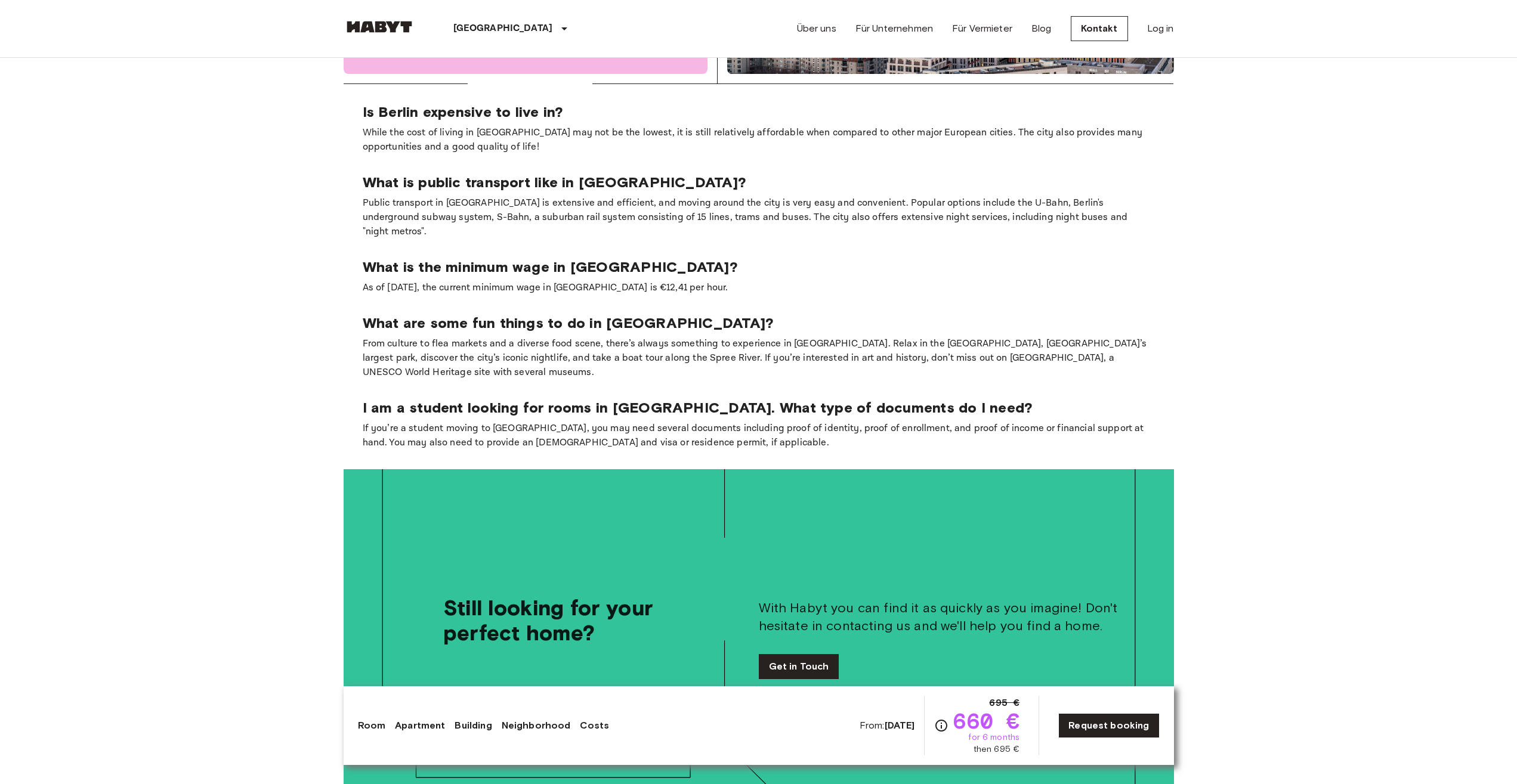
click at [779, 422] on p "If you’re a student moving to [GEOGRAPHIC_DATA], you may need several documents…" at bounding box center [758, 436] width 792 height 29
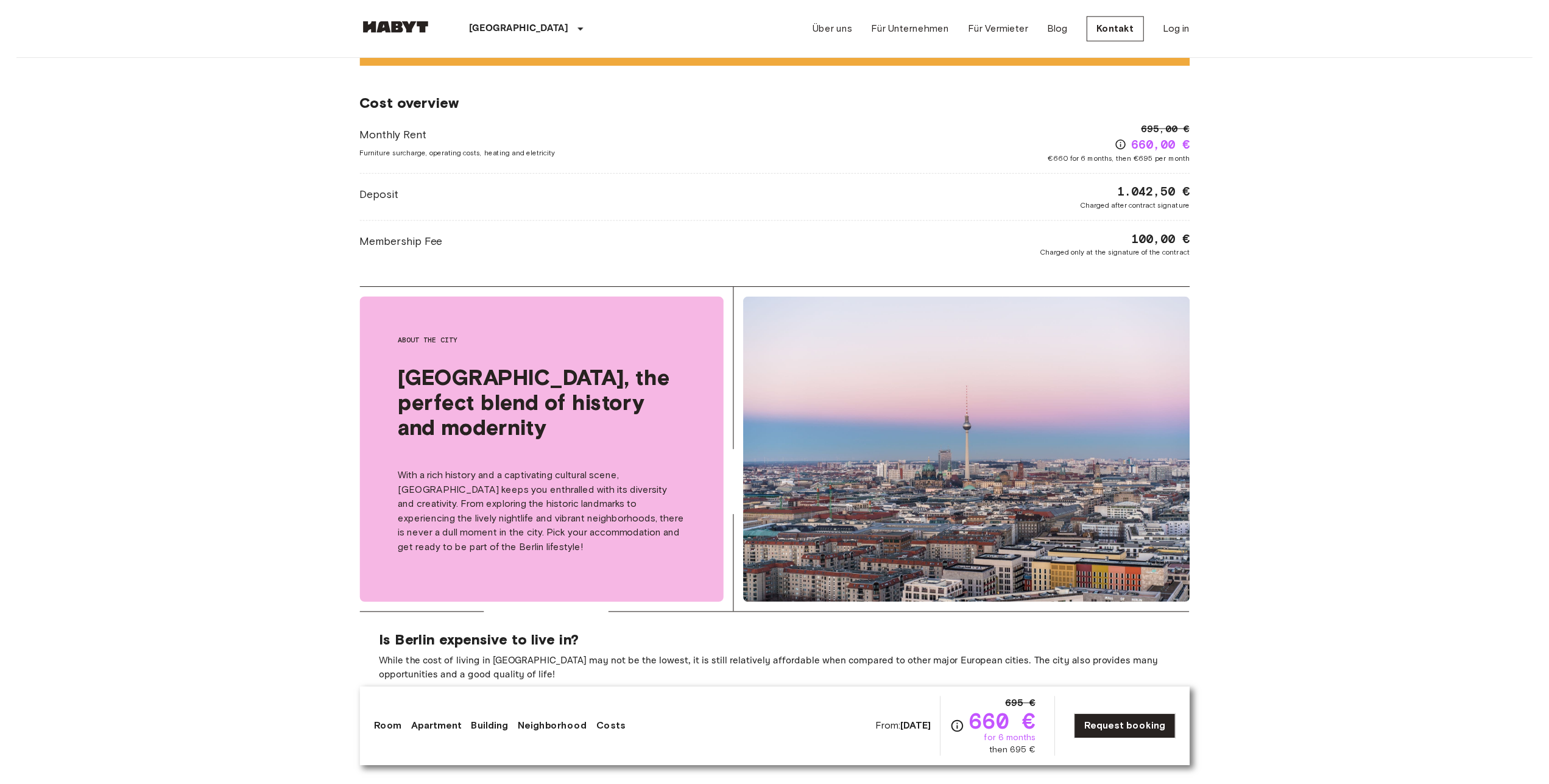
scroll to position [1574, 0]
